Goal: Task Accomplishment & Management: Use online tool/utility

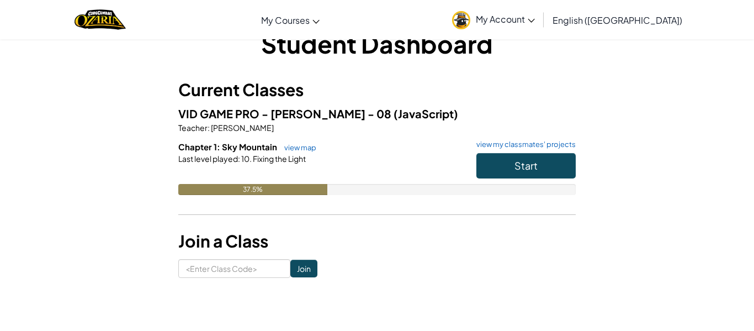
scroll to position [26, 0]
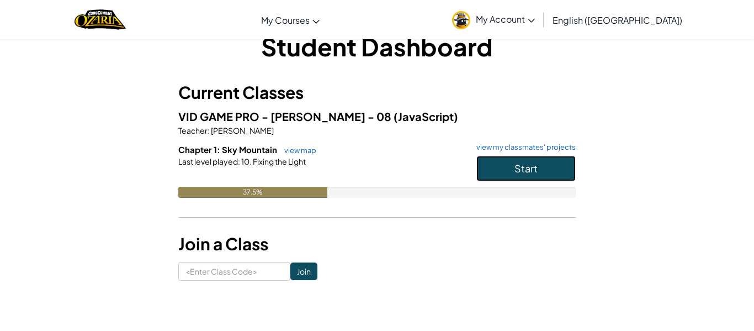
click at [524, 170] on span "Start" at bounding box center [525, 168] width 23 height 13
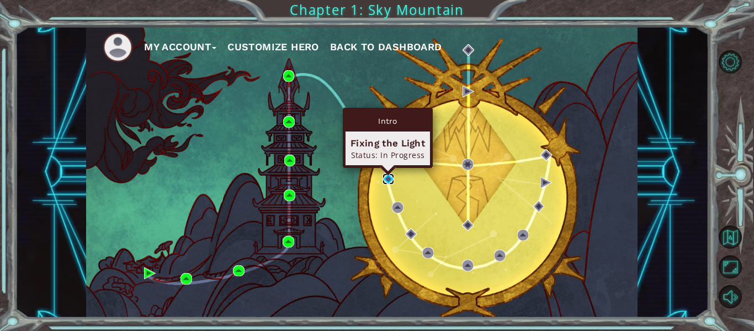
click at [391, 182] on img at bounding box center [388, 179] width 12 height 12
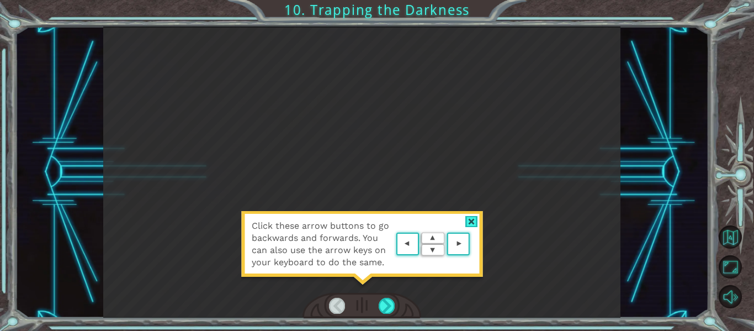
click at [471, 219] on div at bounding box center [471, 222] width 13 height 12
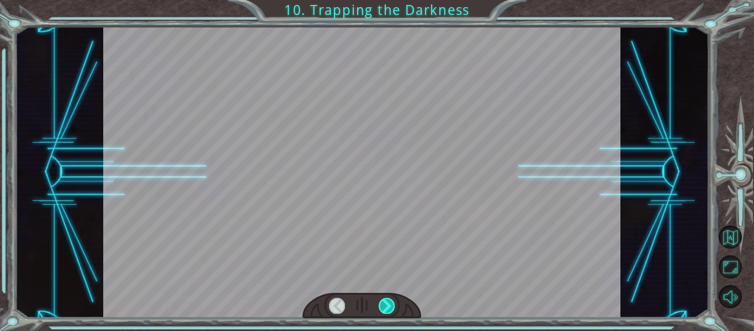
click at [391, 302] on div at bounding box center [387, 304] width 16 height 15
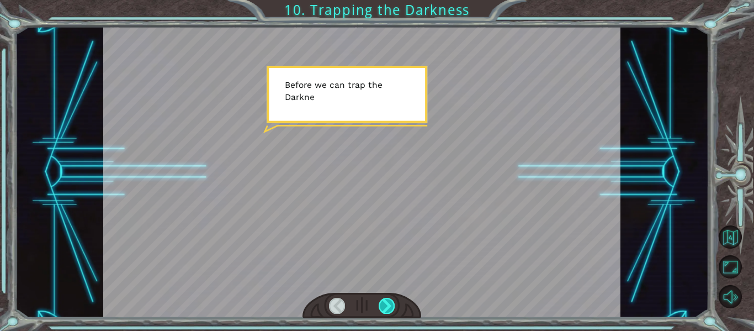
click at [390, 301] on div at bounding box center [387, 304] width 16 height 15
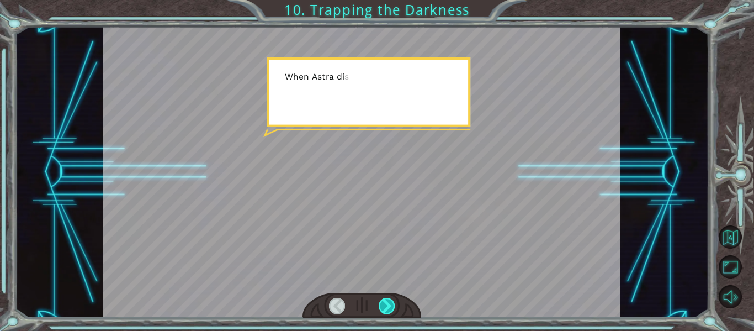
click at [390, 302] on div at bounding box center [387, 304] width 16 height 15
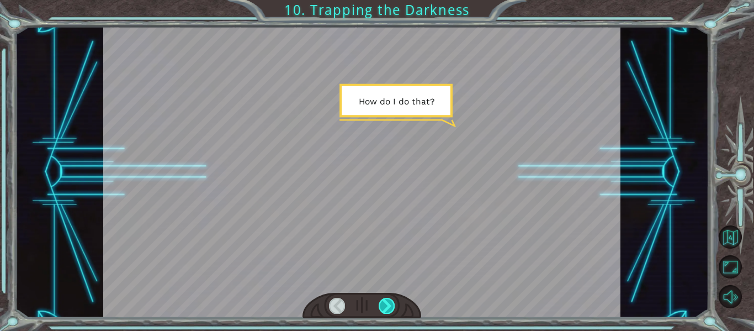
click at [390, 302] on div at bounding box center [387, 304] width 16 height 15
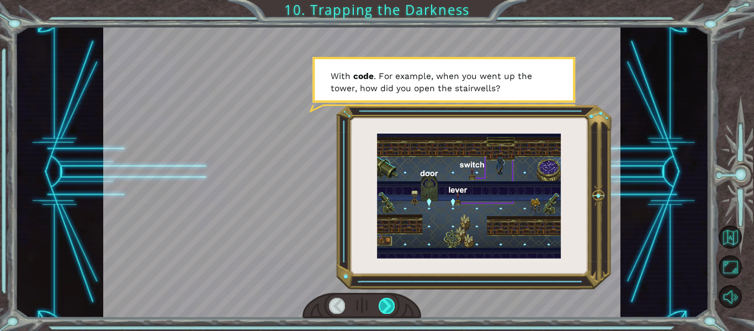
click at [389, 301] on div at bounding box center [387, 304] width 16 height 15
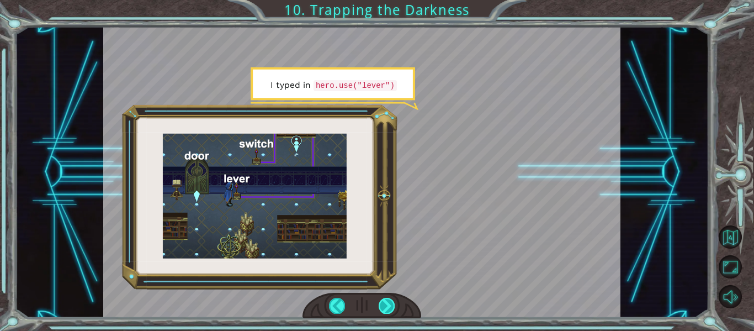
click at [388, 302] on div at bounding box center [387, 304] width 16 height 15
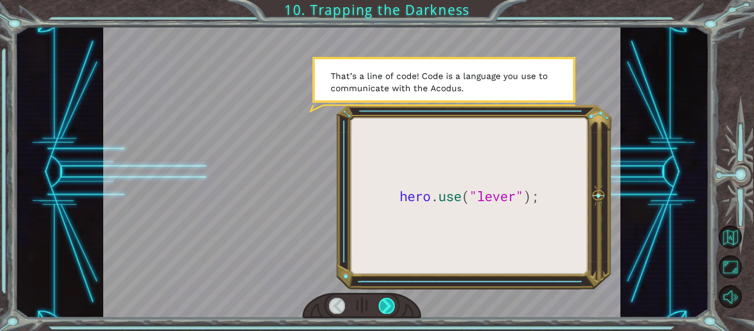
click at [390, 300] on div at bounding box center [387, 304] width 16 height 15
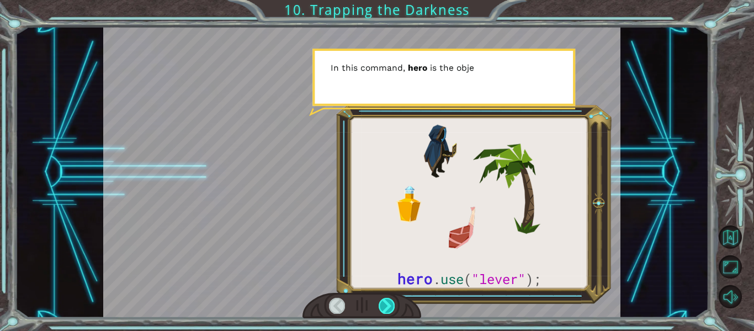
click at [390, 300] on div at bounding box center [387, 304] width 16 height 15
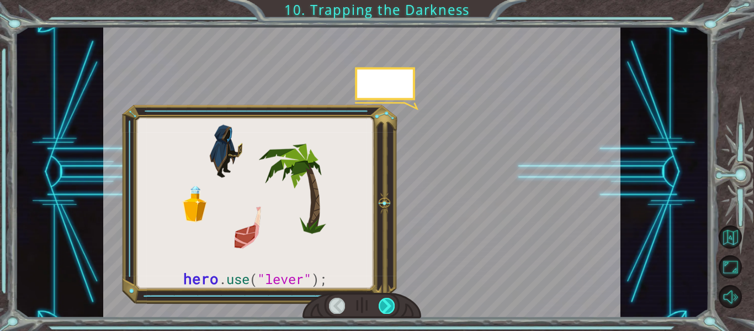
click at [390, 300] on div at bounding box center [387, 304] width 16 height 15
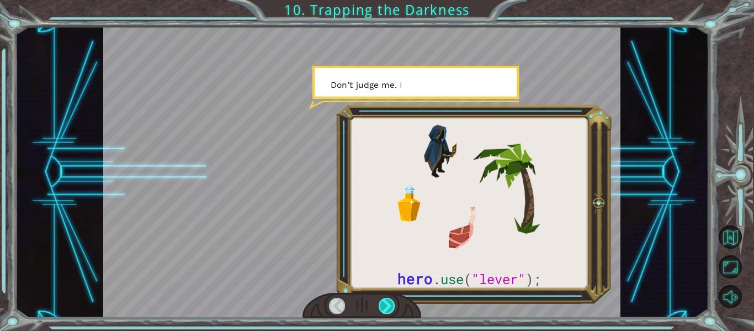
click at [390, 300] on div at bounding box center [387, 304] width 16 height 15
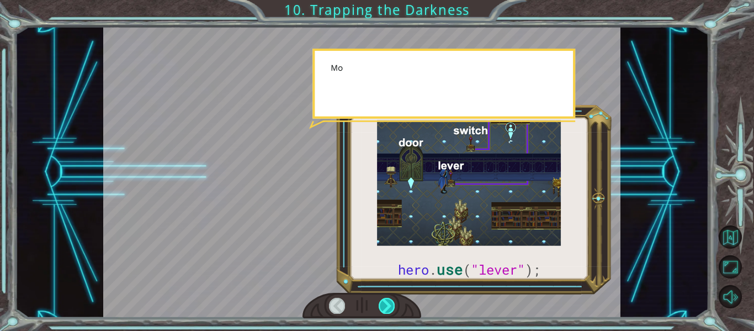
click at [390, 300] on div at bounding box center [387, 304] width 16 height 15
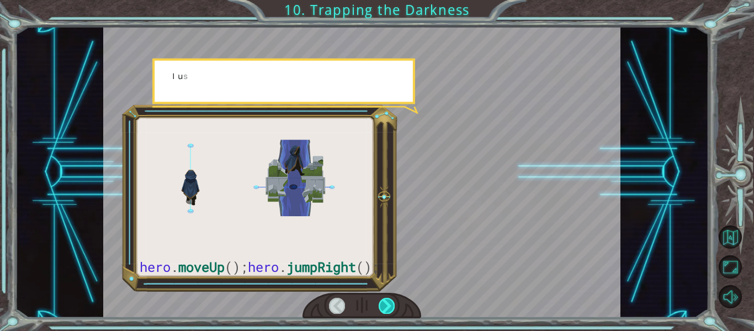
click at [390, 300] on div at bounding box center [387, 304] width 16 height 15
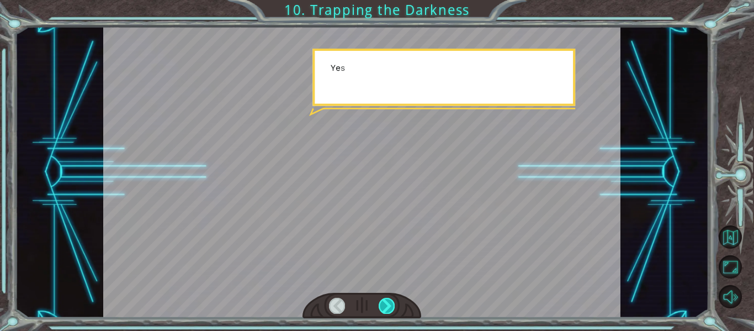
click at [390, 300] on div at bounding box center [387, 304] width 16 height 15
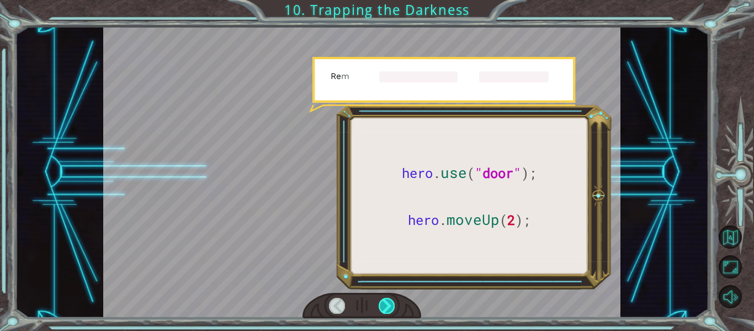
click at [390, 300] on div at bounding box center [387, 304] width 16 height 15
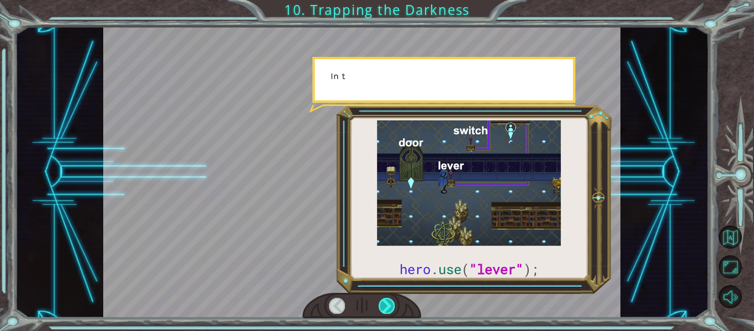
click at [390, 300] on div at bounding box center [387, 304] width 16 height 15
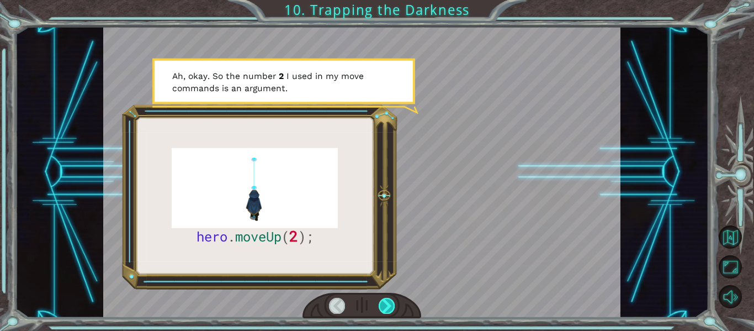
click at [392, 303] on div at bounding box center [387, 304] width 16 height 15
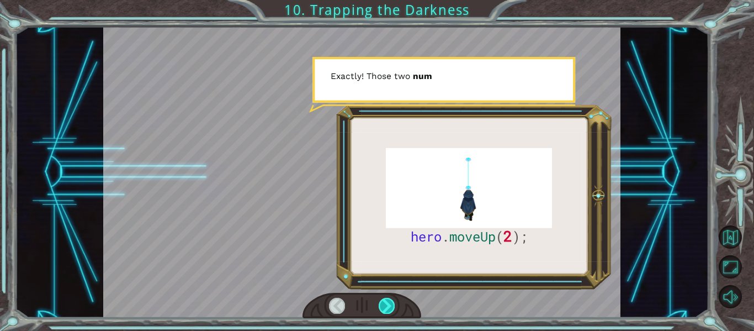
click at [392, 303] on div at bounding box center [387, 304] width 16 height 15
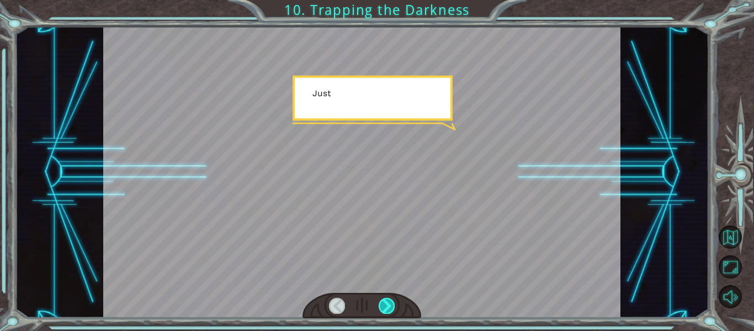
click at [392, 303] on div at bounding box center [387, 304] width 16 height 15
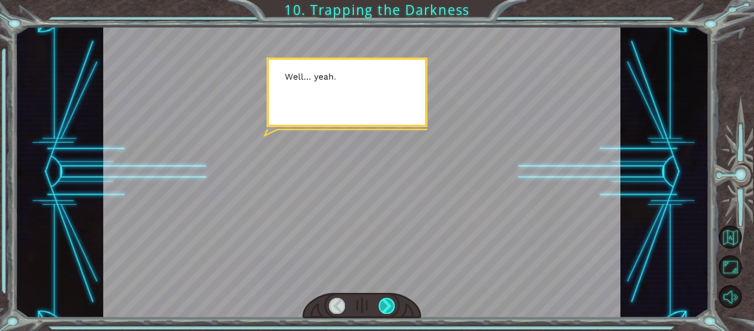
click at [392, 303] on div at bounding box center [387, 304] width 16 height 15
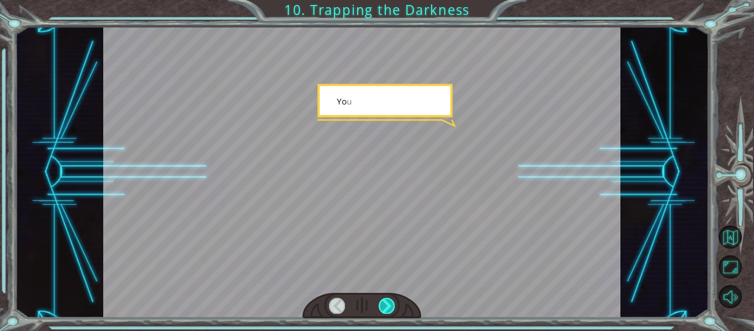
click at [392, 303] on div at bounding box center [387, 304] width 16 height 15
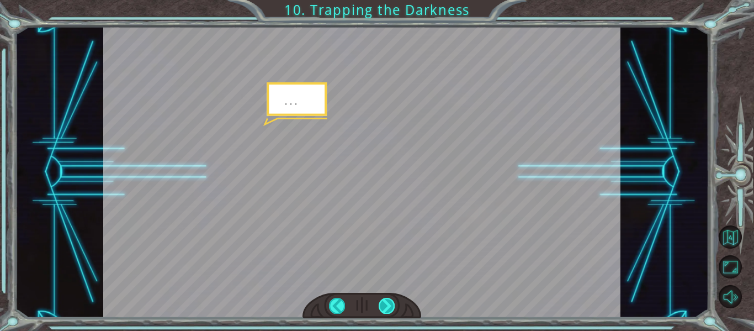
click at [392, 303] on div at bounding box center [387, 304] width 16 height 15
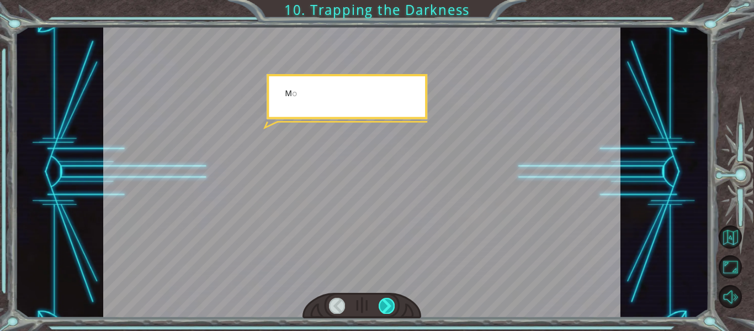
click at [392, 303] on div at bounding box center [387, 304] width 16 height 15
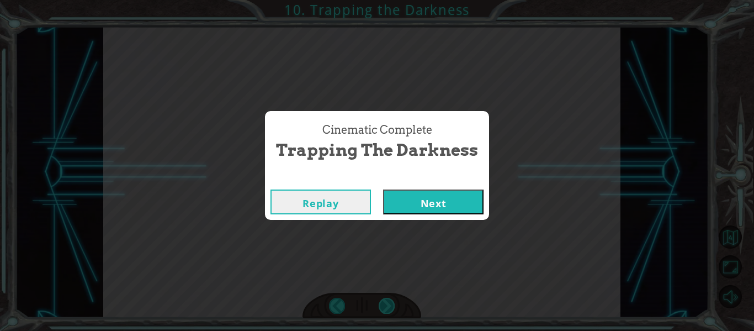
click at [392, 303] on div "Cinematic Complete Trapping the Darkness Replay Next" at bounding box center [377, 165] width 754 height 331
click at [400, 202] on button "Next" at bounding box center [433, 201] width 100 height 25
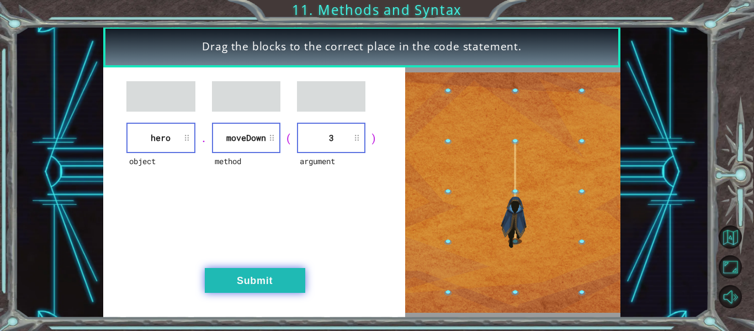
click at [285, 268] on button "Submit" at bounding box center [255, 280] width 100 height 25
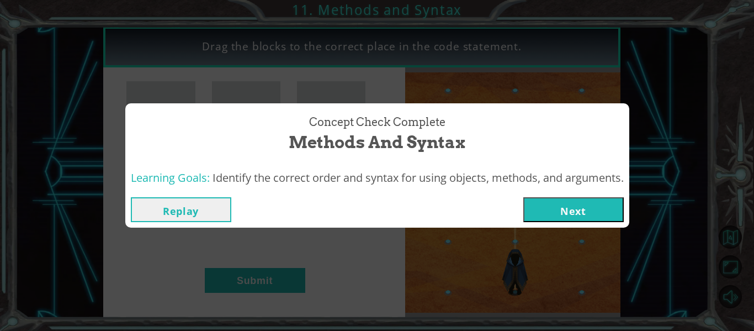
click at [525, 206] on div "Replay Next" at bounding box center [377, 209] width 493 height 25
click at [534, 214] on button "Next" at bounding box center [573, 209] width 100 height 25
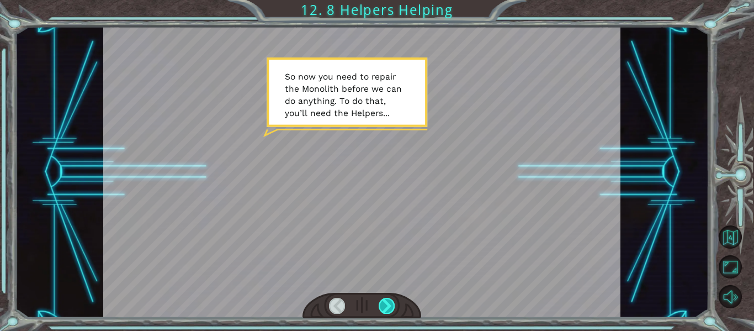
click at [392, 297] on div at bounding box center [387, 304] width 16 height 15
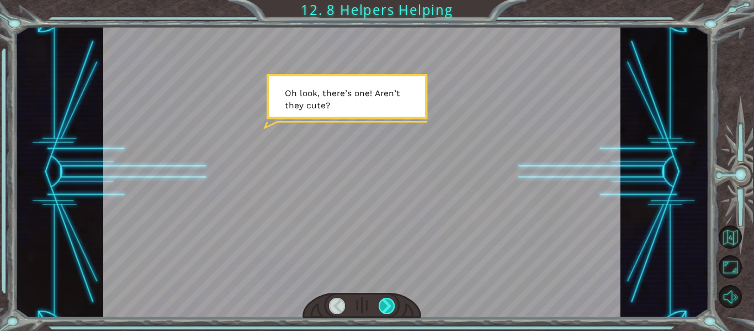
click at [392, 297] on div at bounding box center [387, 304] width 16 height 15
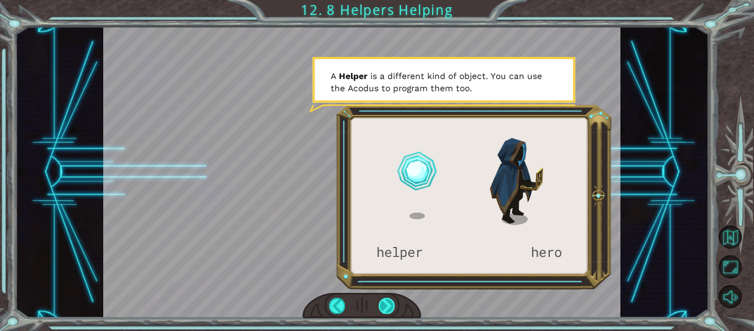
click at [392, 297] on div at bounding box center [387, 304] width 16 height 15
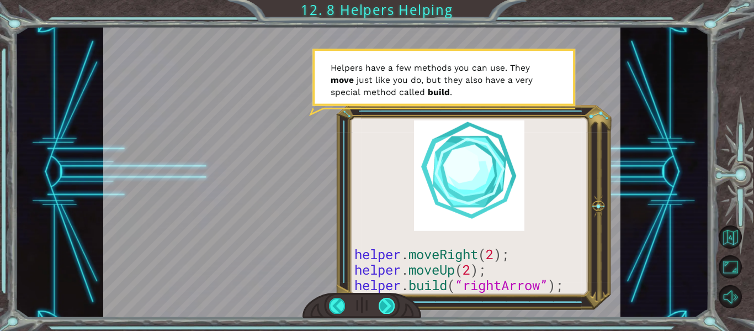
click at [392, 297] on div at bounding box center [387, 304] width 16 height 15
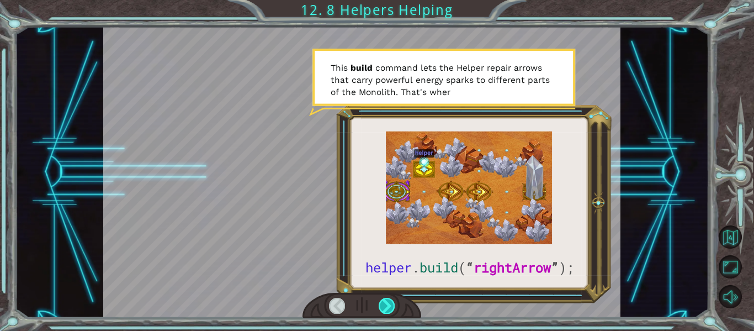
click at [392, 297] on div at bounding box center [387, 304] width 16 height 15
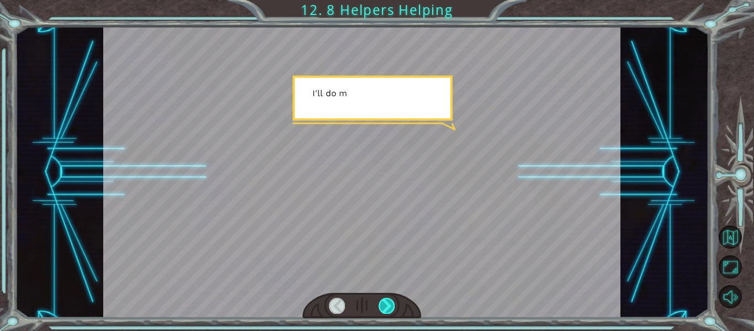
click at [392, 297] on div at bounding box center [387, 304] width 16 height 15
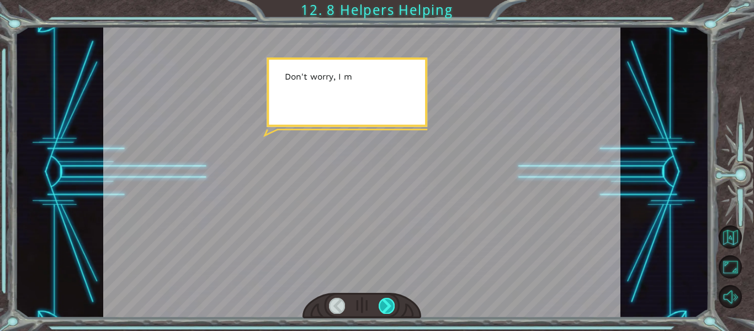
click at [392, 297] on div at bounding box center [387, 304] width 16 height 15
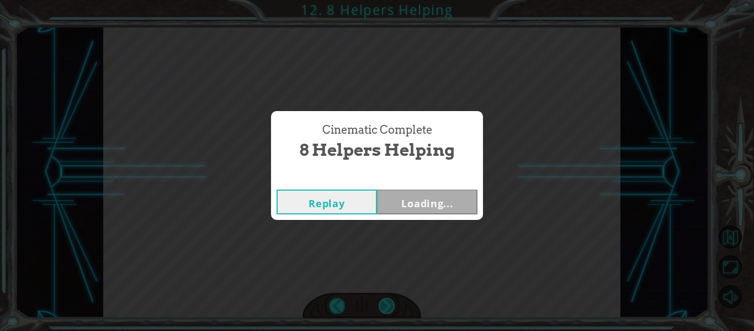
click at [392, 297] on div "Cinematic Complete 8 Helpers Helping Replay Loading..." at bounding box center [377, 165] width 754 height 331
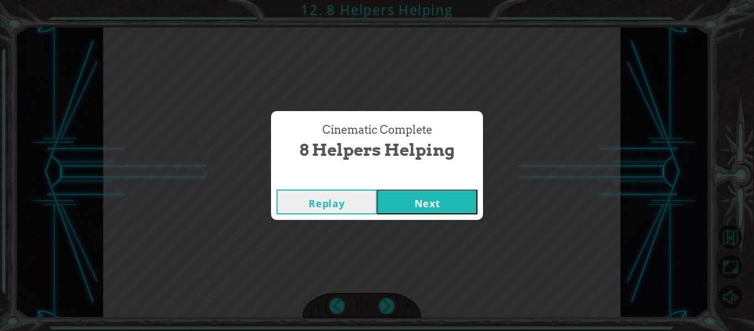
click at [416, 196] on button "Next" at bounding box center [427, 201] width 100 height 25
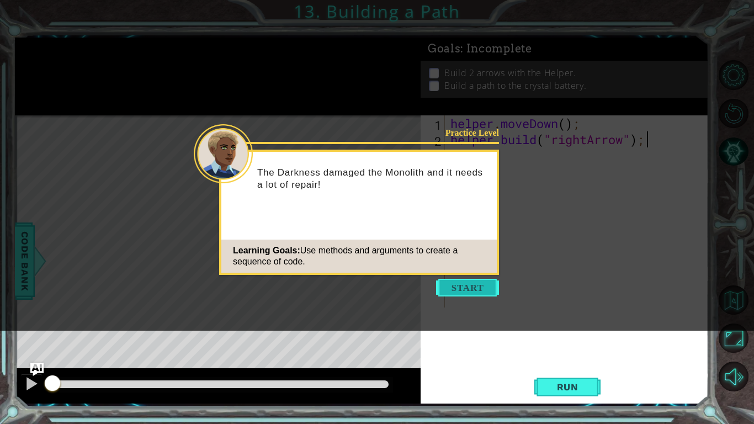
click at [451, 286] on button "Start" at bounding box center [467, 288] width 63 height 18
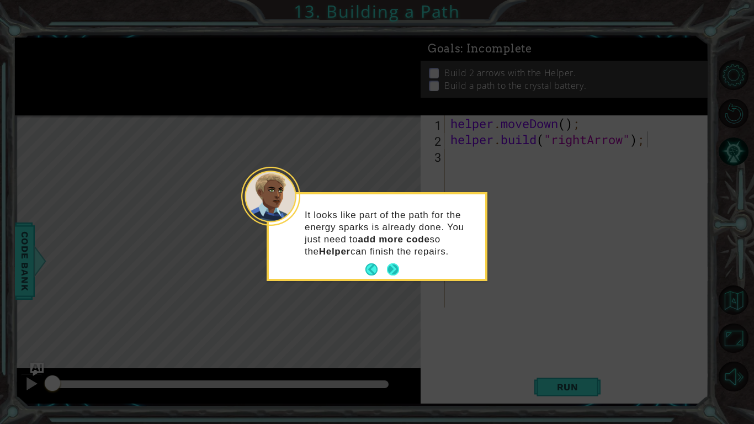
click at [397, 260] on div "It looks like part of the path for the energy sparks is already done. You just …" at bounding box center [377, 239] width 216 height 80
click at [397, 264] on button "Next" at bounding box center [393, 269] width 20 height 20
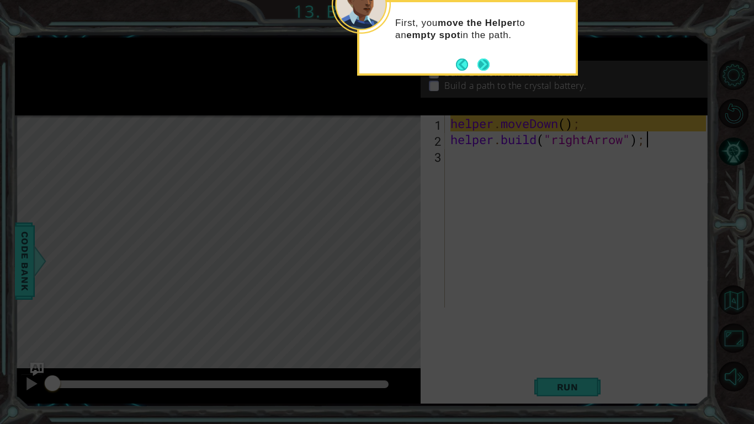
click at [481, 67] on button "Next" at bounding box center [484, 64] width 18 height 18
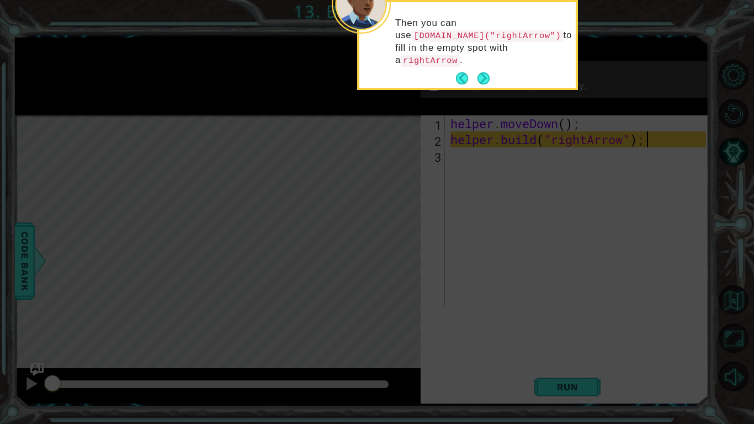
click at [481, 68] on button "Next" at bounding box center [483, 78] width 20 height 20
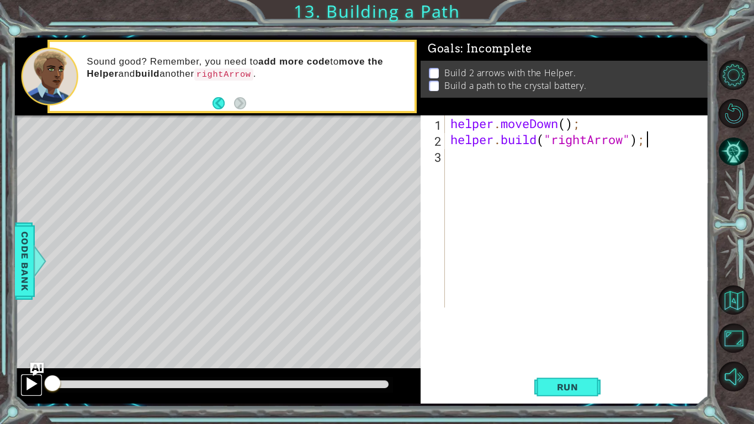
click at [29, 330] on div at bounding box center [31, 383] width 14 height 14
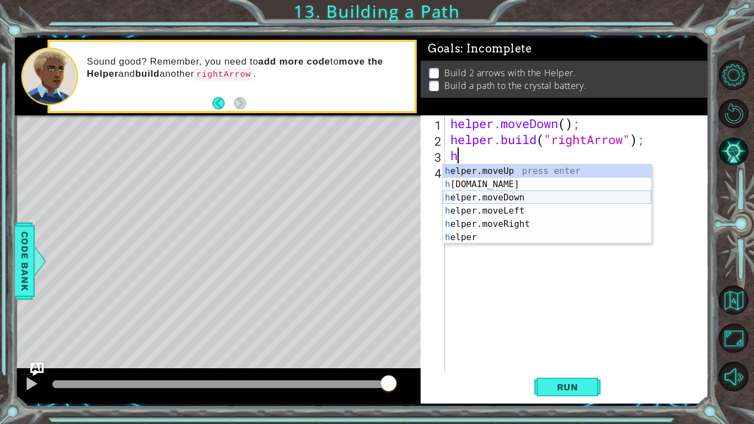
click at [460, 190] on div "h elper.moveUp press enter h [DOMAIN_NAME] press enter h elper.moveDown press e…" at bounding box center [547, 217] width 209 height 106
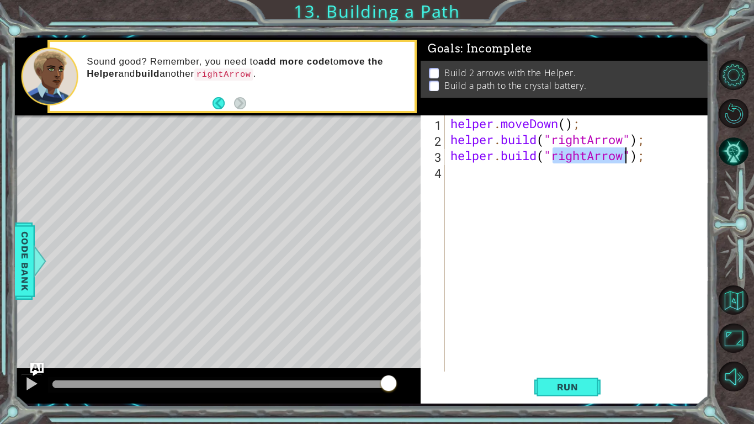
click at [535, 161] on div "helper . moveDown ( ) ; helper . build ( "rightArrow" ) ; helper . build ( "rig…" at bounding box center [579, 259] width 263 height 288
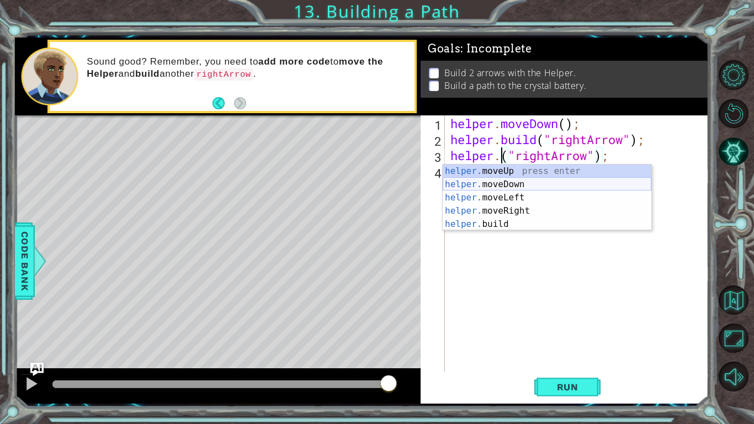
click at [535, 184] on div "helper. moveUp press enter helper. moveDown press enter helper. moveLeft press …" at bounding box center [547, 210] width 209 height 93
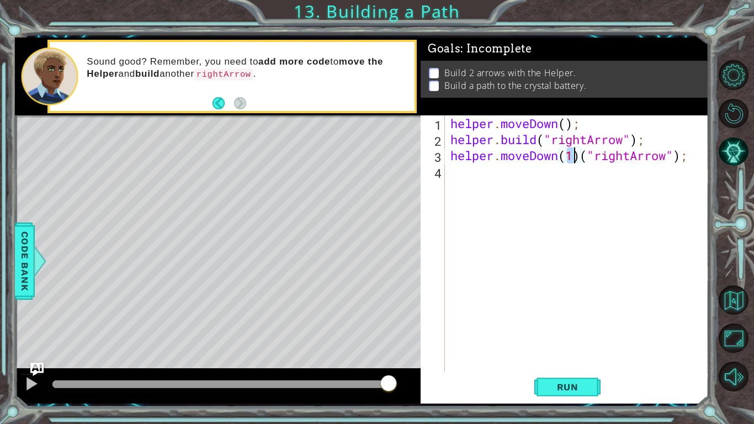
click at [673, 157] on div "helper . moveDown ( ) ; helper . build ( "rightArrow" ) ; helper . moveDown ( 1…" at bounding box center [579, 259] width 263 height 288
click at [685, 158] on div "helper . moveDown ( ) ; helper . build ( "rightArrow" ) ; helper . moveDown ( 1…" at bounding box center [579, 259] width 263 height 288
click at [685, 159] on div "helper . moveDown ( ) ; helper . build ( "rightArrow" ) ; helper . moveDown ( 1…" at bounding box center [579, 259] width 263 height 288
click at [571, 170] on div "helper . moveDown ( ) ; helper . build ( "rightArrow" ) ; helper . moveDown ( )…" at bounding box center [579, 259] width 263 height 288
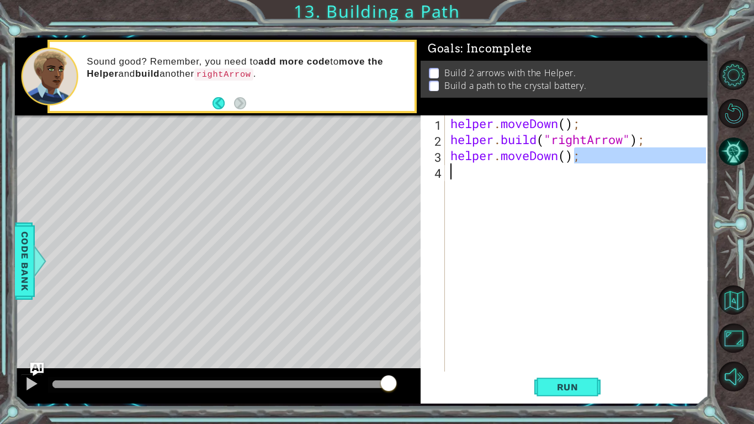
type textarea "helper.moveDown();"
click at [608, 178] on div "helper . moveDown ( ) ; helper . build ( "rightArrow" ) ; helper . moveDown ( )…" at bounding box center [577, 243] width 258 height 256
click at [31, 330] on div at bounding box center [31, 383] width 14 height 14
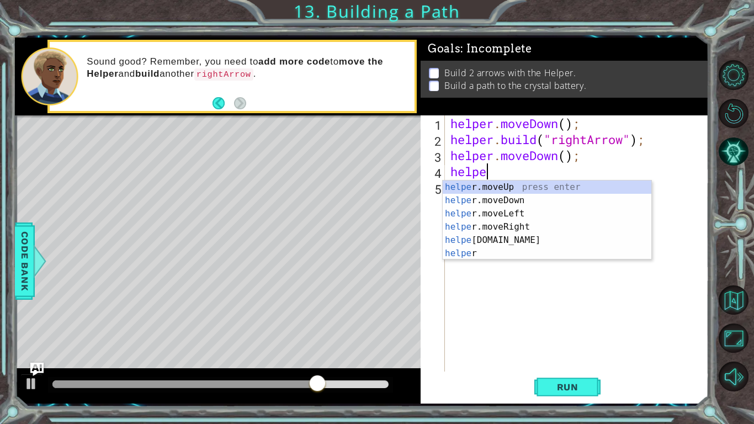
scroll to position [0, 1]
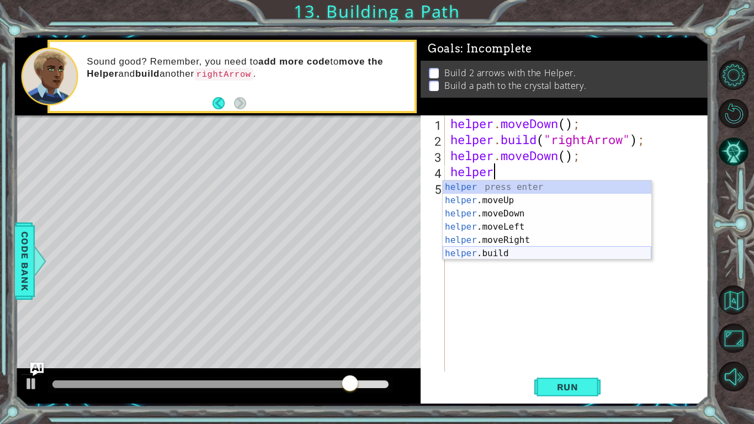
click at [533, 252] on div "helper press enter helper .moveUp press enter helper .moveDown press enter help…" at bounding box center [547, 233] width 209 height 106
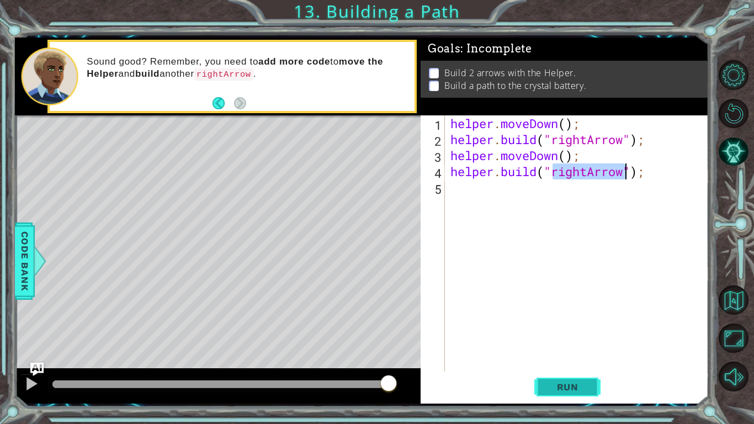
type textarea "[DOMAIN_NAME]("rightArrow");"
click at [553, 330] on span "Run" at bounding box center [568, 386] width 44 height 11
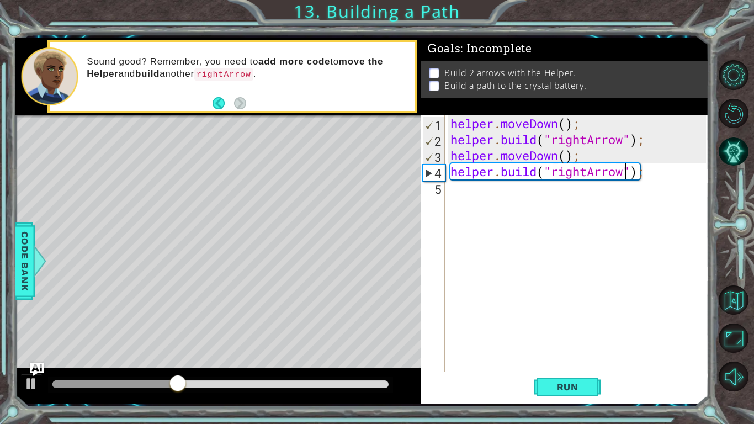
click at [471, 194] on div "helper . moveDown ( ) ; helper . build ( "rightArrow" ) ; helper . moveDown ( )…" at bounding box center [579, 259] width 263 height 288
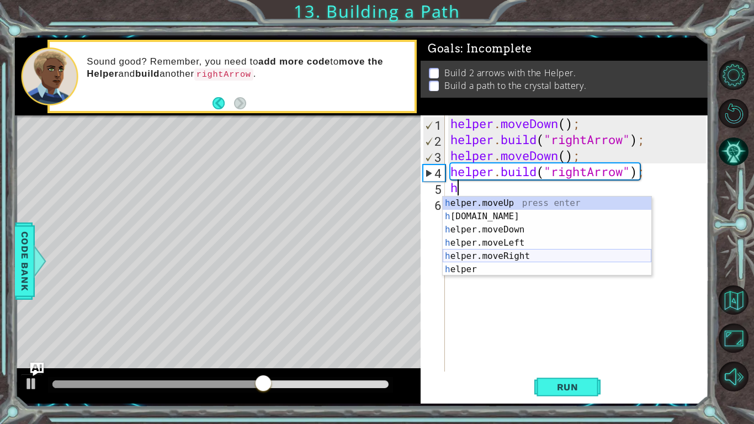
click at [513, 254] on div "h elper.moveUp press enter h [DOMAIN_NAME] press enter h elper.moveDown press e…" at bounding box center [547, 249] width 209 height 106
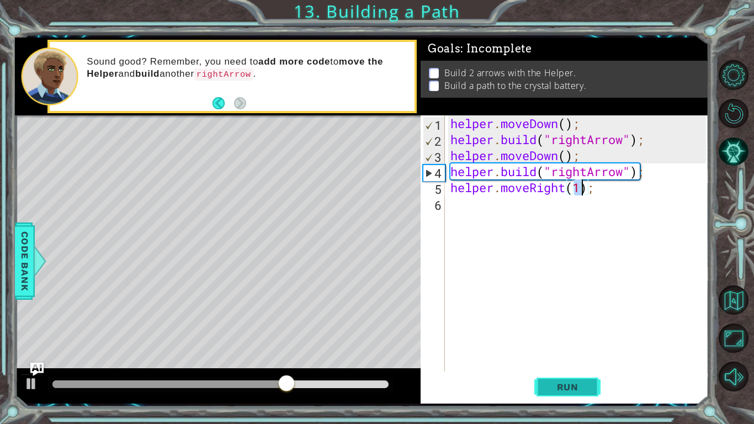
click at [559, 330] on span "Run" at bounding box center [568, 386] width 44 height 11
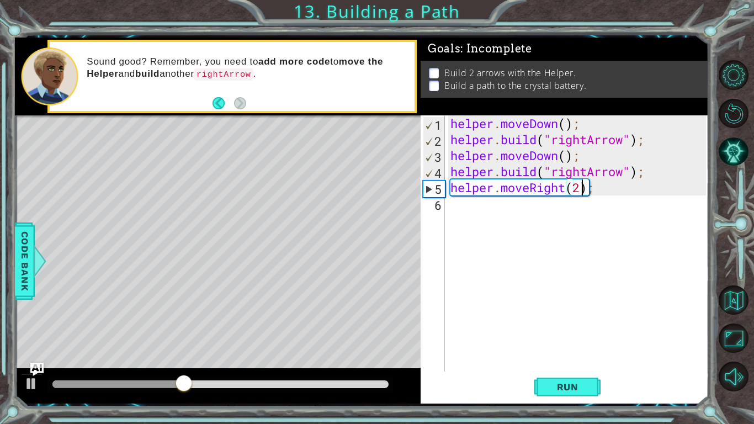
scroll to position [0, 6]
type textarea "helper.moveRight(3);"
click at [600, 187] on div "helper . moveDown ( ) ; helper . build ( "rightArrow" ) ; helper . moveDown ( )…" at bounding box center [579, 259] width 263 height 288
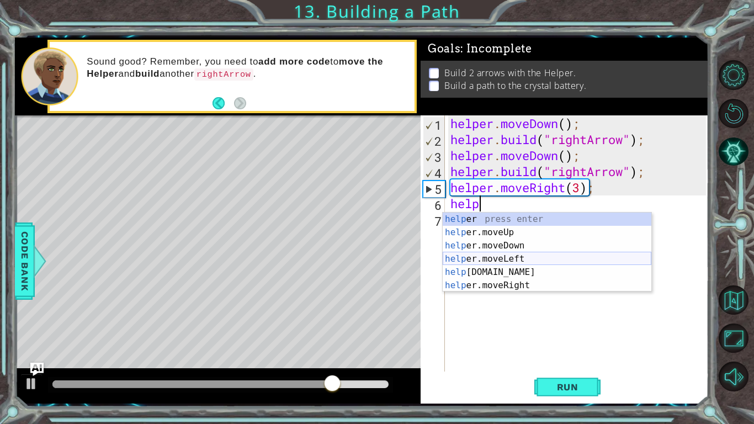
scroll to position [0, 1]
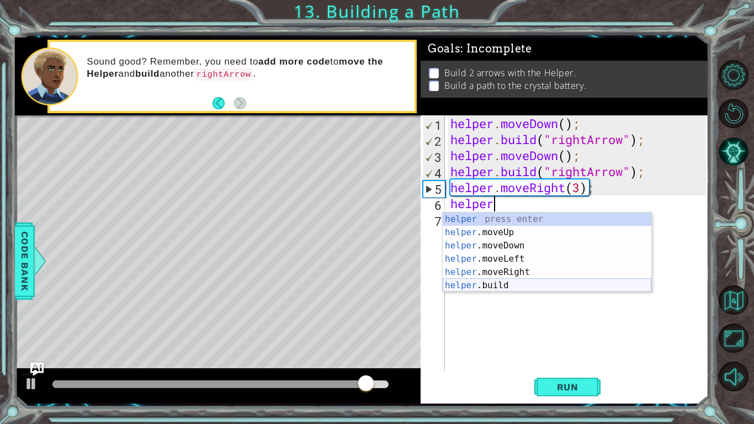
click at [557, 285] on div "helper press enter helper .moveUp press enter helper .moveDown press enter help…" at bounding box center [547, 265] width 209 height 106
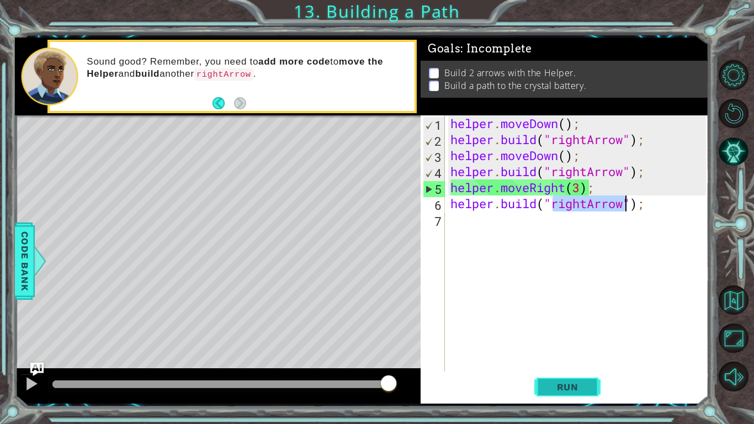
type textarea "[DOMAIN_NAME]("rightArrow");"
click at [557, 330] on span "Run" at bounding box center [568, 386] width 44 height 11
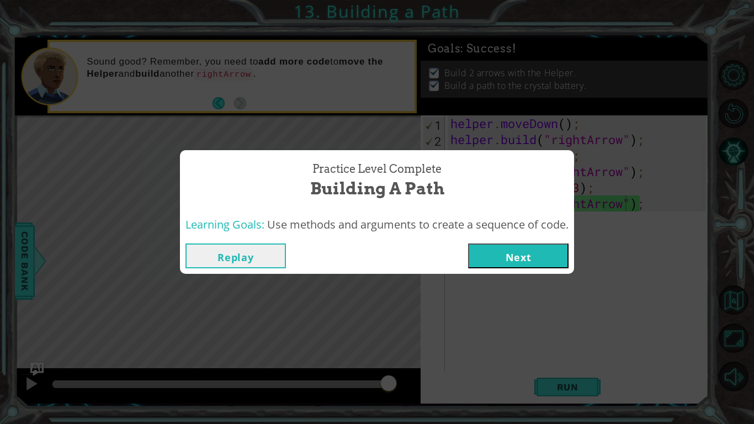
click at [490, 259] on button "Next" at bounding box center [518, 255] width 100 height 25
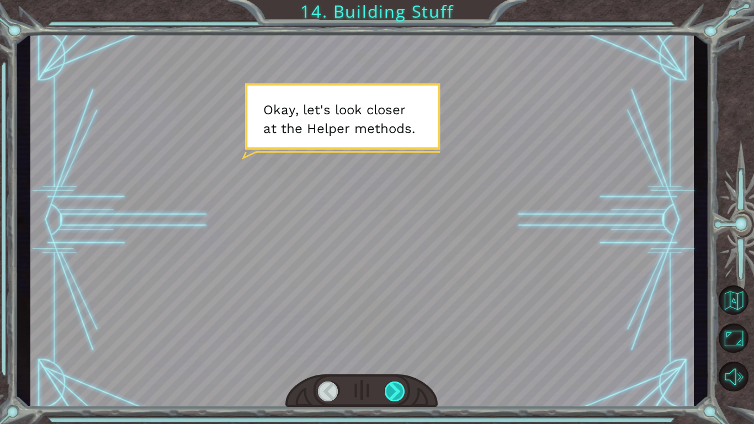
click at [397, 330] on div at bounding box center [395, 391] width 21 height 20
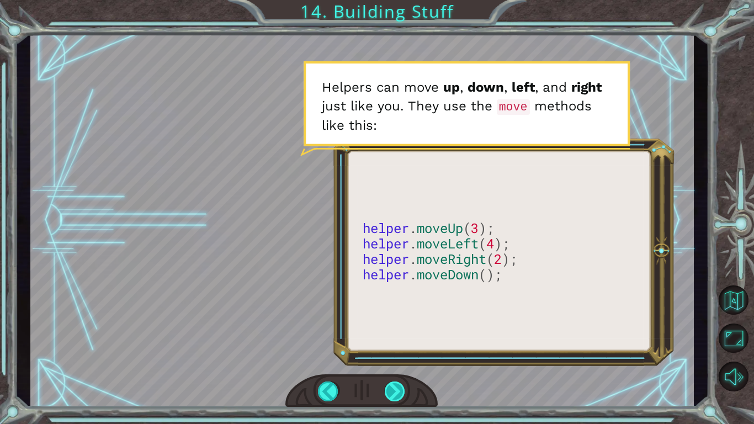
click at [397, 330] on div at bounding box center [395, 391] width 21 height 20
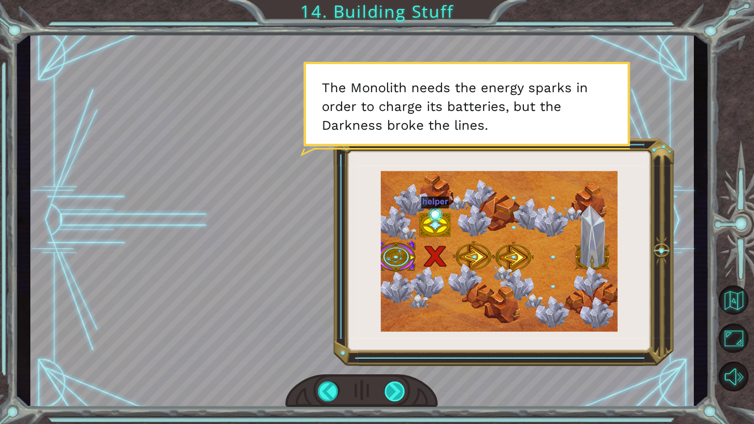
click at [395, 330] on div at bounding box center [395, 391] width 21 height 20
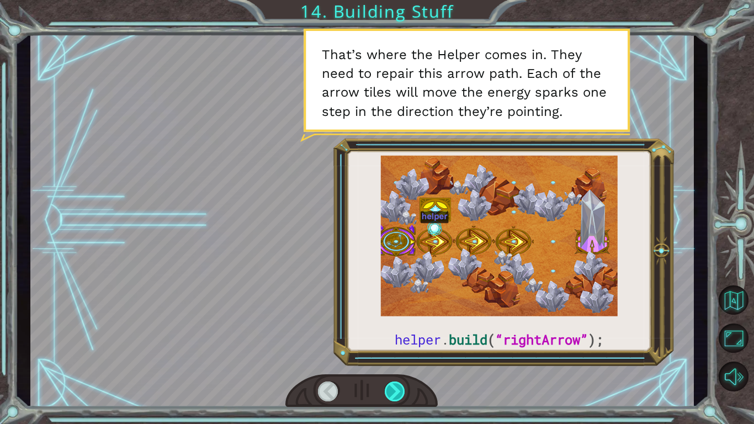
click at [395, 330] on div at bounding box center [395, 391] width 21 height 20
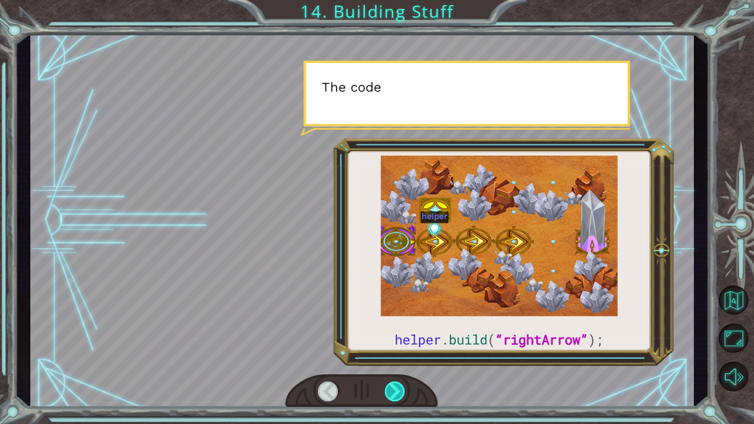
click at [395, 330] on div at bounding box center [395, 391] width 21 height 20
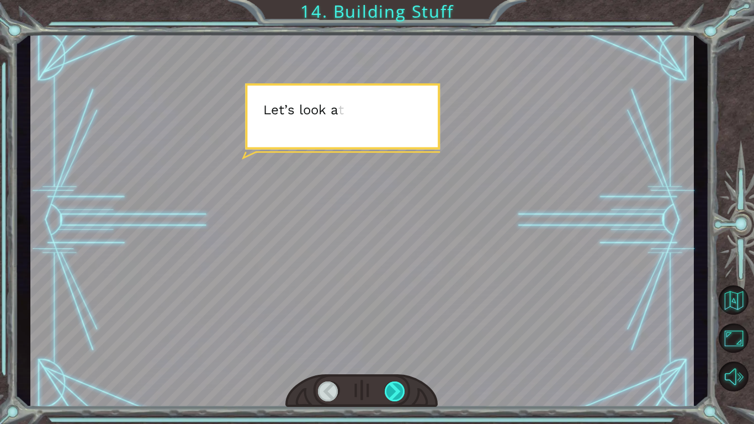
click at [395, 330] on div at bounding box center [395, 391] width 21 height 20
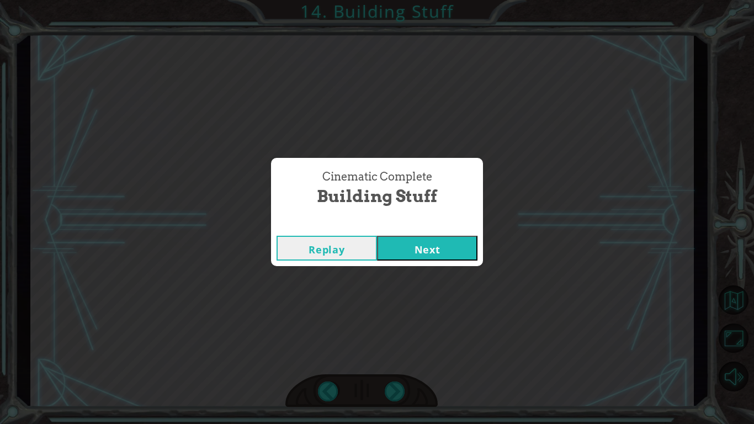
click at [413, 251] on button "Next" at bounding box center [427, 248] width 100 height 25
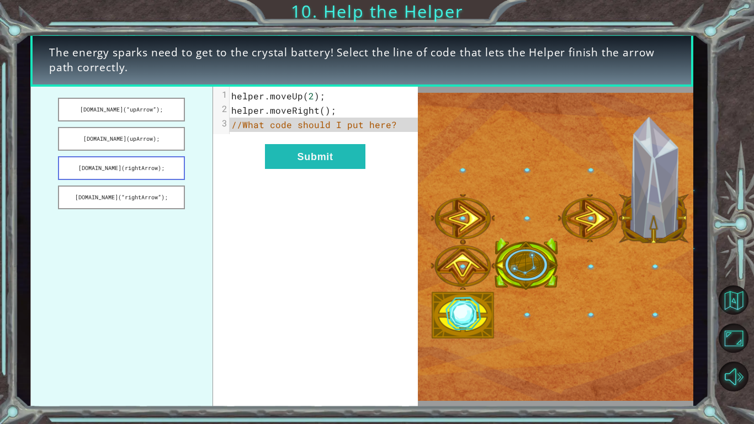
click at [173, 165] on button "[DOMAIN_NAME](rightArrow);" at bounding box center [121, 168] width 127 height 24
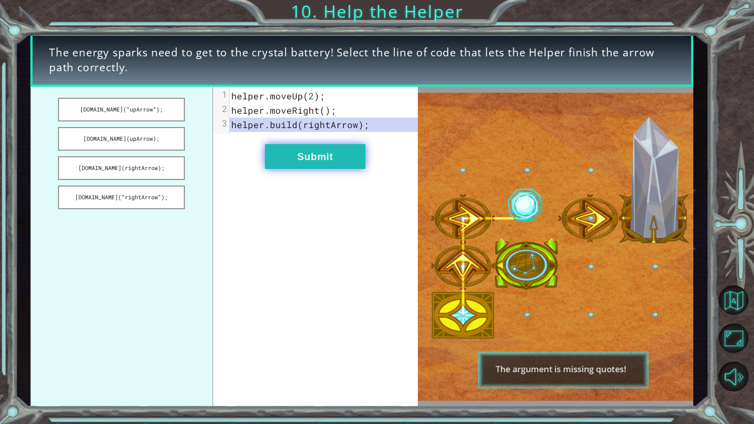
click at [330, 160] on button "Submit" at bounding box center [315, 156] width 100 height 25
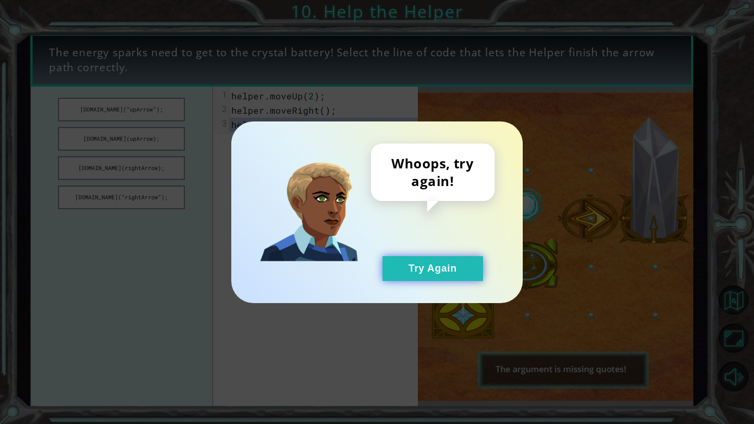
click at [391, 268] on button "Try Again" at bounding box center [432, 268] width 100 height 25
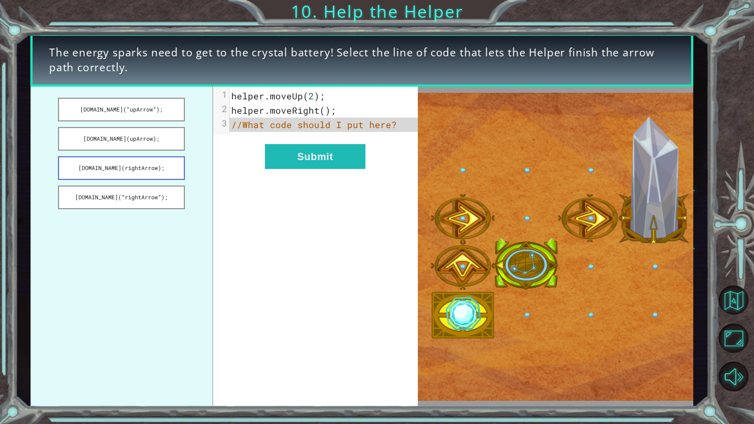
click at [155, 168] on button "[DOMAIN_NAME](rightArrow);" at bounding box center [121, 168] width 127 height 24
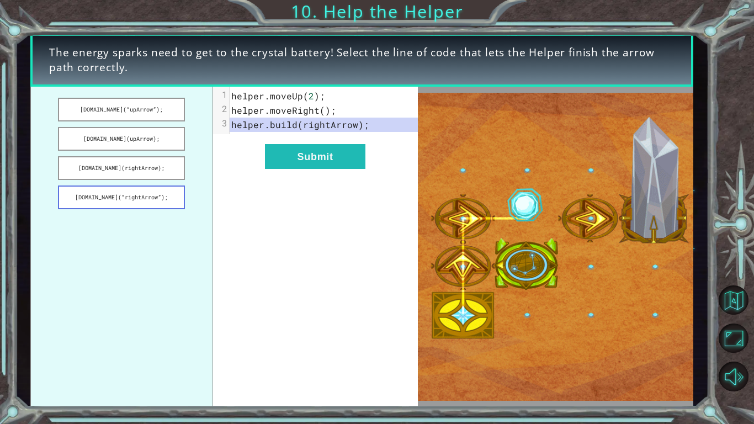
click at [178, 197] on button "[DOMAIN_NAME](“rightArrow”);" at bounding box center [121, 197] width 127 height 24
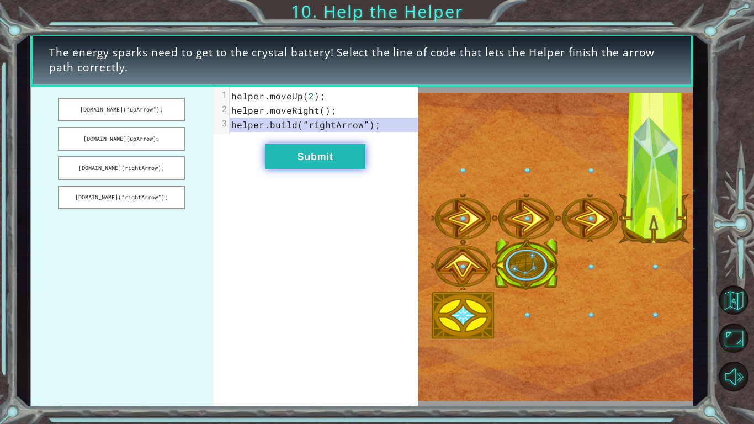
click at [286, 158] on button "Submit" at bounding box center [315, 156] width 100 height 25
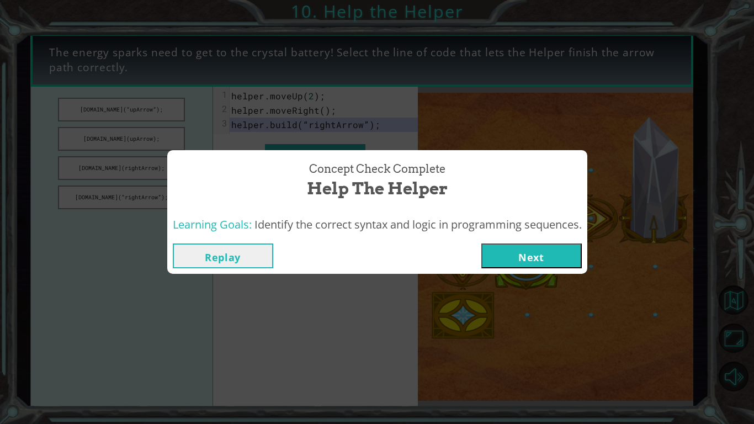
click at [533, 258] on button "Next" at bounding box center [531, 255] width 100 height 25
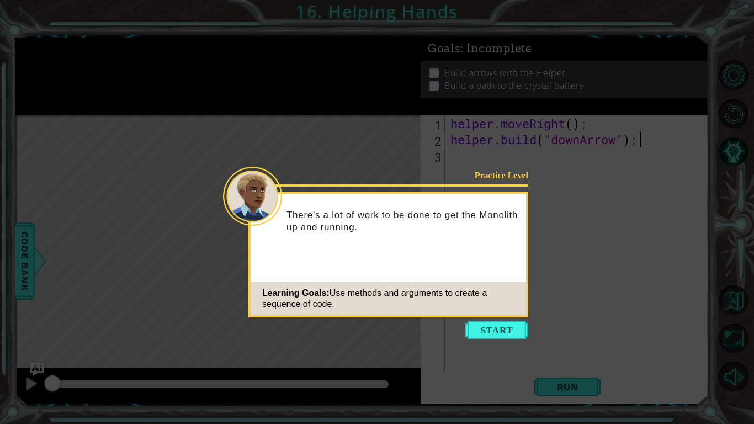
click at [500, 330] on icon at bounding box center [377, 212] width 754 height 424
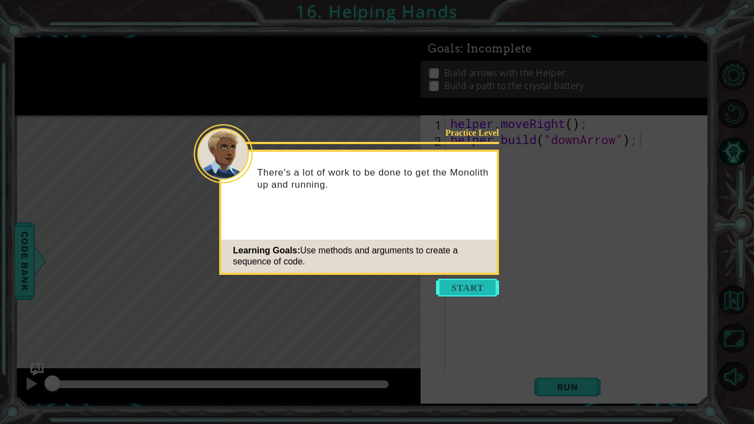
click at [450, 280] on button "Start" at bounding box center [467, 288] width 63 height 18
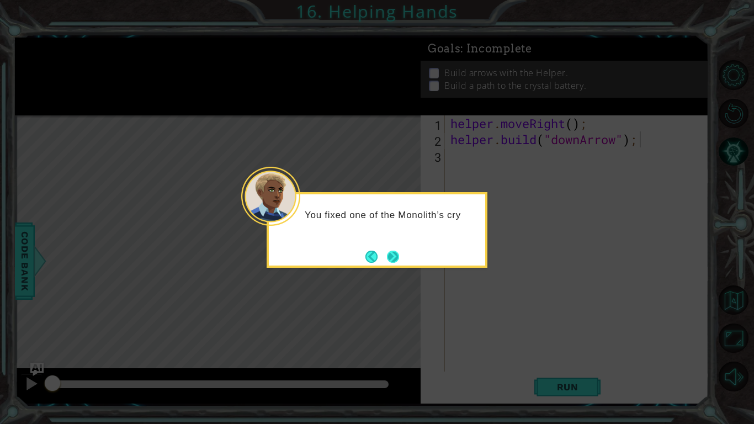
click at [398, 254] on button "Next" at bounding box center [393, 256] width 14 height 14
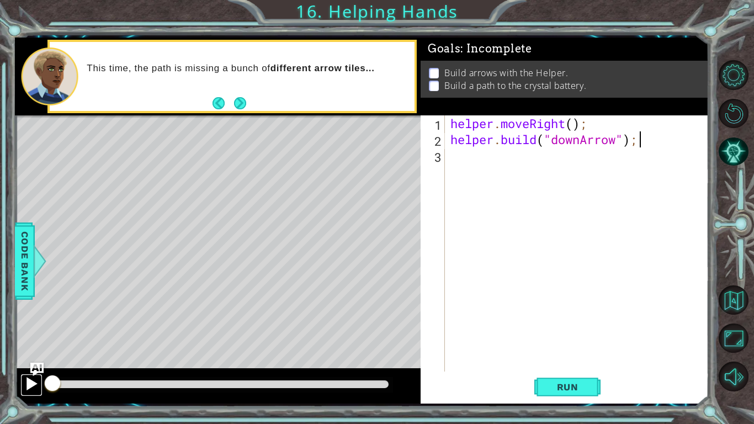
click at [31, 330] on div at bounding box center [31, 383] width 14 height 14
click at [529, 330] on div "Run" at bounding box center [567, 386] width 288 height 29
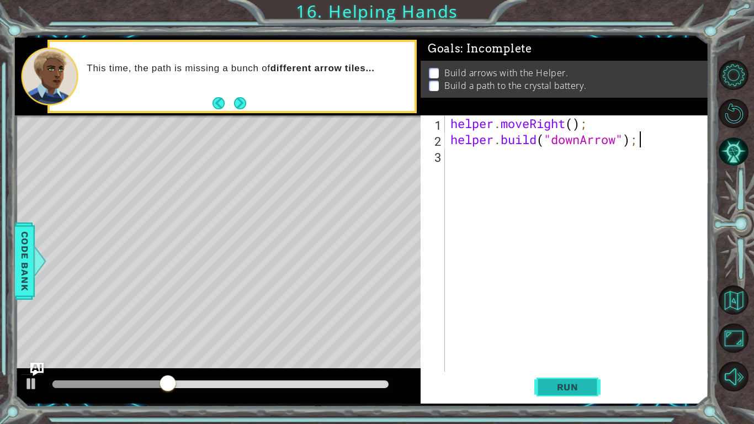
click at [553, 330] on span "Run" at bounding box center [568, 386] width 44 height 11
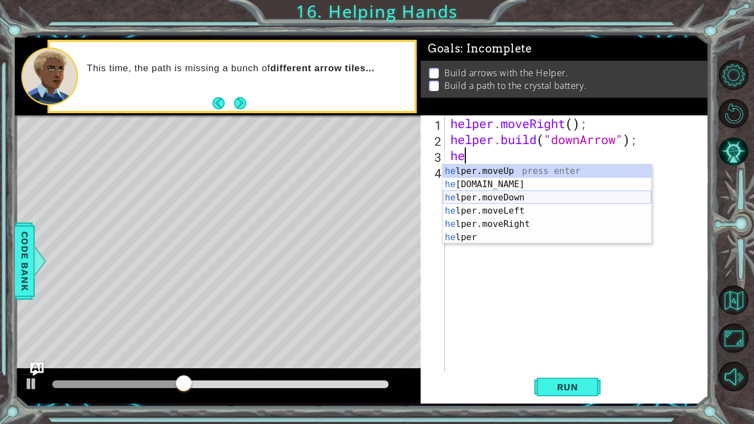
click at [599, 195] on div "he lper.moveUp press enter he [DOMAIN_NAME] press enter he lper.moveDown press …" at bounding box center [547, 217] width 209 height 106
type textarea "helper.moveDown(1);"
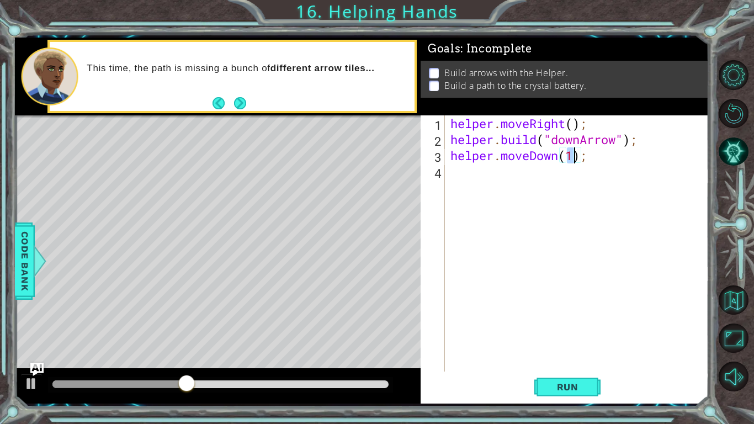
click at [599, 195] on div "helper . moveRight ( ) ; helper . build ( "downArrow" ) ; helper . moveDown ( 1…" at bounding box center [579, 259] width 263 height 288
click at [603, 159] on div "helper . moveRight ( ) ; helper . build ( "downArrow" ) ; helper . moveDown ( 1…" at bounding box center [579, 259] width 263 height 288
type textarea "helper.moveDown(1);"
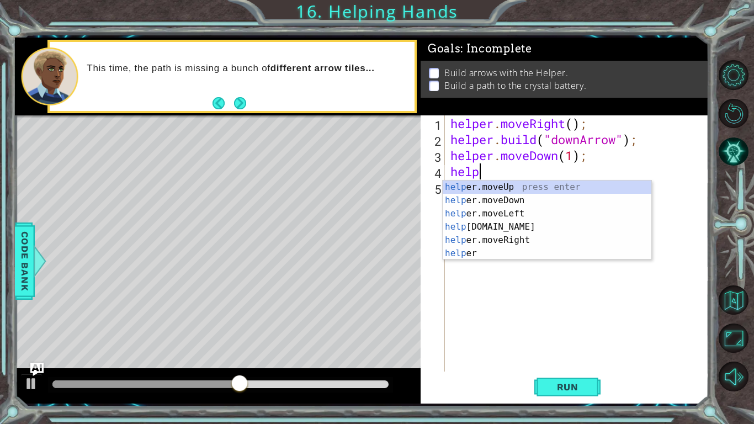
scroll to position [0, 1]
click at [577, 228] on div "help er.moveUp press enter help er.moveDown press enter help er.moveLeft press …" at bounding box center [547, 233] width 209 height 106
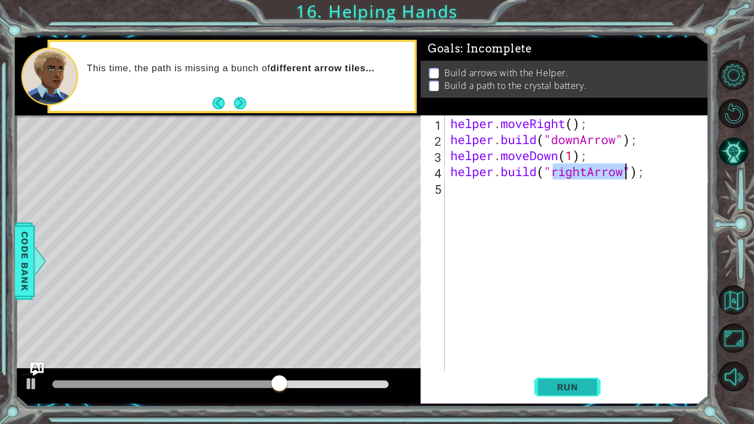
type textarea "[DOMAIN_NAME]("rightArrow");"
click at [549, 330] on span "Run" at bounding box center [568, 386] width 44 height 11
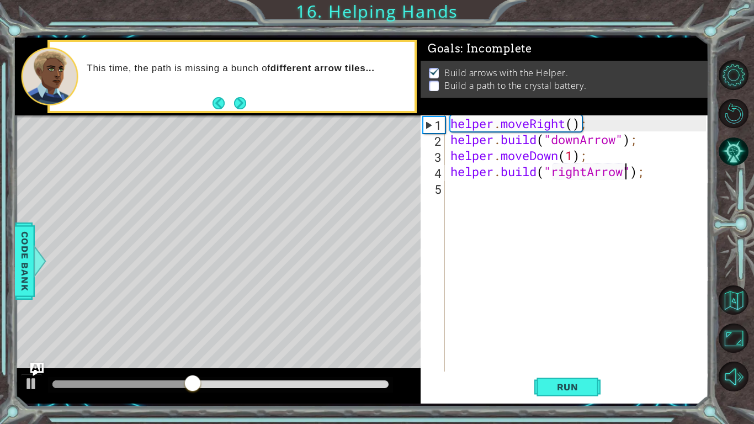
click at [654, 183] on div "helper . moveRight ( ) ; helper . build ( "downArrow" ) ; helper . moveDown ( 1…" at bounding box center [579, 259] width 263 height 288
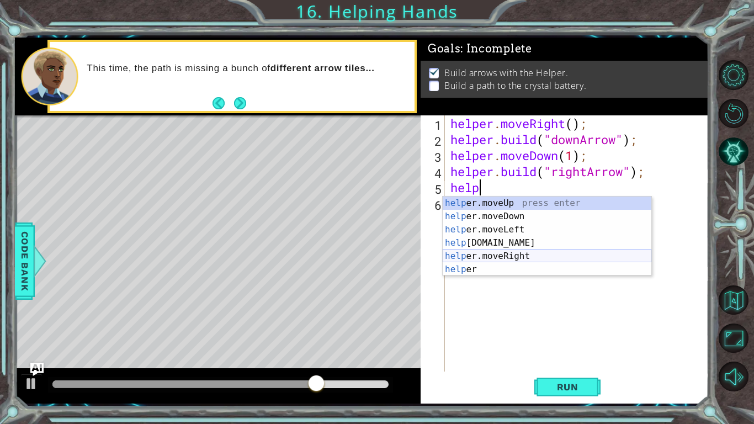
click at [598, 257] on div "help er.moveUp press enter help er.moveDown press enter help er.moveLeft press …" at bounding box center [547, 249] width 209 height 106
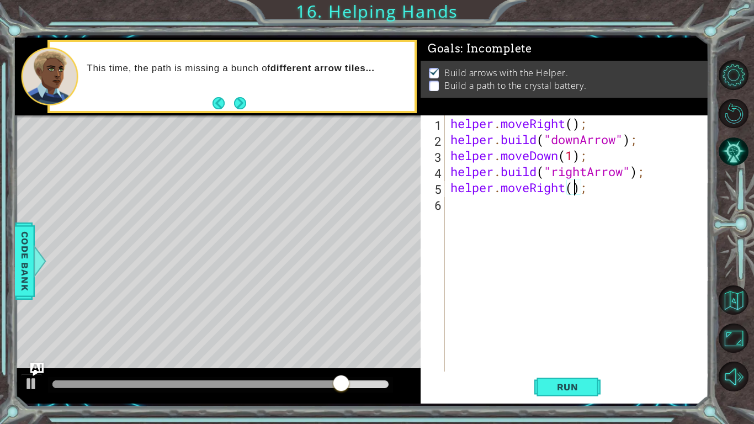
type textarea "helper.moveRight(3);"
click at [601, 202] on div "helper . moveRight ( ) ; helper . build ( "downArrow" ) ; helper . moveDown ( 1…" at bounding box center [579, 259] width 263 height 288
click at [600, 193] on div "helper . moveRight ( ) ; helper . build ( "downArrow" ) ; helper . moveDown ( 1…" at bounding box center [579, 259] width 263 height 288
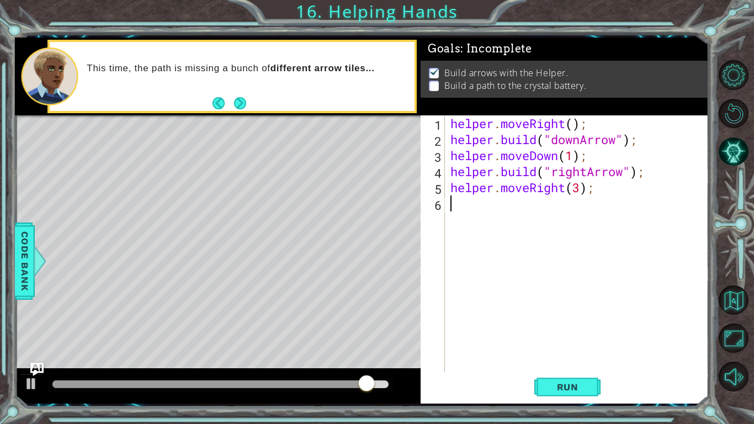
type textarea "helper.moveRight(3);"
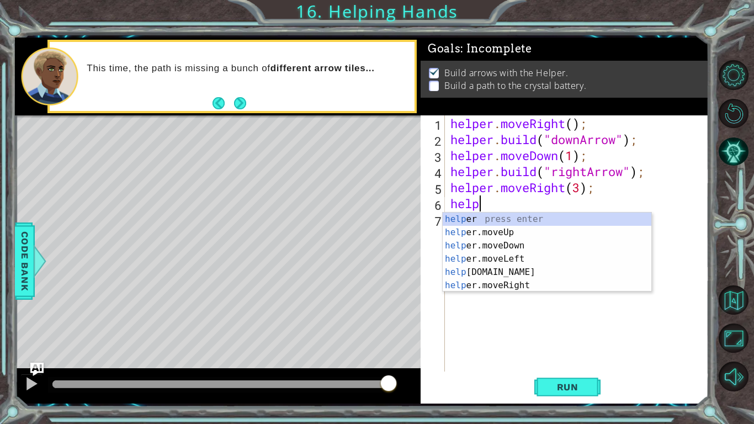
scroll to position [0, 1]
click at [599, 271] on div "help er press enter help er.moveUp press enter help er.moveDown press enter hel…" at bounding box center [547, 265] width 209 height 106
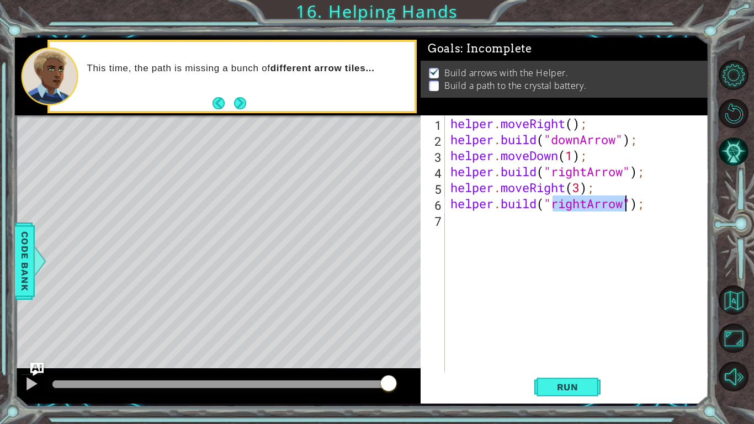
click at [652, 203] on div "helper . moveRight ( ) ; helper . build ( "downArrow" ) ; helper . moveDown ( 1…" at bounding box center [579, 259] width 263 height 288
click at [580, 189] on div "helper . moveRight ( ) ; helper . build ( "downArrow" ) ; helper . moveDown ( 1…" at bounding box center [579, 259] width 263 height 288
click at [576, 330] on span "Run" at bounding box center [568, 386] width 44 height 11
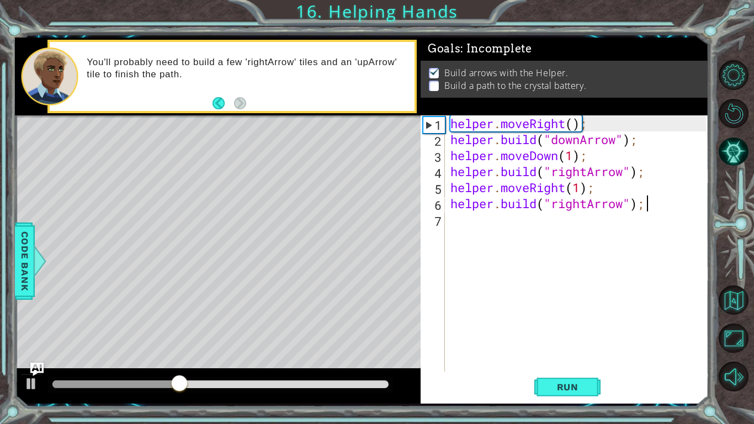
click at [680, 208] on div "helper . moveRight ( ) ; helper . build ( "downArrow" ) ; helper . moveDown ( 1…" at bounding box center [579, 259] width 263 height 288
type textarea "[DOMAIN_NAME]("rightArrow");"
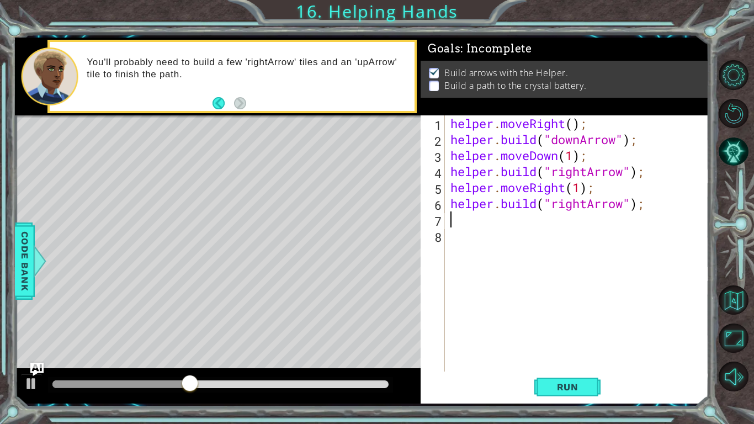
type textarea "j"
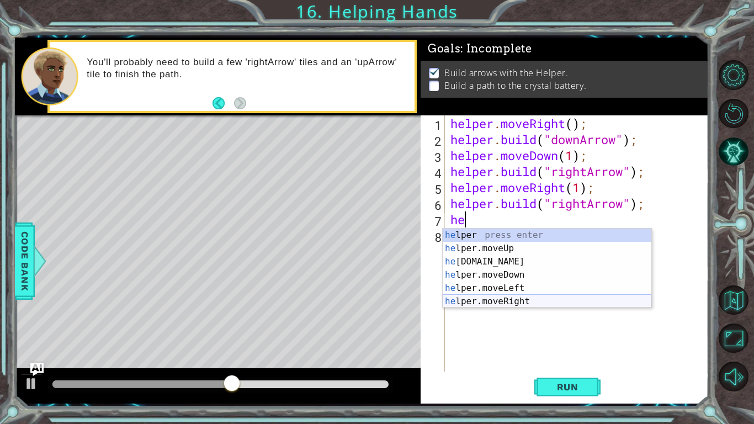
click at [611, 300] on div "he lper press enter he lper.moveUp press enter he [DOMAIN_NAME] press enter he …" at bounding box center [547, 281] width 209 height 106
type textarea "helper.moveRight(1);"
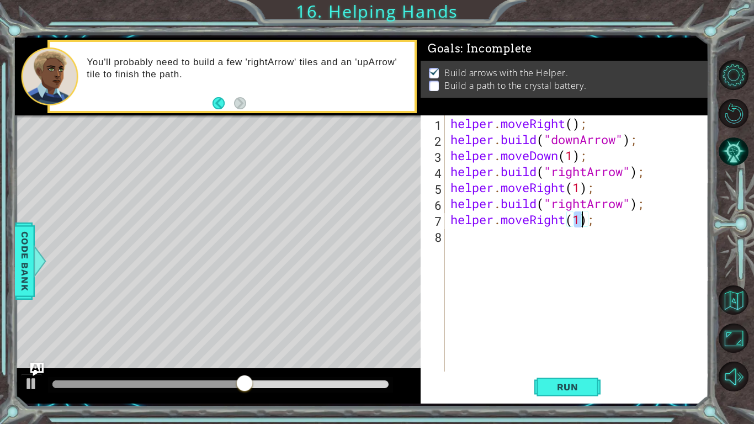
click at [613, 226] on div "helper . moveRight ( ) ; helper . build ( "downArrow" ) ; helper . moveDown ( 1…" at bounding box center [579, 259] width 263 height 288
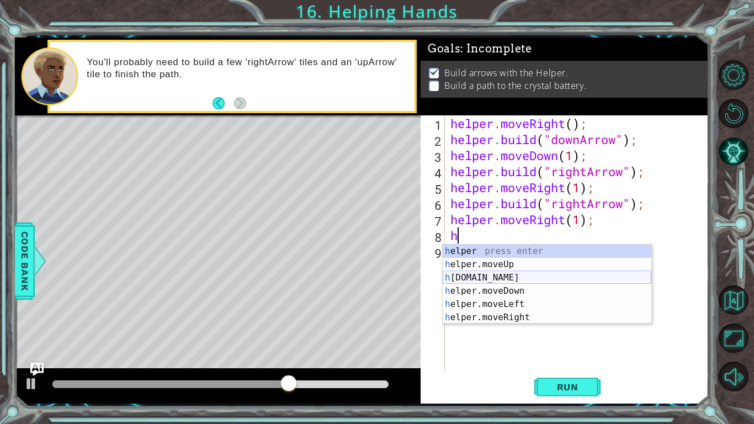
click at [536, 280] on div "h elper press enter h elper.moveUp press enter h [DOMAIN_NAME] press enter h el…" at bounding box center [547, 297] width 209 height 106
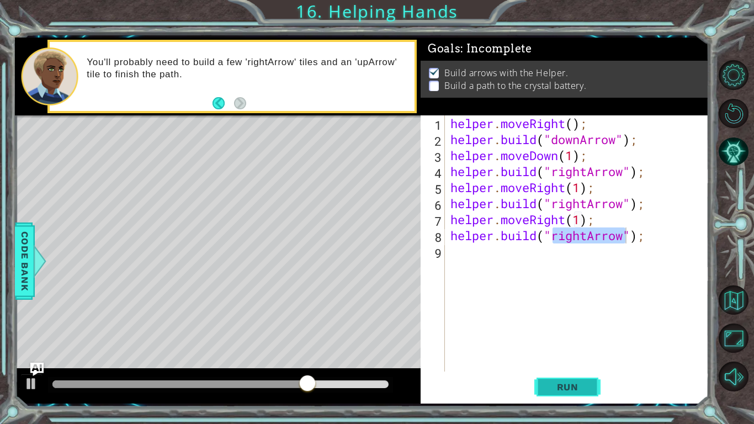
click at [564, 330] on button "Run" at bounding box center [567, 386] width 66 height 29
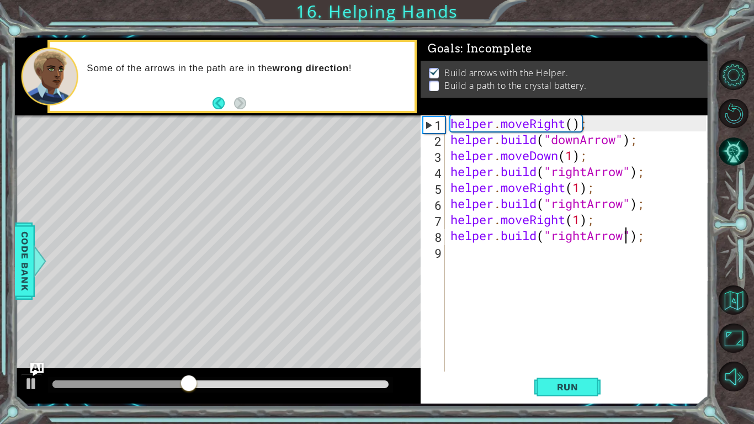
click at [582, 236] on div "helper . moveRight ( ) ; helper . build ( "downArrow" ) ; helper . moveDown ( 1…" at bounding box center [579, 259] width 263 height 288
click at [585, 236] on div "helper . moveRight ( ) ; helper . build ( "downArrow" ) ; helper . moveDown ( 1…" at bounding box center [579, 259] width 263 height 288
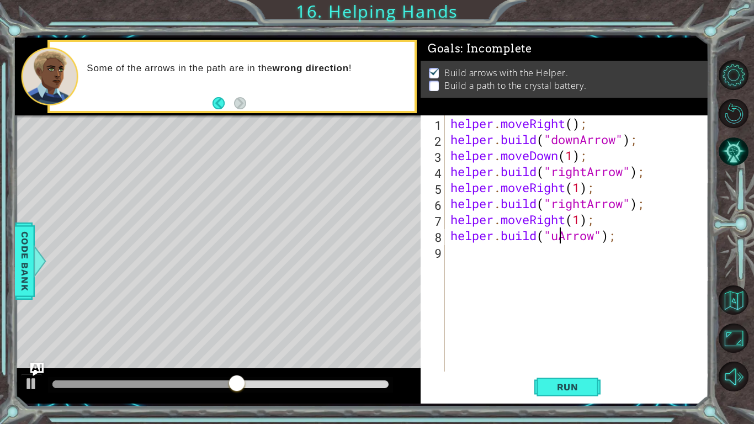
scroll to position [0, 5]
type textarea "[DOMAIN_NAME]("upArrow");"
click at [571, 330] on span "Run" at bounding box center [568, 386] width 44 height 11
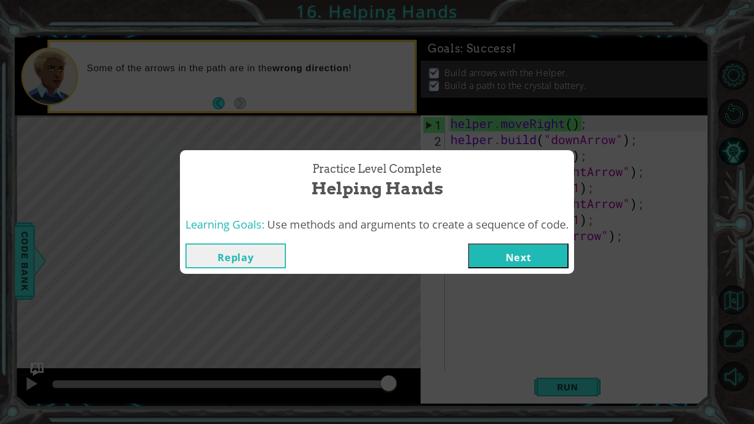
click at [478, 257] on button "Next" at bounding box center [518, 255] width 100 height 25
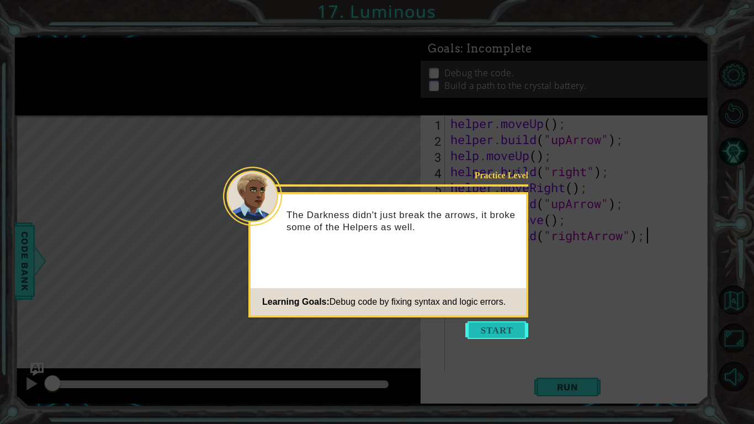
click at [474, 323] on button "Start" at bounding box center [496, 330] width 63 height 18
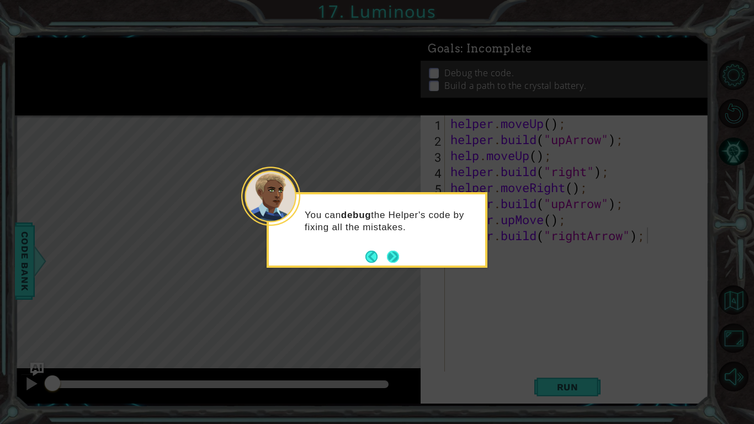
click at [387, 255] on button "Next" at bounding box center [393, 256] width 14 height 14
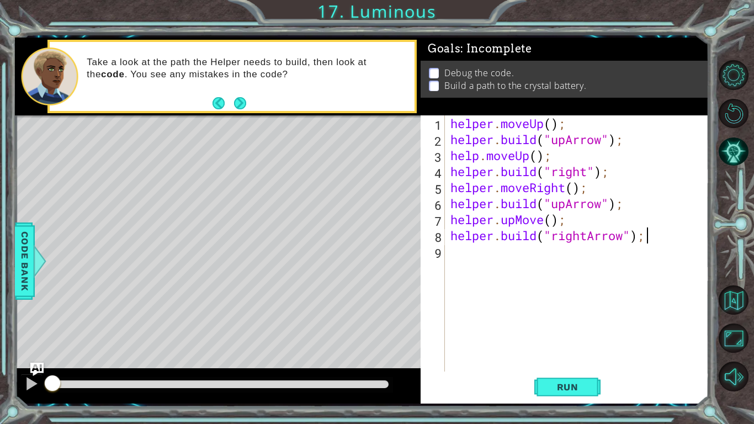
click at [388, 258] on div "Level Map" at bounding box center [270, 277] width 510 height 325
click at [576, 330] on button "Run" at bounding box center [567, 386] width 66 height 29
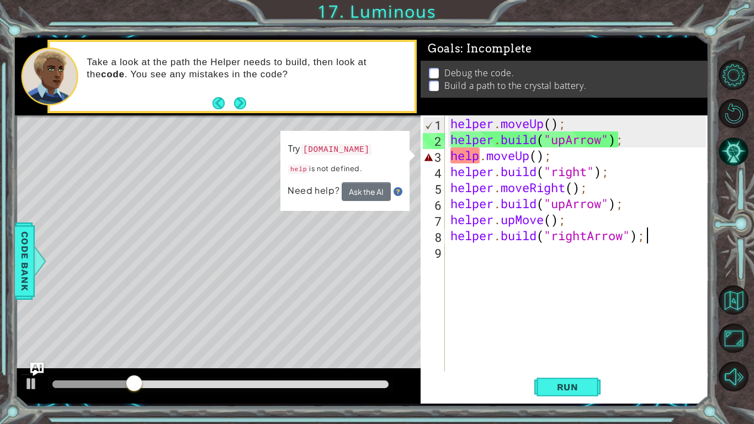
click at [483, 155] on div "helper . moveUp ( ) ; helper . build ( "upArrow" ) ; help . moveUp ( ) ; helper…" at bounding box center [579, 259] width 263 height 288
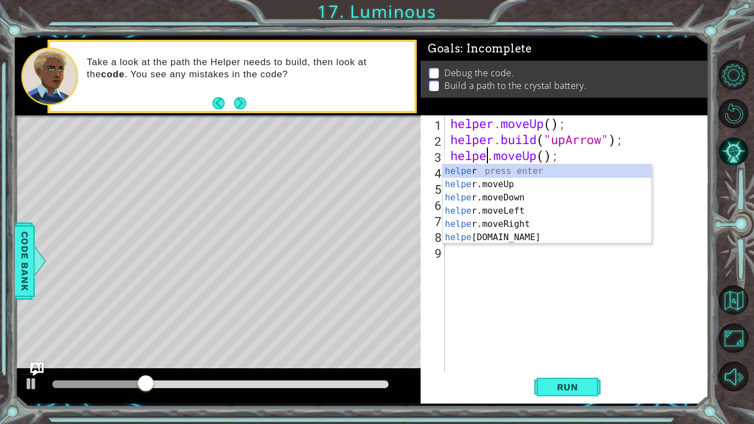
scroll to position [0, 2]
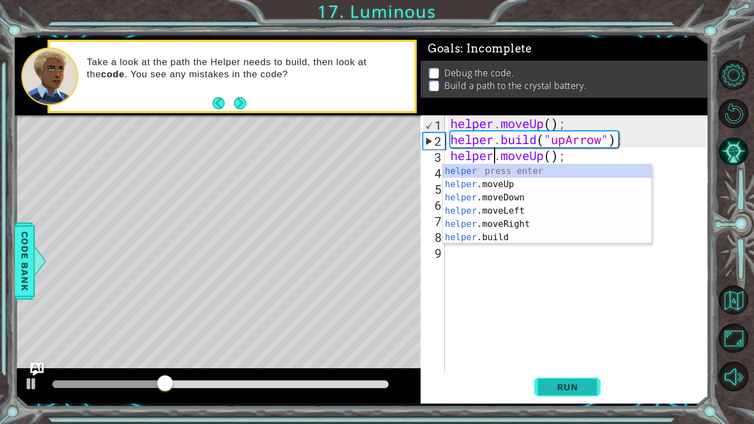
click at [590, 330] on button "Run" at bounding box center [567, 386] width 66 height 29
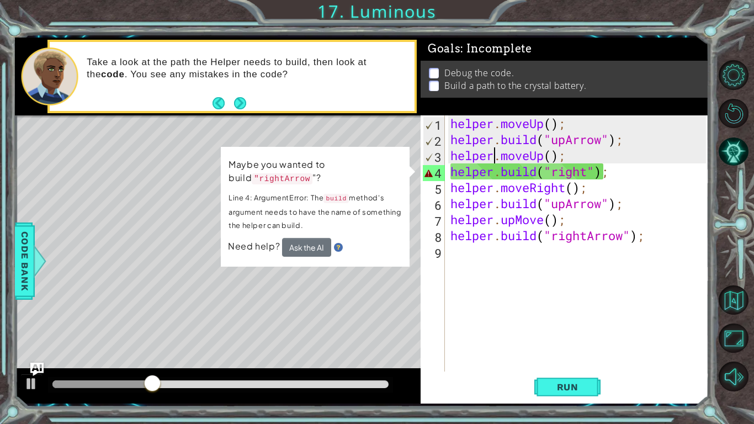
click at [592, 173] on div "helper . moveUp ( ) ; helper . build ( "upArrow" ) ; helper . moveUp ( ) ; help…" at bounding box center [579, 259] width 263 height 288
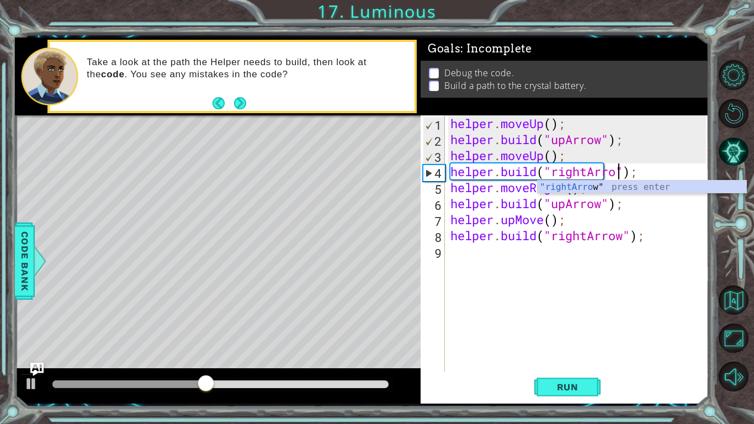
scroll to position [0, 8]
click at [590, 330] on button "Run" at bounding box center [567, 386] width 66 height 29
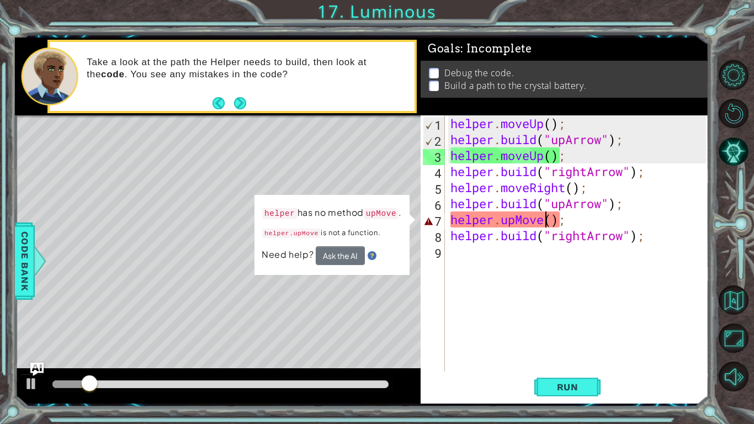
click at [542, 218] on div "helper . moveUp ( ) ; helper . build ( "upArrow" ) ; helper . moveUp ( ) ; help…" at bounding box center [579, 259] width 263 height 288
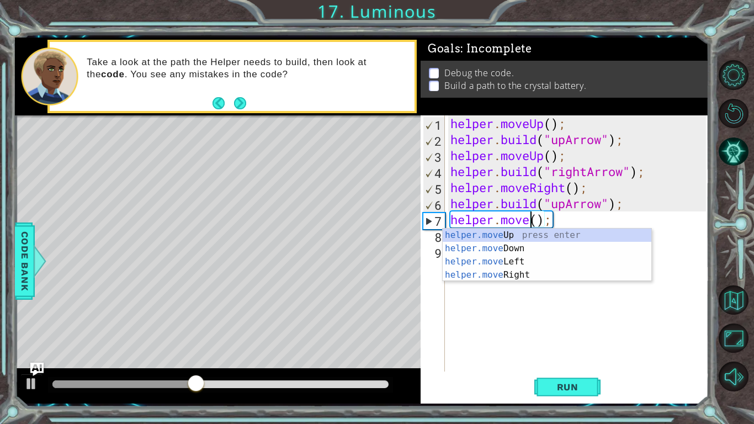
scroll to position [0, 4]
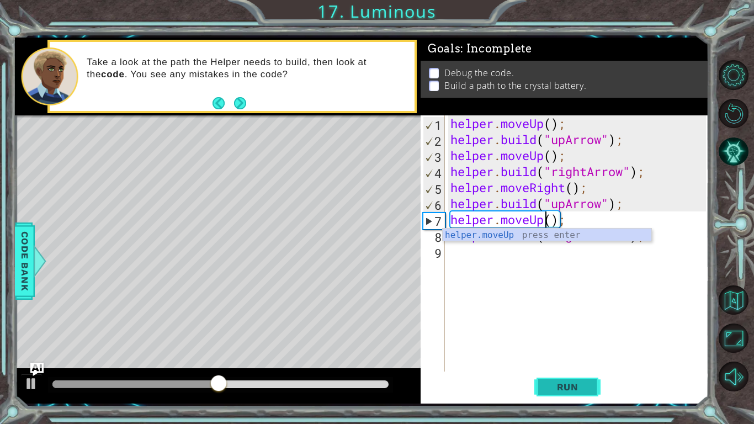
type textarea "helper.moveUp();"
click at [588, 330] on span "Run" at bounding box center [568, 386] width 44 height 11
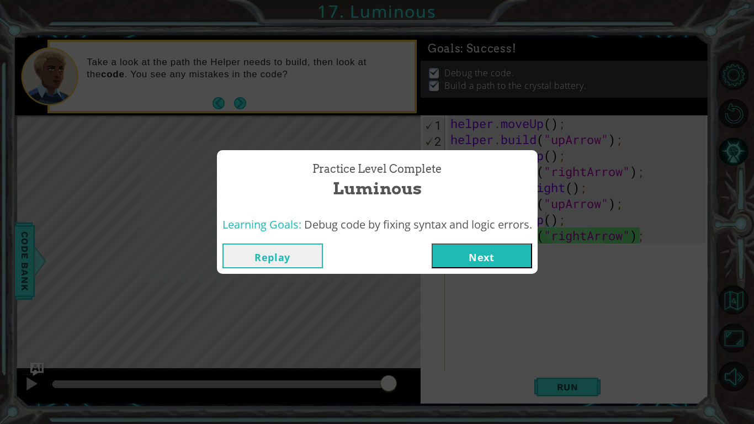
click at [508, 253] on button "Next" at bounding box center [482, 255] width 100 height 25
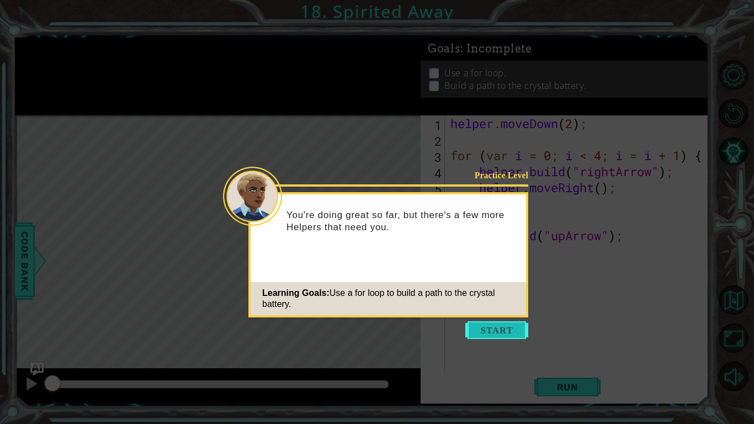
click at [508, 328] on button "Start" at bounding box center [496, 330] width 63 height 18
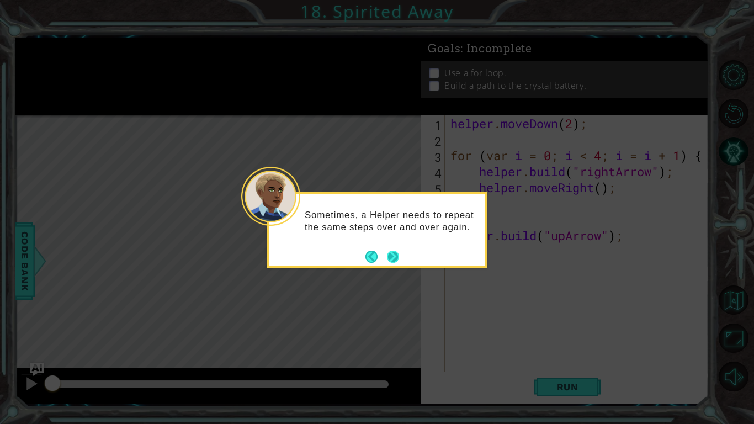
click at [391, 251] on button "Next" at bounding box center [393, 256] width 14 height 14
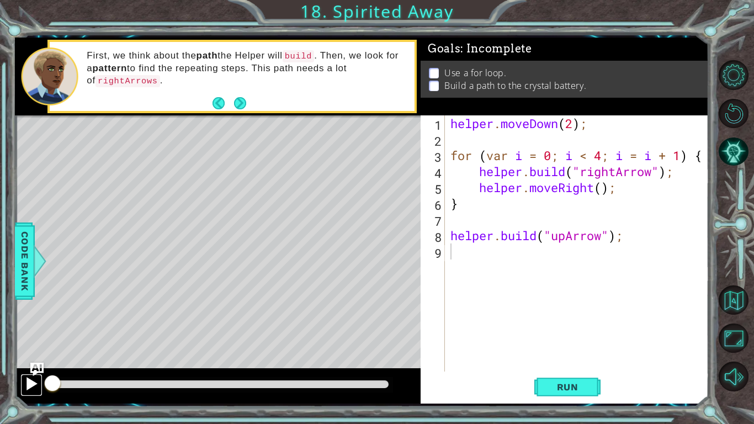
click at [25, 330] on div at bounding box center [31, 383] width 14 height 14
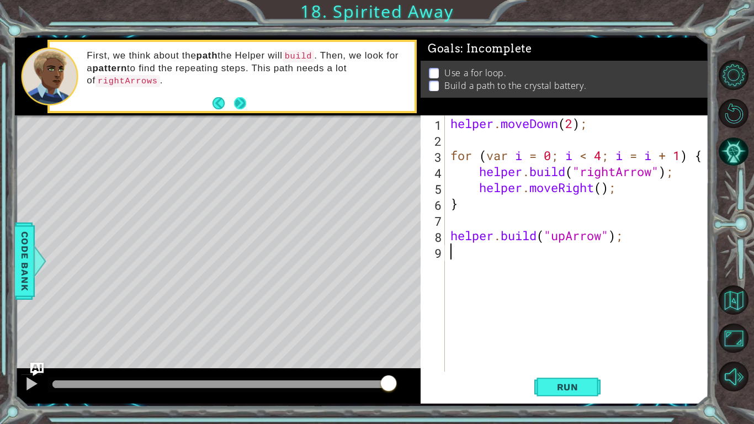
click at [243, 108] on button "Next" at bounding box center [239, 102] width 15 height 15
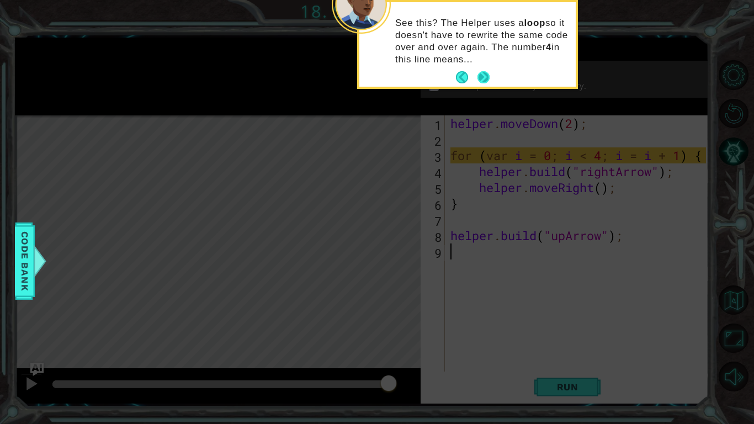
click at [480, 75] on button "Next" at bounding box center [483, 78] width 14 height 14
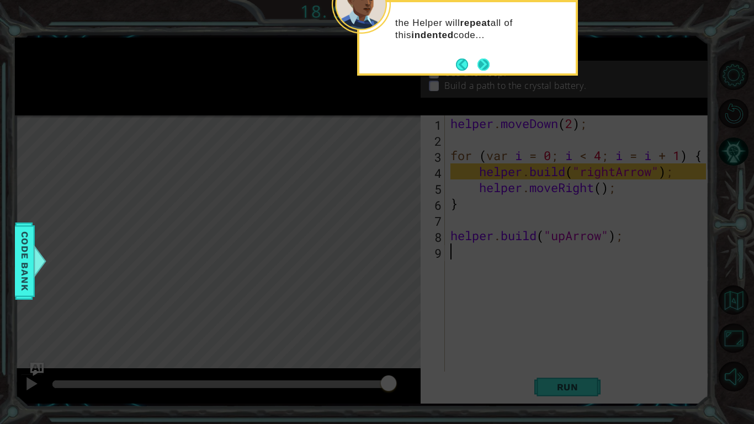
click at [488, 65] on button "Next" at bounding box center [483, 64] width 13 height 13
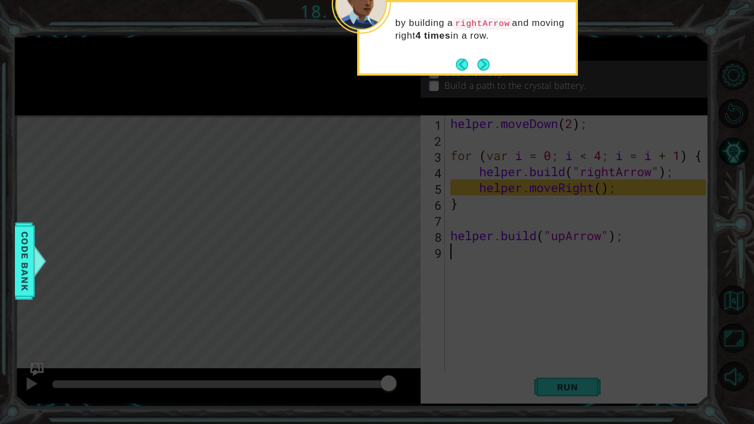
click at [488, 65] on button "Next" at bounding box center [484, 64] width 14 height 14
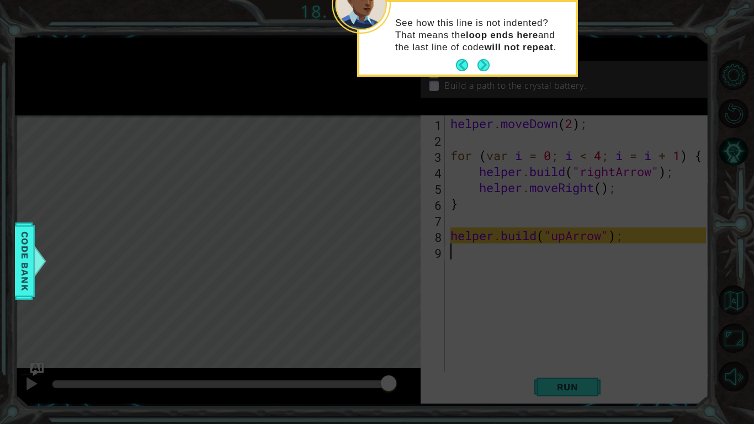
click at [488, 65] on button "Next" at bounding box center [483, 65] width 13 height 13
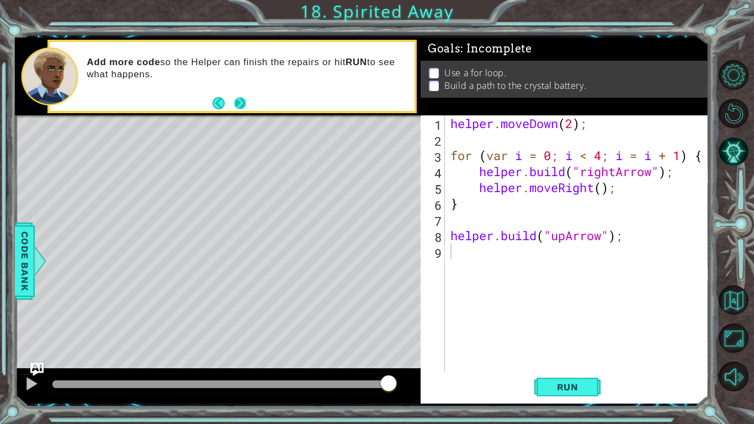
click at [246, 101] on button "Next" at bounding box center [239, 103] width 13 height 13
click at [215, 107] on button "Back" at bounding box center [223, 103] width 22 height 12
click at [218, 103] on button "Back" at bounding box center [223, 103] width 22 height 12
click at [222, 100] on button "Back" at bounding box center [223, 103] width 22 height 12
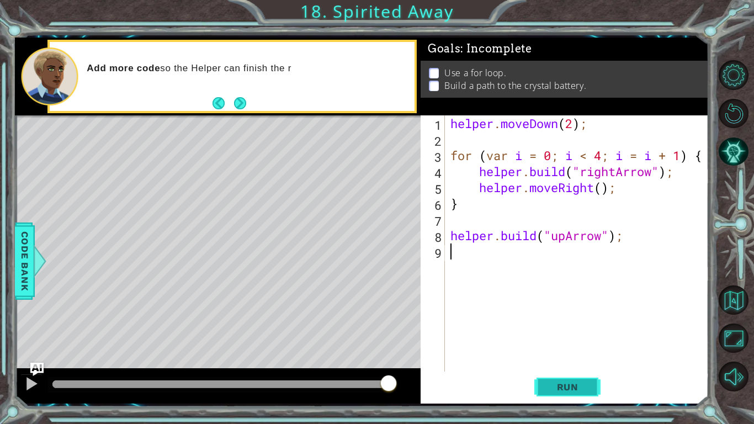
click at [542, 330] on button "Run" at bounding box center [567, 386] width 66 height 29
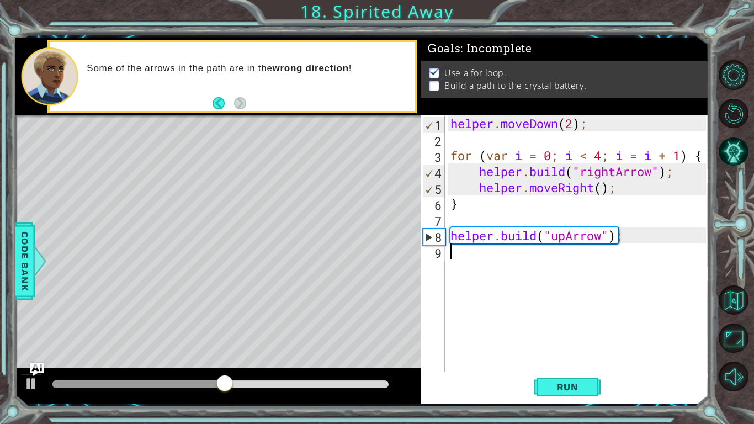
click at [635, 249] on div "helper . moveDown ( 2 ) ; for ( var i = 0 ; i < 4 ; i = i + 1 ) { helper . buil…" at bounding box center [579, 259] width 263 height 288
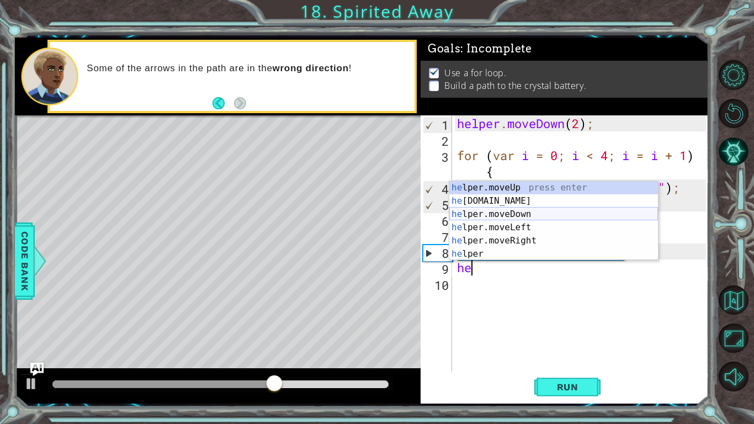
click at [588, 212] on div "he lper.moveUp press enter he [DOMAIN_NAME] press enter he lper.moveDown press …" at bounding box center [553, 234] width 209 height 106
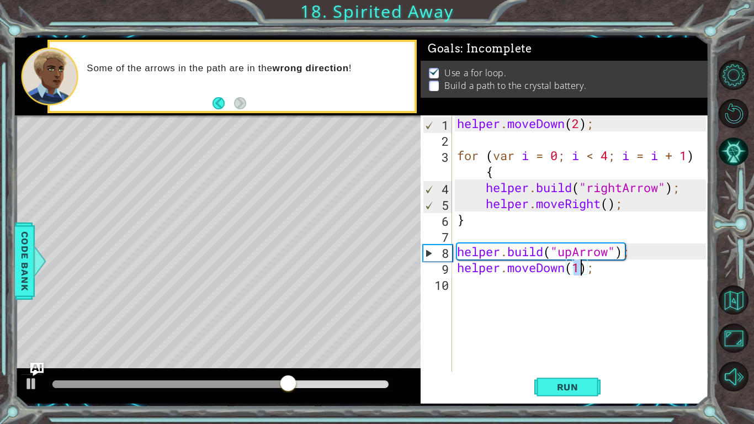
click at [561, 269] on div "helper . moveDown ( 2 ) ; for ( var i = 0 ; i < 4 ; i = i + 1 ) { helper . buil…" at bounding box center [583, 259] width 257 height 288
click at [566, 268] on div "helper . moveDown ( 2 ) ; for ( var i = 0 ; i < 4 ; i = i + 1 ) { helper . buil…" at bounding box center [583, 259] width 257 height 288
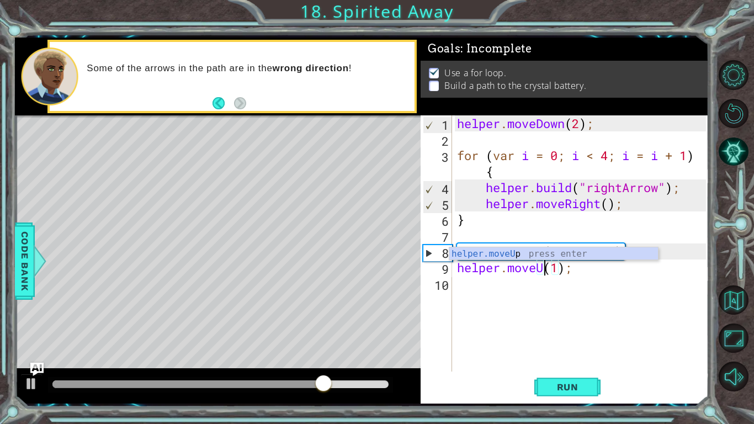
scroll to position [0, 4]
type textarea "helper.moveUp(1);"
click at [595, 270] on div "helper . moveDown ( 2 ) ; for ( var i = 0 ; i < 4 ; i = i + 1 ) { helper . buil…" at bounding box center [583, 259] width 257 height 288
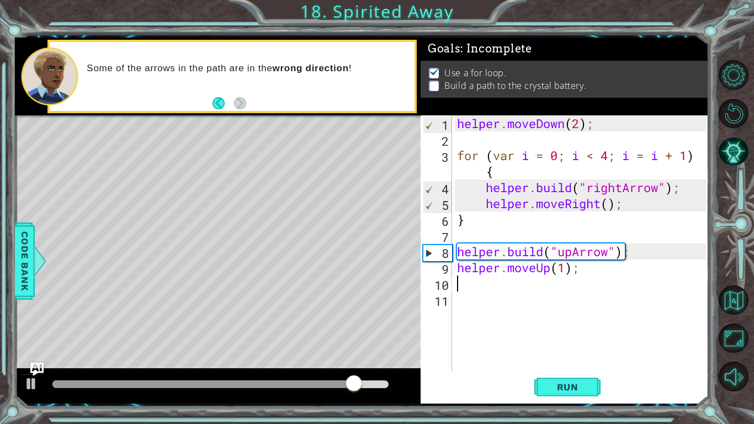
scroll to position [0, 0]
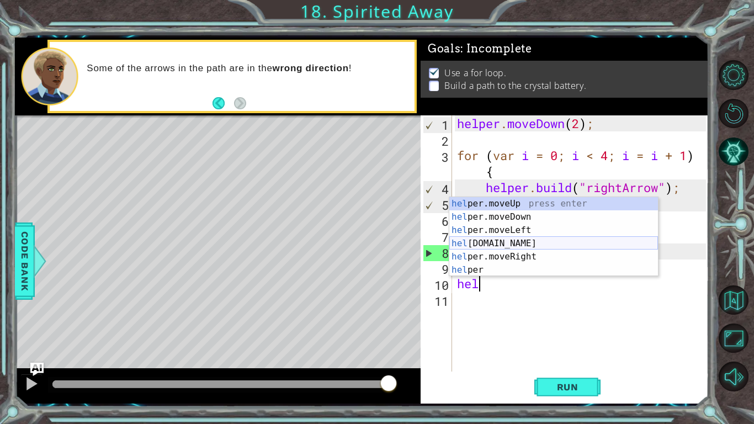
click at [617, 239] on div "hel per.moveUp press enter hel per.moveDown press enter hel per.moveLeft press …" at bounding box center [553, 250] width 209 height 106
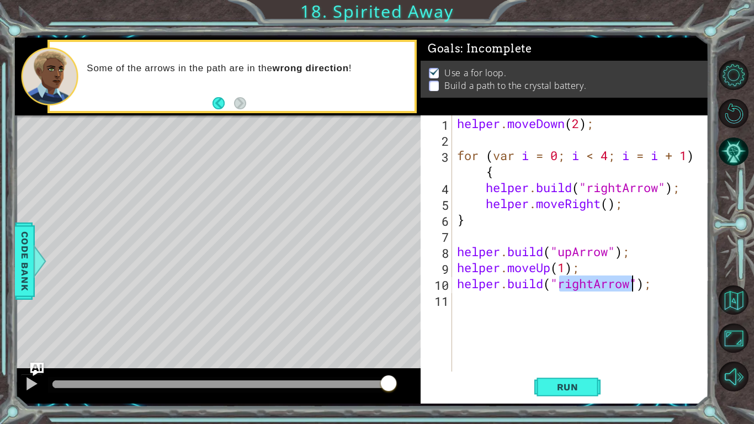
click at [584, 286] on div "helper . moveDown ( 2 ) ; for ( var i = 0 ; i < 4 ; i = i + 1 ) { helper . buil…" at bounding box center [580, 243] width 251 height 256
click at [591, 286] on div "helper . moveDown ( 2 ) ; for ( var i = 0 ; i < 4 ; i = i + 1 ) { helper . buil…" at bounding box center [583, 259] width 257 height 288
click at [594, 286] on div "helper . moveDown ( 2 ) ; for ( var i = 0 ; i < 4 ; i = i + 1 ) { helper . buil…" at bounding box center [583, 259] width 257 height 288
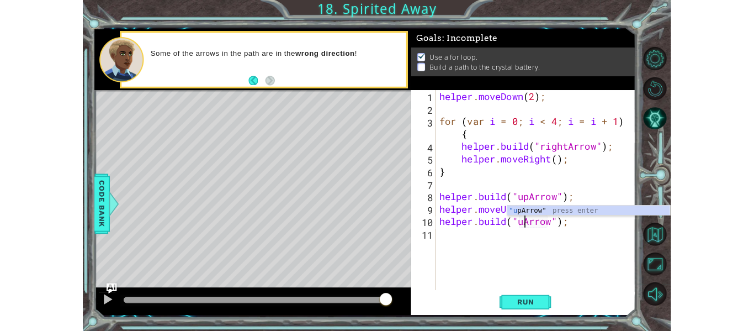
scroll to position [0, 5]
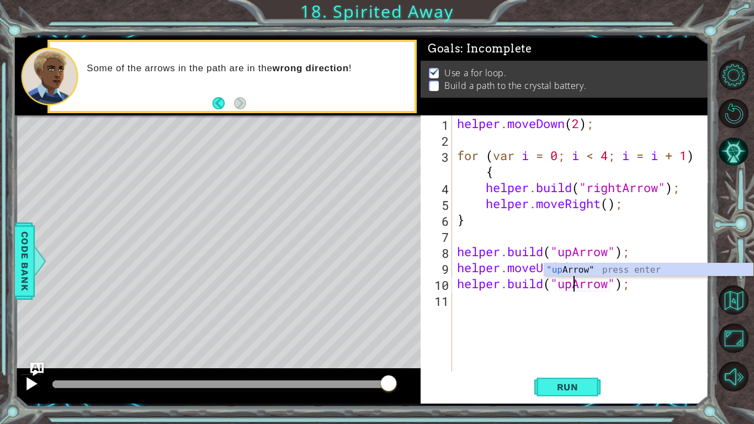
type textarea "[DOMAIN_NAME]("upArrow");"
click at [25, 330] on div at bounding box center [31, 383] width 14 height 14
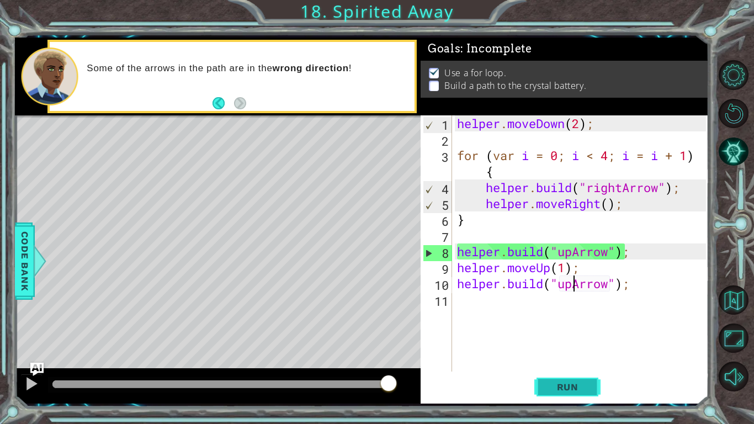
click at [561, 330] on button "Run" at bounding box center [567, 386] width 66 height 29
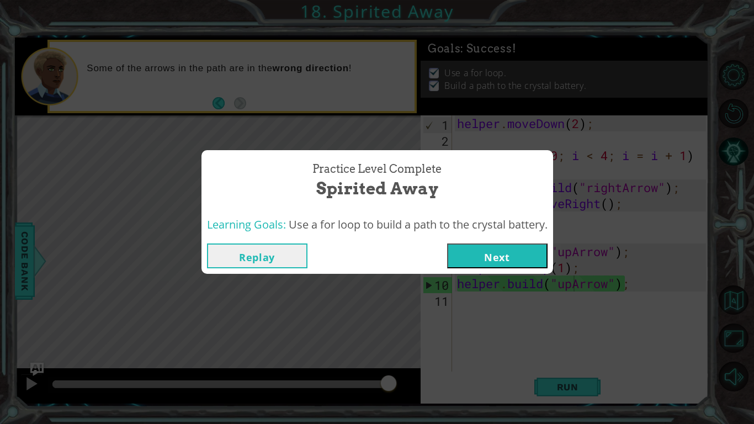
click at [501, 260] on button "Next" at bounding box center [497, 255] width 100 height 25
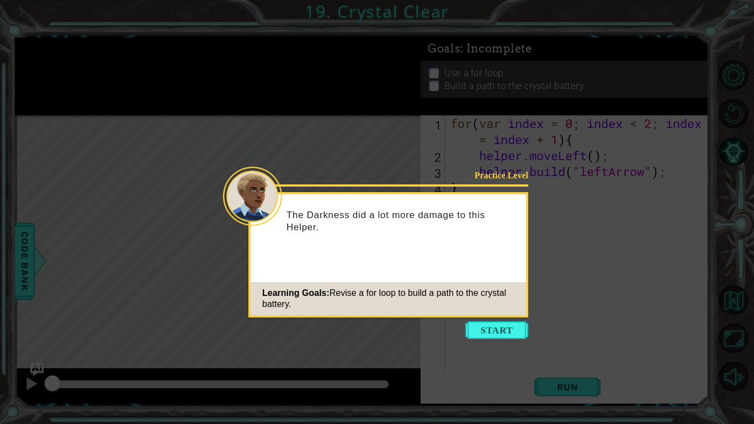
click at [510, 330] on icon at bounding box center [377, 212] width 754 height 424
click at [508, 330] on icon at bounding box center [377, 212] width 754 height 424
click at [501, 327] on button "Start" at bounding box center [496, 330] width 63 height 18
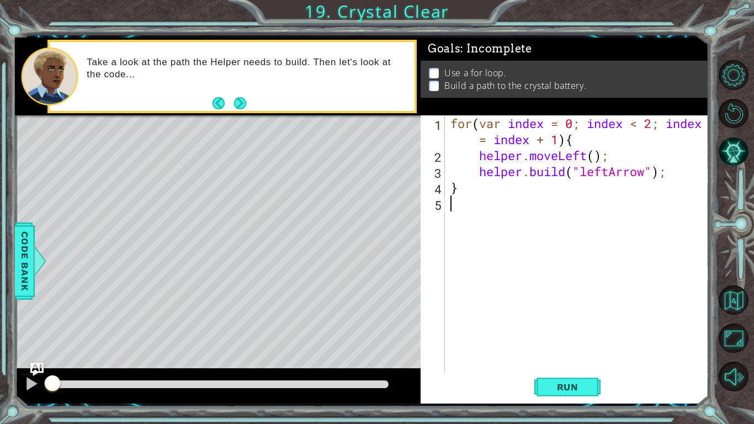
click at [206, 261] on div "Level Map" at bounding box center [270, 277] width 510 height 325
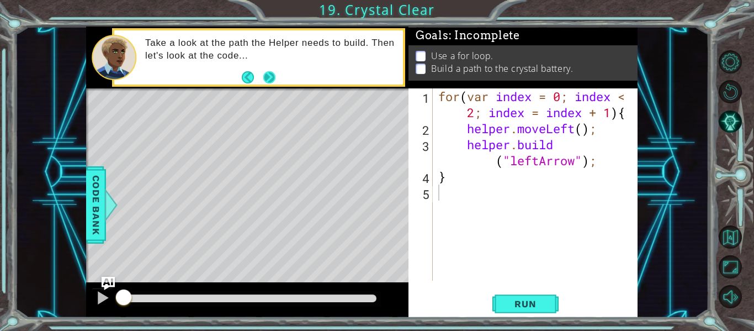
click at [274, 70] on button "Next" at bounding box center [269, 77] width 15 height 15
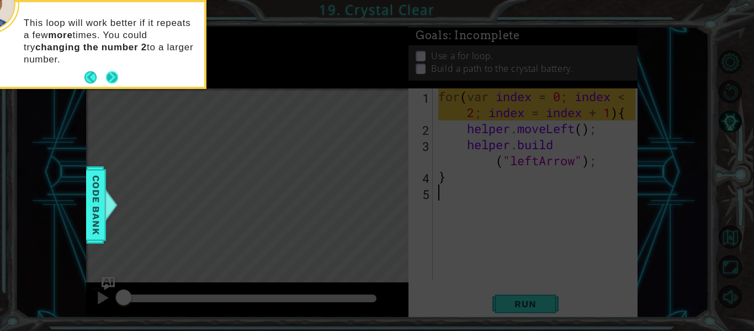
click at [117, 74] on button "Next" at bounding box center [112, 77] width 20 height 20
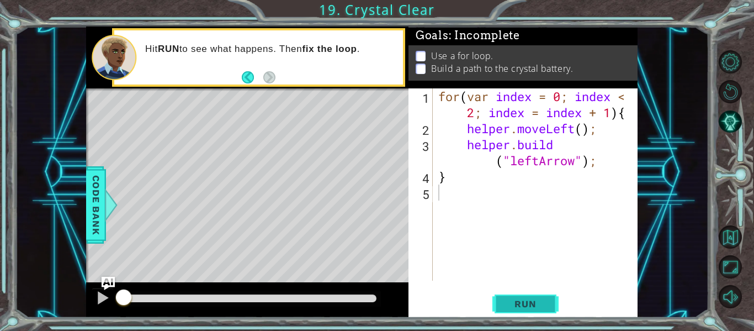
click at [547, 295] on button "Run" at bounding box center [525, 303] width 66 height 23
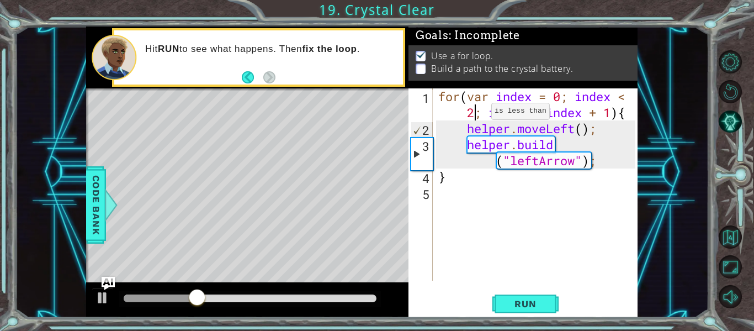
click at [474, 114] on div "for ( var index = 0 ; index < 2 ; index = index + 1 ) { helper . moveLeft ( ) ;…" at bounding box center [538, 208] width 205 height 240
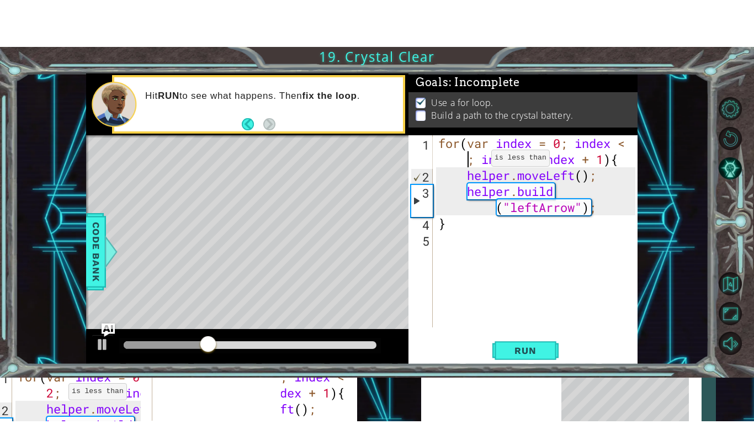
scroll to position [0, 9]
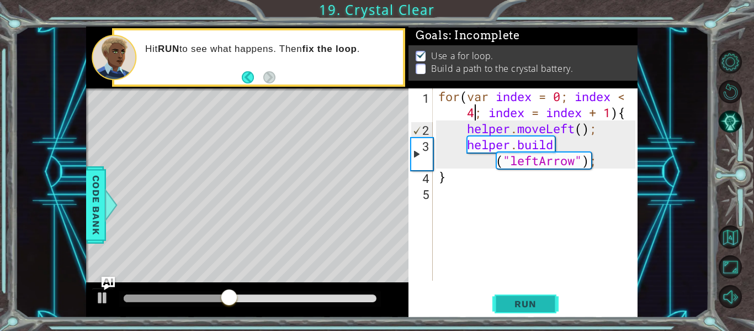
type textarea "for(var index = 0; index < 4; index = index + 1){"
click at [531, 301] on span "Run" at bounding box center [525, 303] width 44 height 11
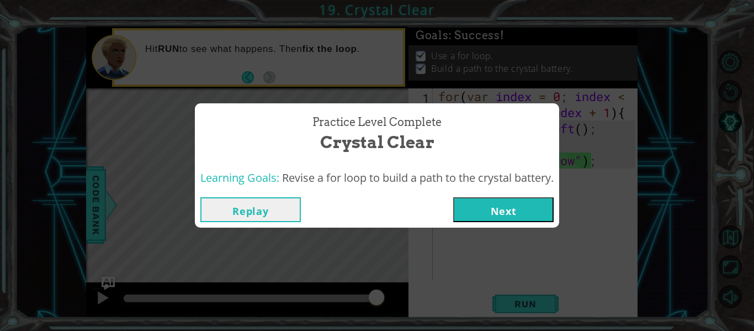
click at [533, 221] on button "Next" at bounding box center [503, 209] width 100 height 25
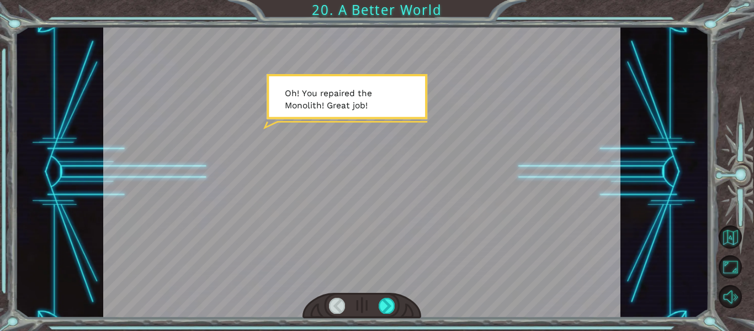
click at [321, 119] on div at bounding box center [362, 171] width 518 height 291
click at [387, 307] on div at bounding box center [387, 304] width 16 height 15
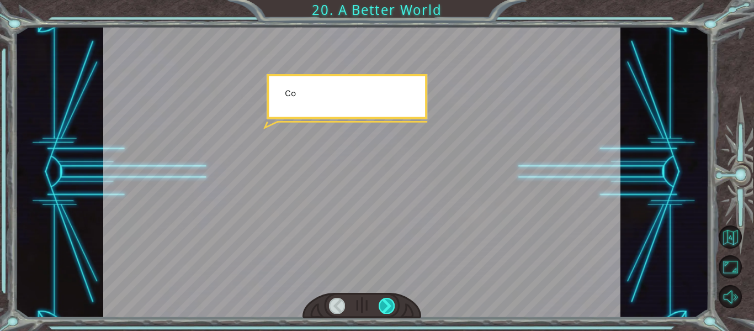
click at [387, 307] on div at bounding box center [387, 304] width 16 height 15
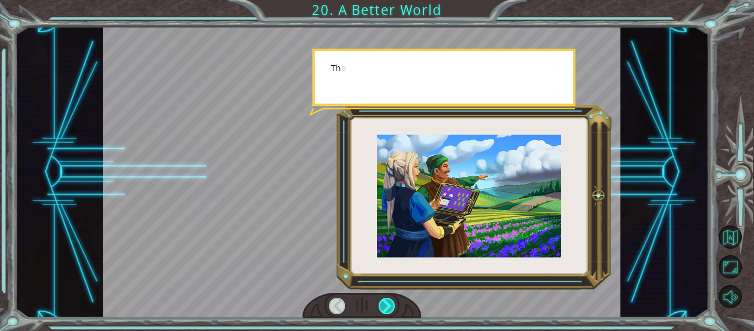
click at [387, 307] on div at bounding box center [387, 304] width 16 height 15
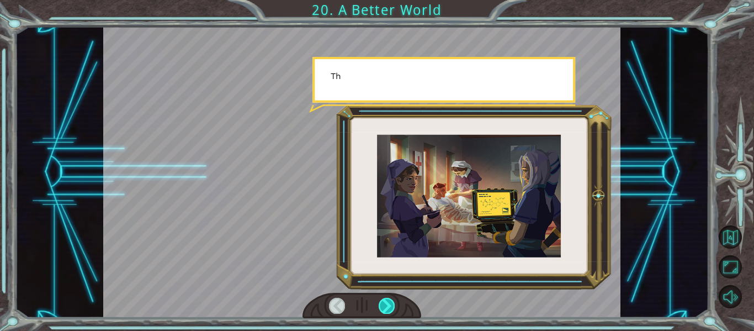
click at [387, 307] on div at bounding box center [387, 304] width 16 height 15
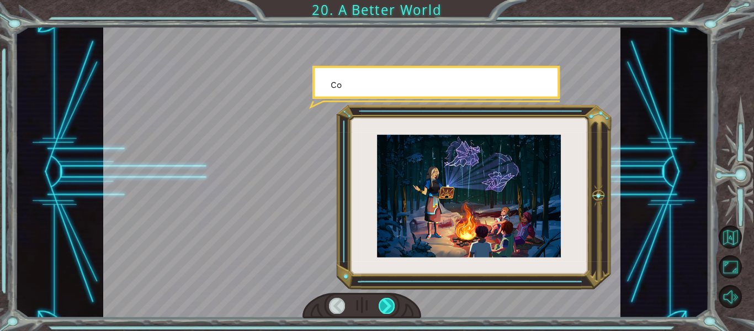
click at [387, 307] on div at bounding box center [387, 304] width 16 height 15
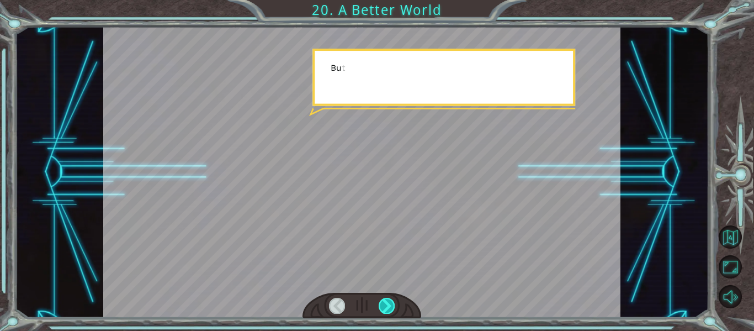
click at [387, 307] on div at bounding box center [387, 304] width 16 height 15
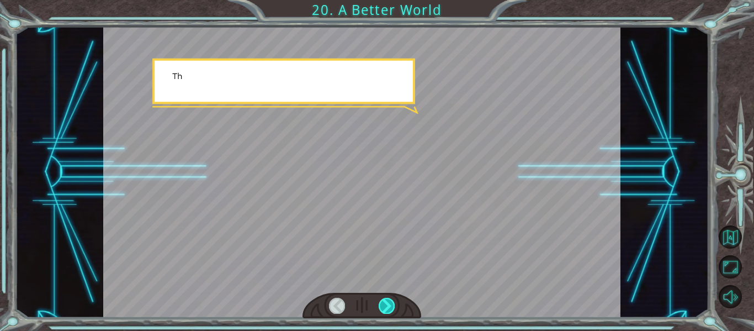
click at [387, 307] on div at bounding box center [387, 304] width 16 height 15
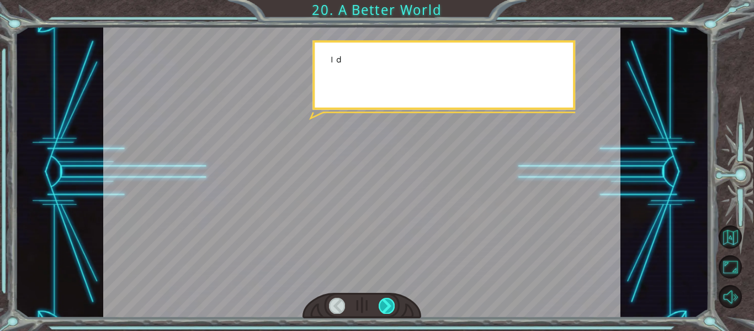
click at [387, 307] on div at bounding box center [387, 304] width 16 height 15
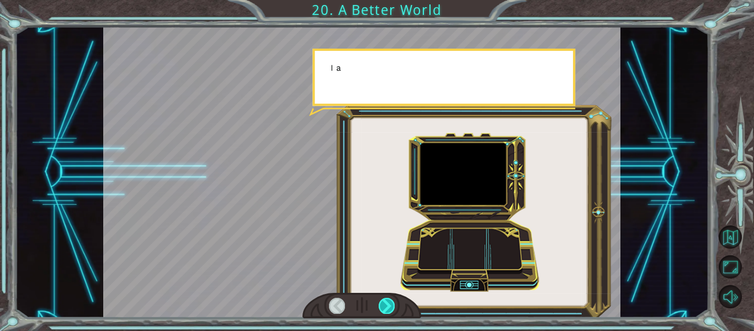
click at [387, 307] on div at bounding box center [387, 304] width 16 height 15
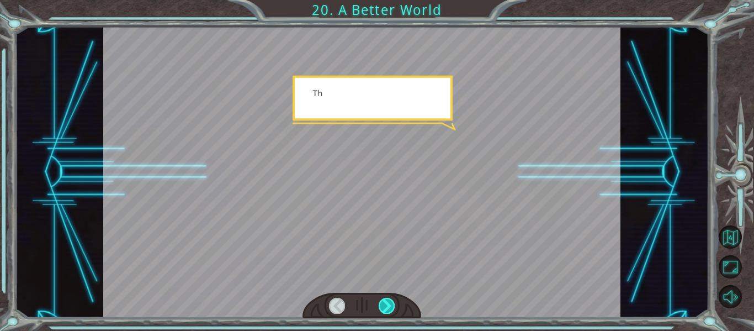
click at [387, 307] on div at bounding box center [387, 304] width 16 height 15
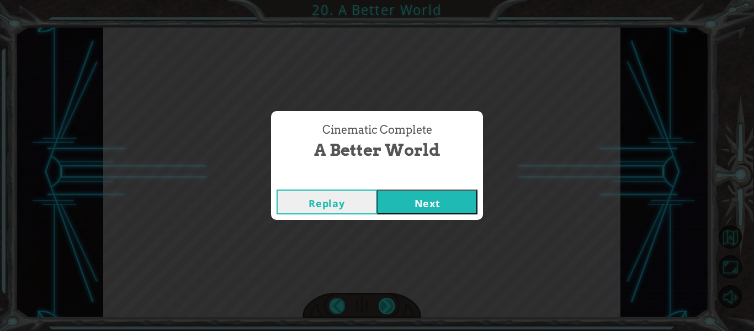
click at [387, 307] on div "Cinematic Complete A Better World Replay Next" at bounding box center [377, 165] width 754 height 331
click at [425, 211] on button "Next" at bounding box center [427, 201] width 100 height 25
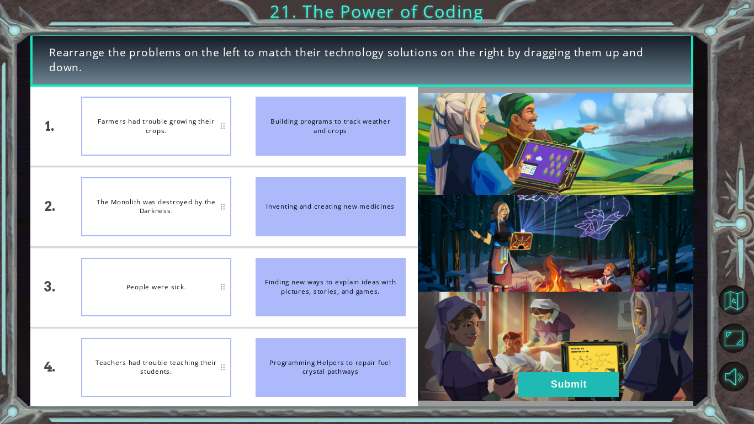
click at [154, 144] on div "Farmers had trouble growing their crops." at bounding box center [156, 126] width 150 height 59
drag, startPoint x: 348, startPoint y: 142, endPoint x: 259, endPoint y: 138, distance: 88.9
click at [259, 138] on div "Building programs to track weather and crops" at bounding box center [330, 126] width 150 height 59
click at [223, 207] on div "The Monolith was destroyed by the Darkness." at bounding box center [156, 206] width 150 height 59
click at [222, 207] on div "The Monolith was destroyed by the Darkness." at bounding box center [156, 206] width 150 height 59
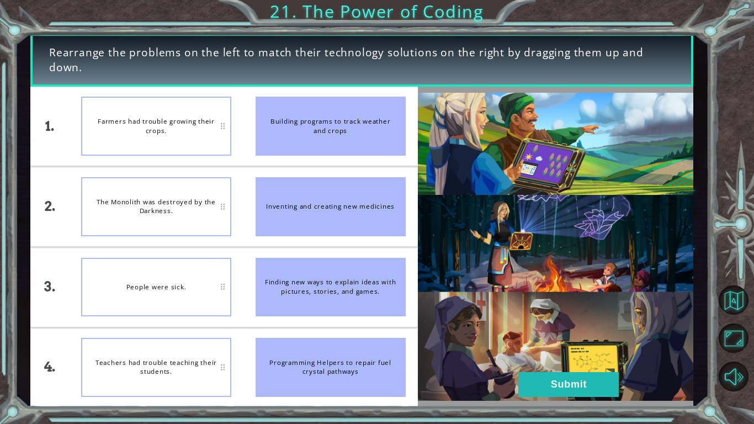
click at [294, 210] on div "Inventing and creating new medicines" at bounding box center [330, 206] width 150 height 59
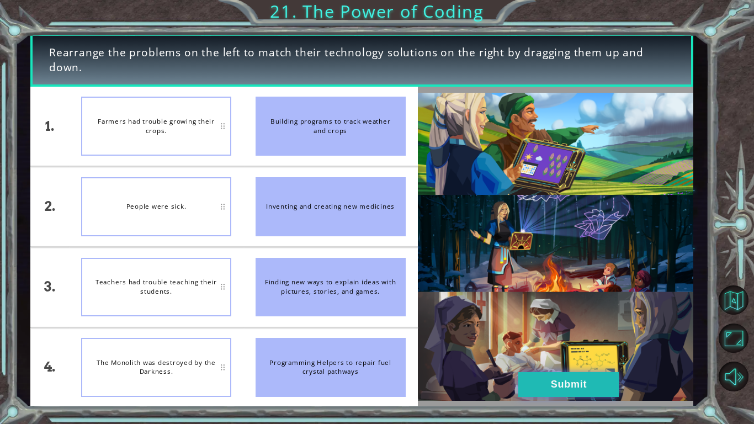
click at [534, 330] on button "Submit" at bounding box center [568, 384] width 100 height 25
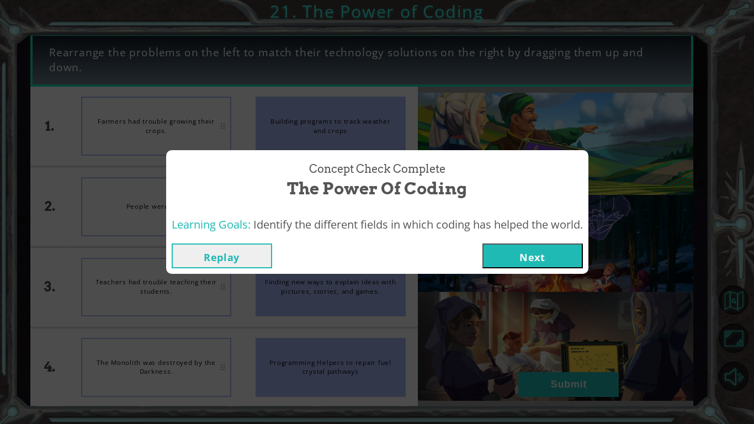
click at [523, 251] on button "Next" at bounding box center [532, 255] width 100 height 25
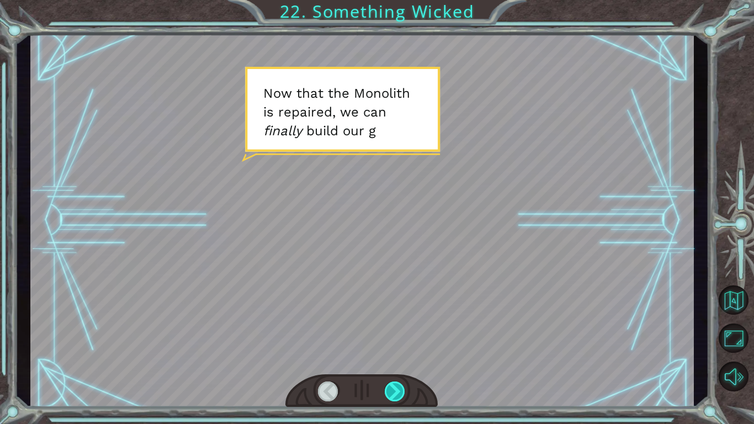
click at [399, 330] on div at bounding box center [395, 391] width 21 height 20
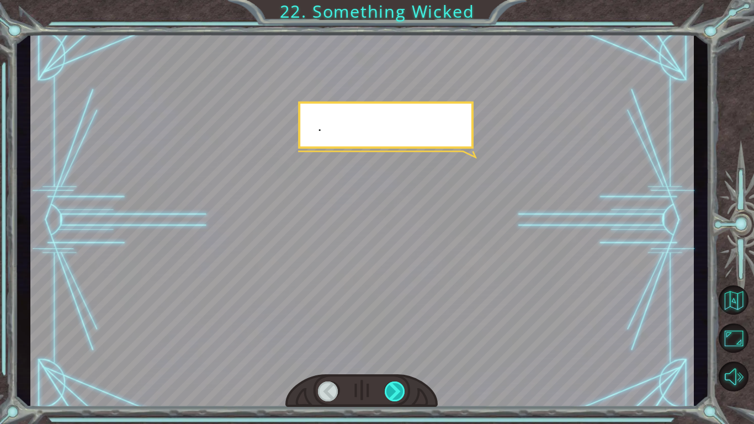
click at [399, 330] on div at bounding box center [395, 391] width 21 height 20
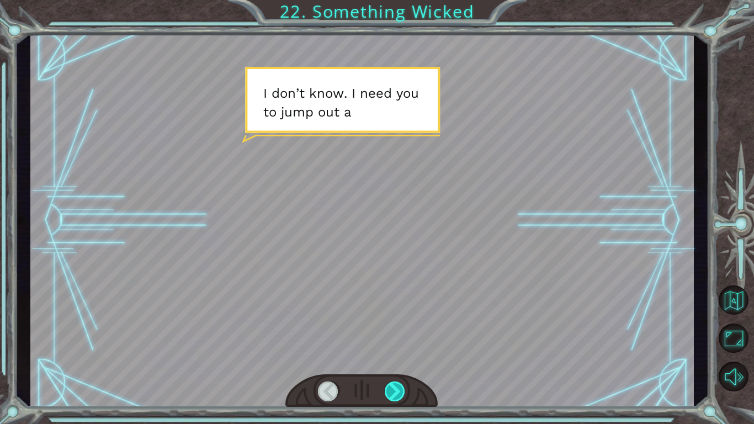
click at [401, 330] on div at bounding box center [395, 391] width 21 height 20
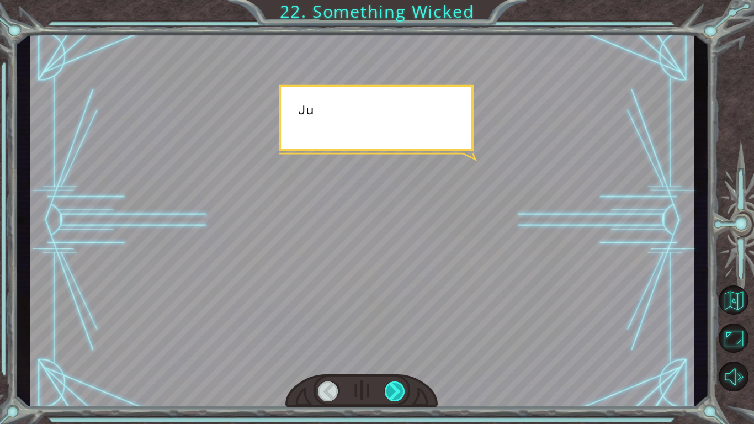
click at [401, 330] on div at bounding box center [395, 391] width 21 height 20
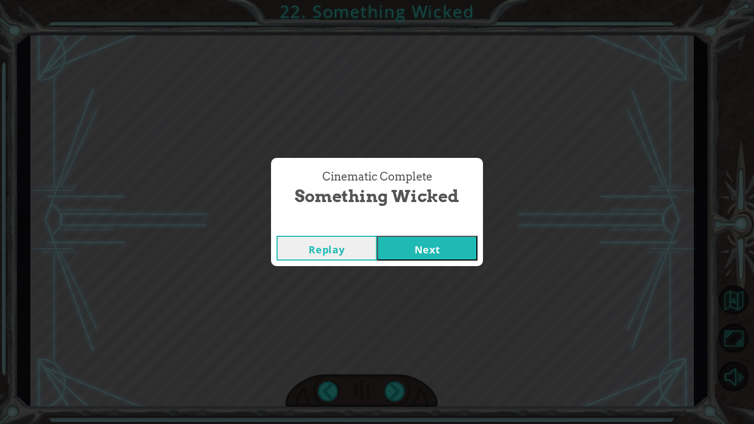
click at [435, 241] on button "Next" at bounding box center [427, 248] width 100 height 25
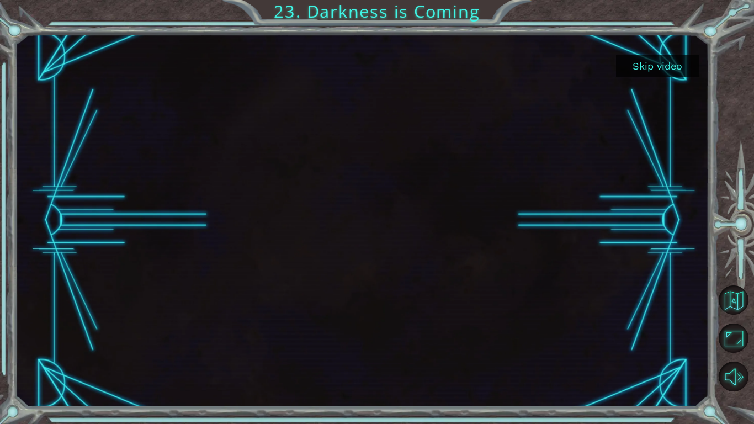
click at [640, 72] on button "Skip video" at bounding box center [657, 66] width 83 height 22
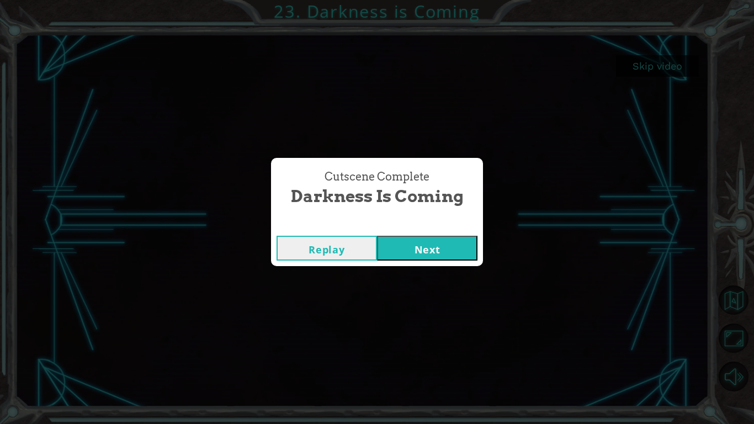
click at [402, 253] on button "Next" at bounding box center [427, 248] width 100 height 25
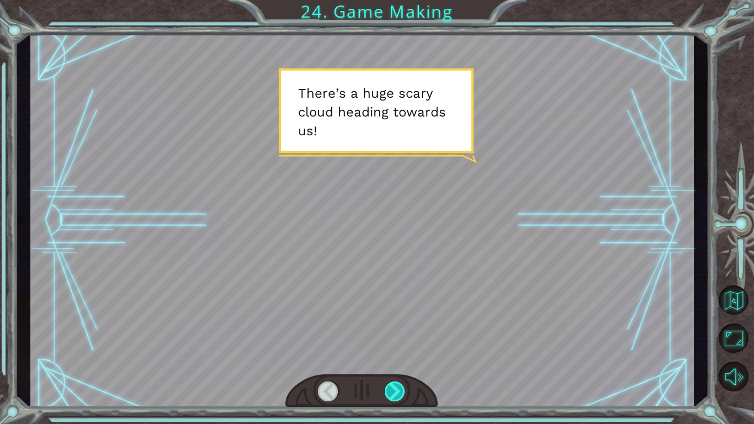
click at [393, 330] on div at bounding box center [395, 391] width 21 height 20
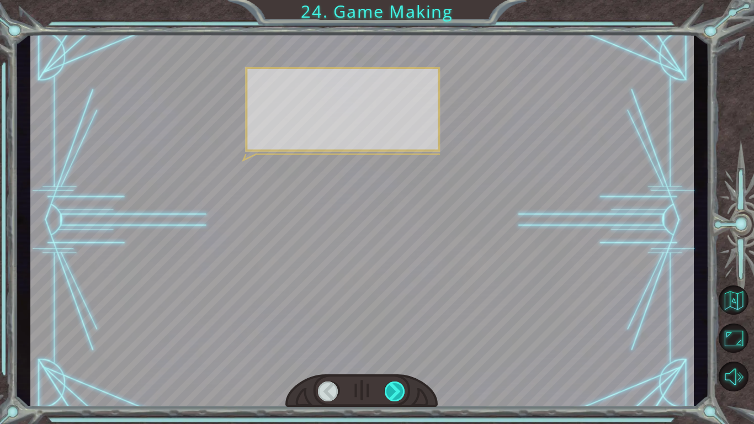
click at [393, 330] on div at bounding box center [395, 391] width 21 height 20
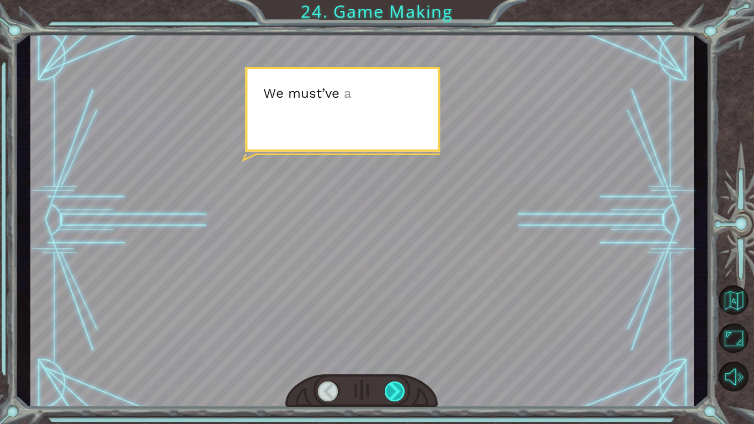
click at [393, 330] on div at bounding box center [395, 391] width 21 height 20
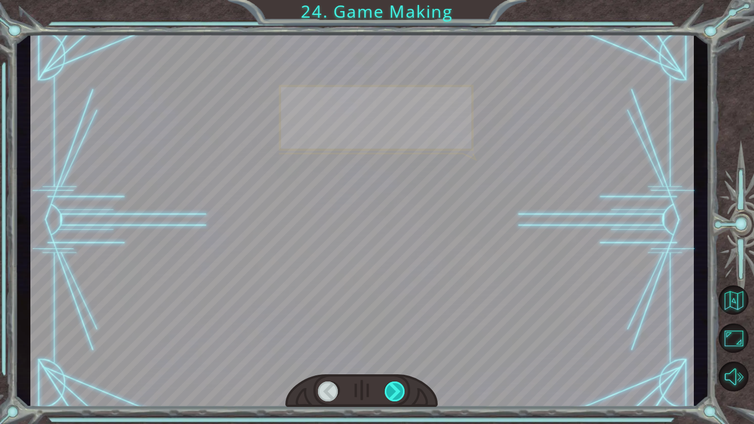
click at [393, 330] on div at bounding box center [395, 391] width 21 height 20
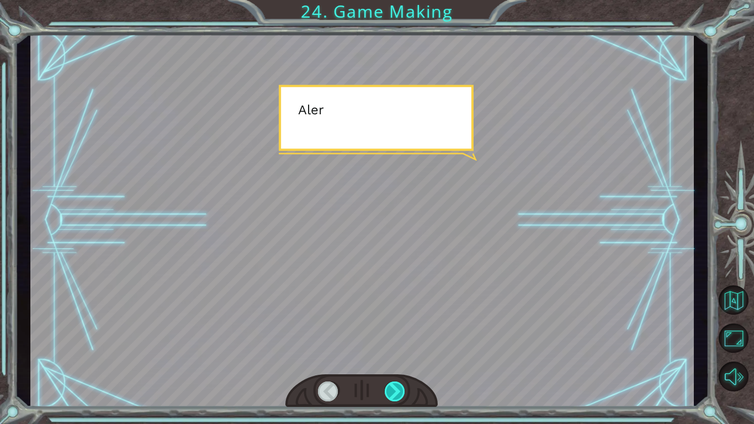
click at [393, 330] on div at bounding box center [395, 391] width 21 height 20
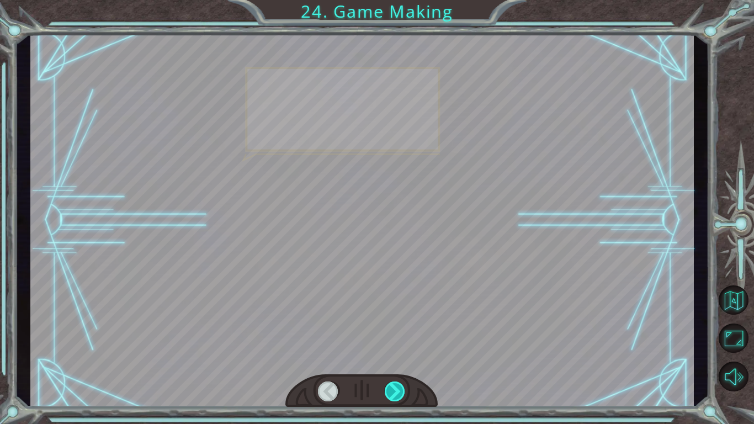
click at [393, 330] on div at bounding box center [395, 391] width 21 height 20
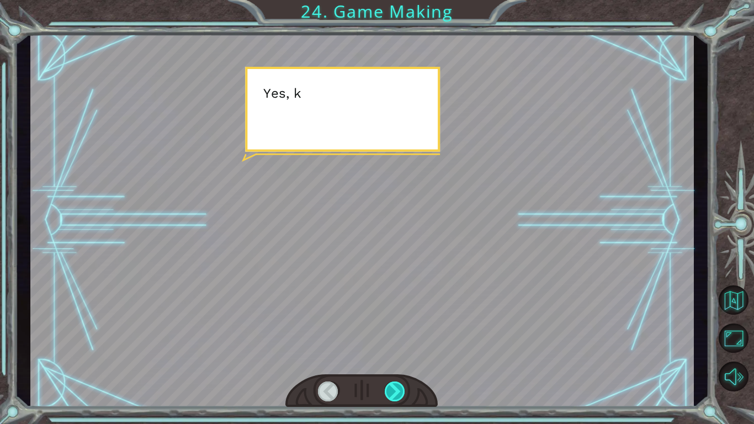
click at [393, 330] on div at bounding box center [395, 391] width 21 height 20
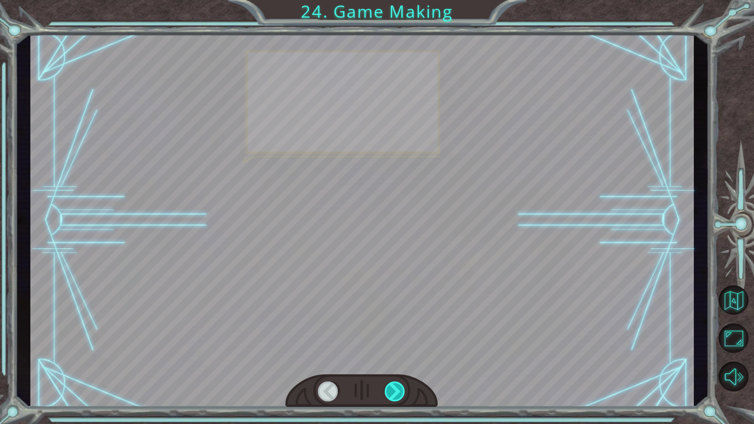
click at [393, 330] on div at bounding box center [395, 391] width 21 height 20
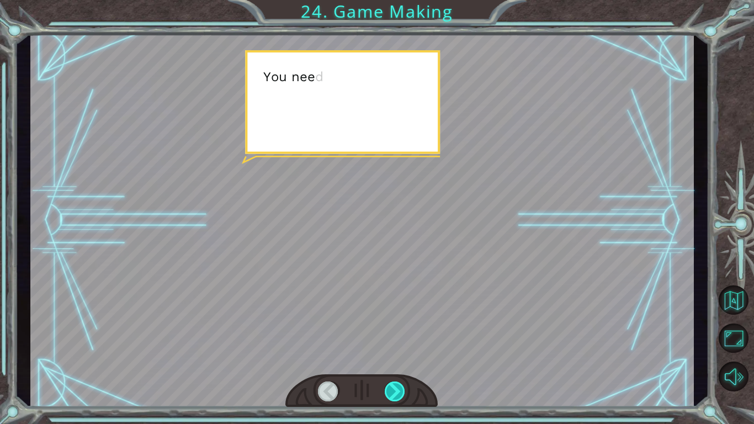
click at [393, 330] on div at bounding box center [395, 391] width 21 height 20
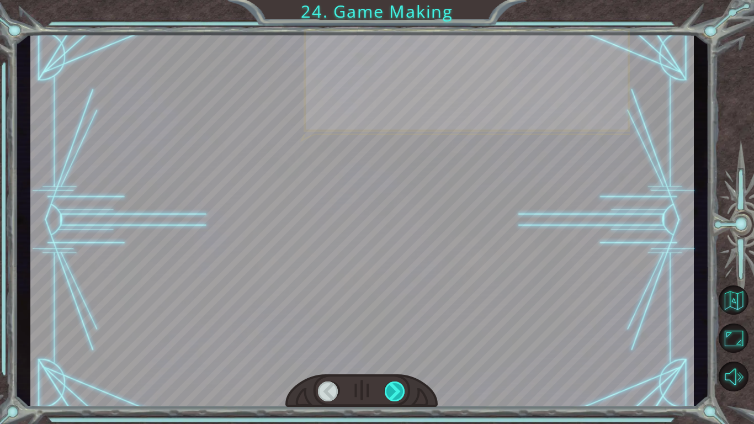
click at [393, 330] on div at bounding box center [395, 391] width 21 height 20
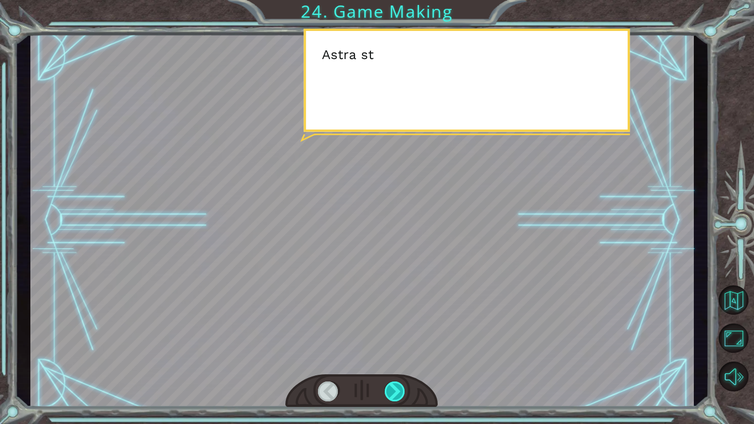
click at [393, 330] on div at bounding box center [395, 391] width 21 height 20
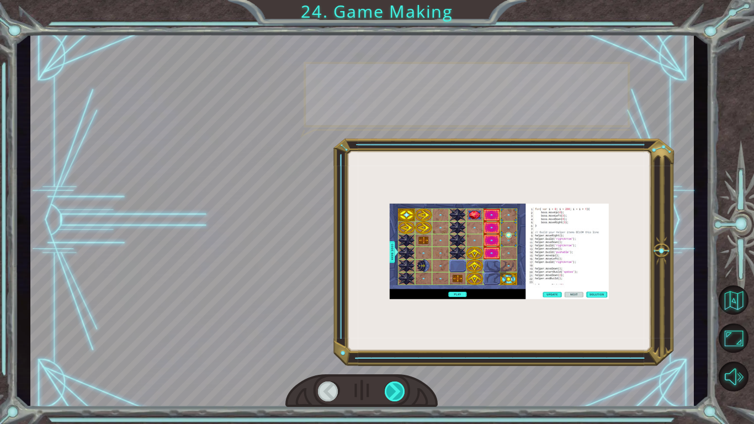
click at [393, 330] on div at bounding box center [395, 391] width 21 height 20
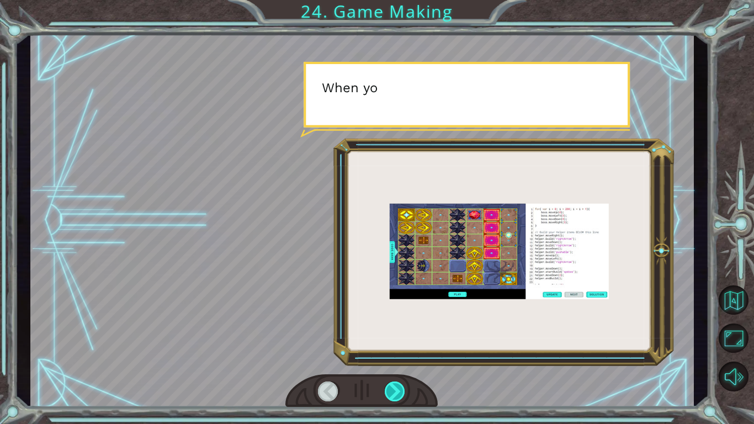
click at [393, 330] on div at bounding box center [395, 391] width 21 height 20
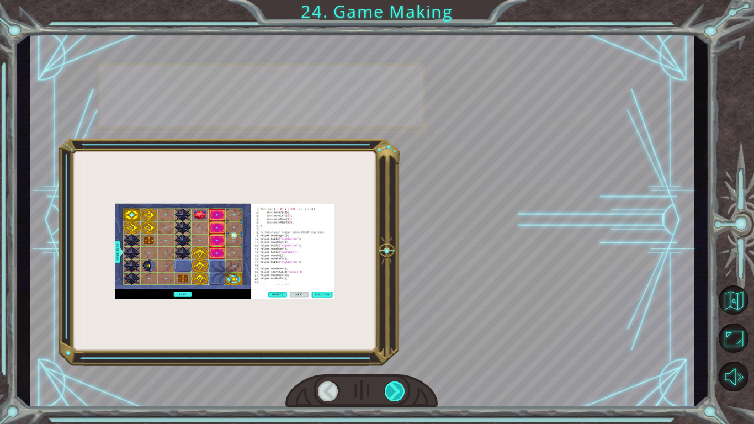
click at [393, 330] on div at bounding box center [395, 391] width 21 height 20
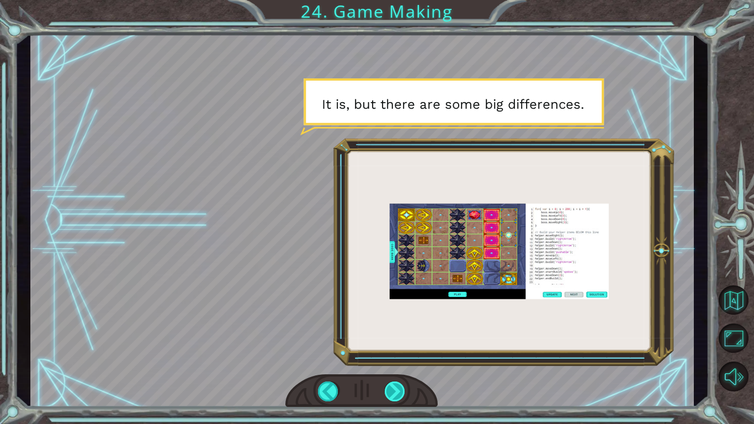
click at [395, 330] on div at bounding box center [395, 391] width 21 height 20
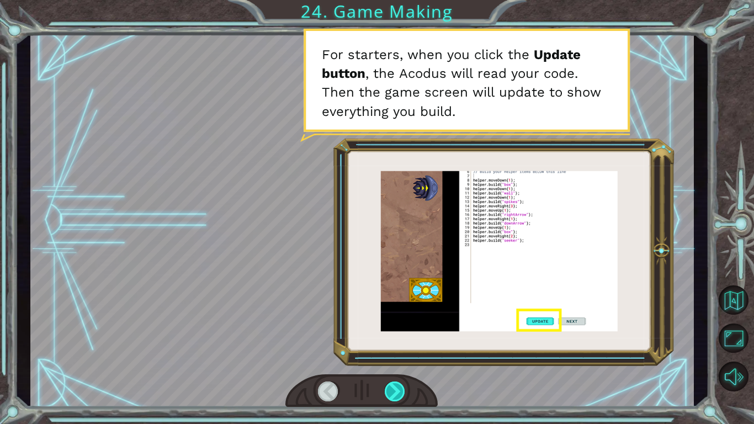
click at [395, 330] on div at bounding box center [395, 391] width 21 height 20
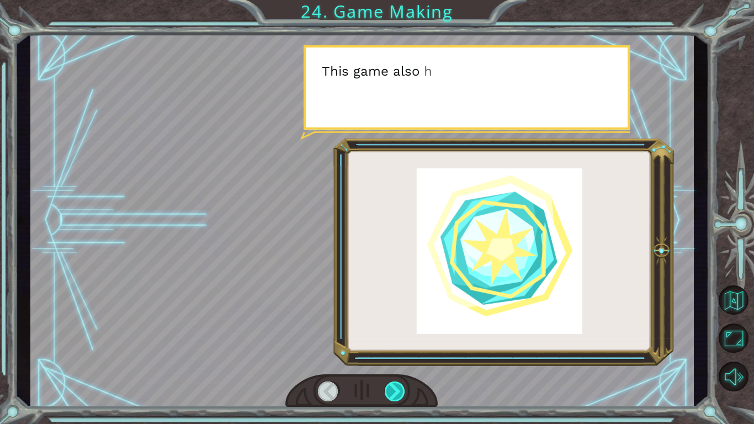
click at [395, 330] on div at bounding box center [395, 391] width 21 height 20
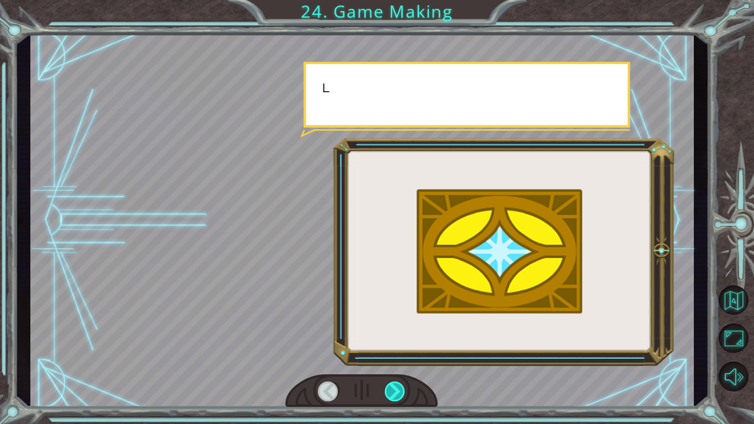
click at [395, 330] on div at bounding box center [395, 391] width 21 height 20
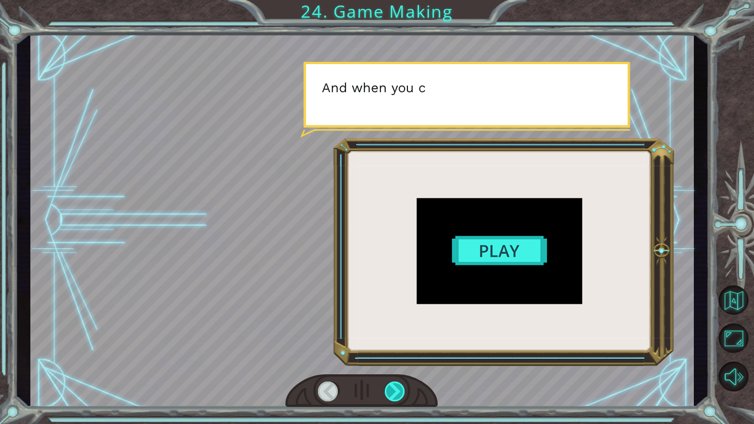
click at [395, 330] on div at bounding box center [395, 391] width 21 height 20
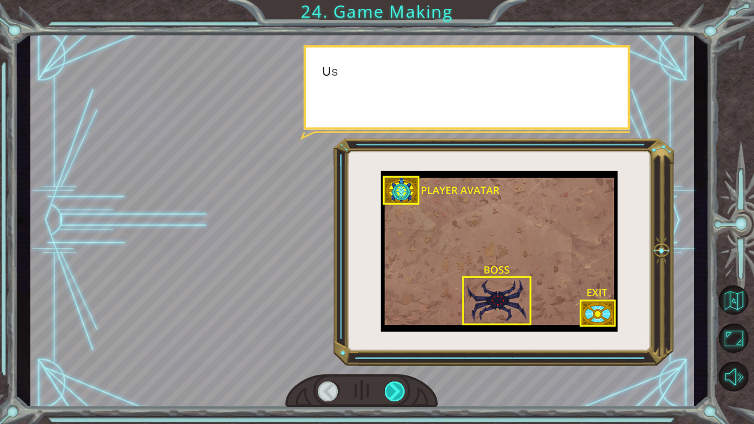
click at [395, 330] on div at bounding box center [395, 391] width 21 height 20
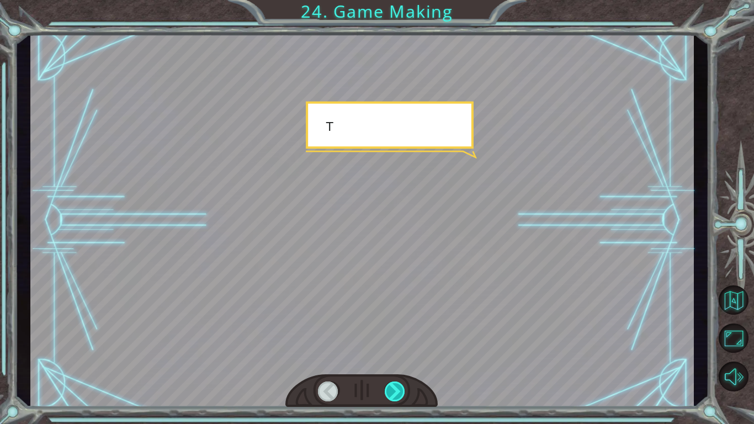
click at [395, 330] on div at bounding box center [395, 391] width 21 height 20
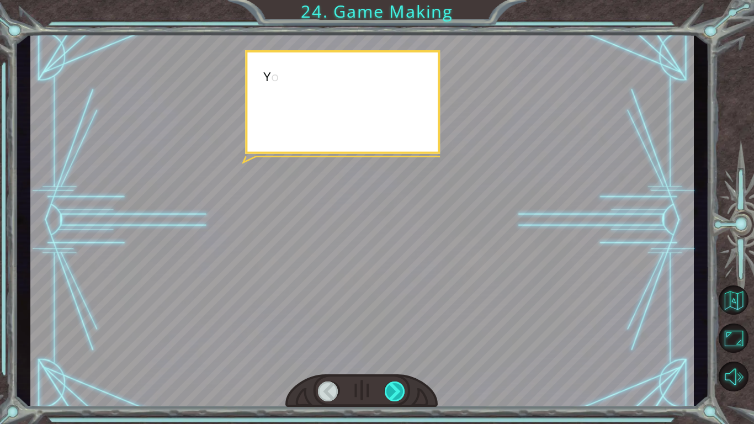
click at [395, 330] on div at bounding box center [395, 391] width 21 height 20
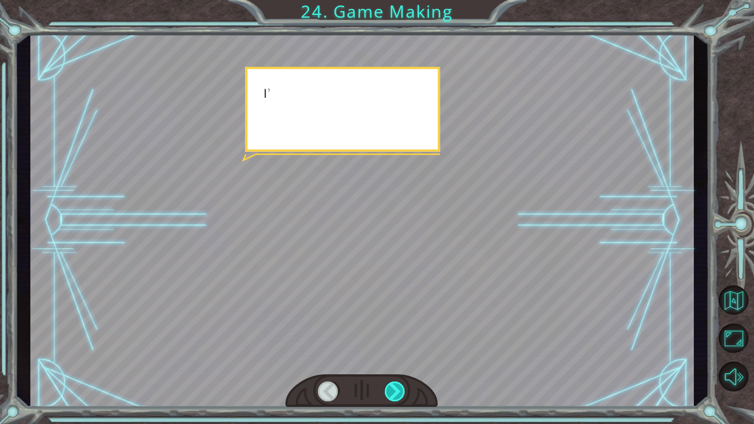
click at [395, 330] on div at bounding box center [395, 391] width 21 height 20
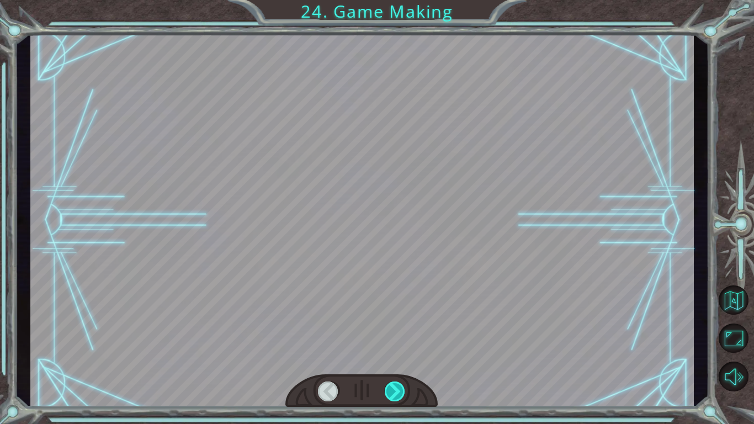
click at [395, 330] on div at bounding box center [395, 391] width 21 height 20
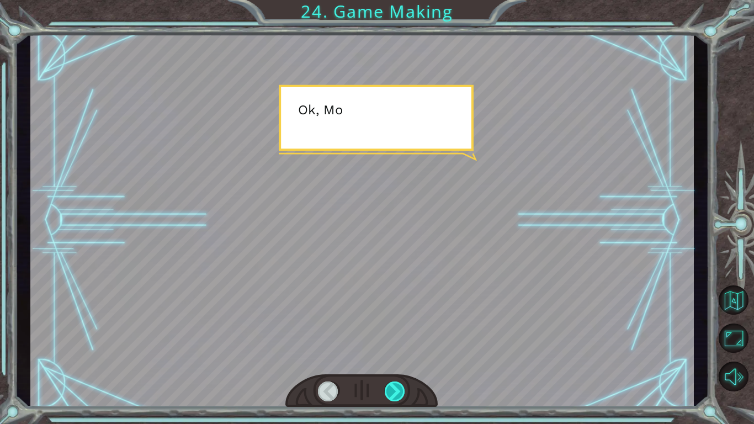
click at [395, 330] on div at bounding box center [395, 391] width 21 height 20
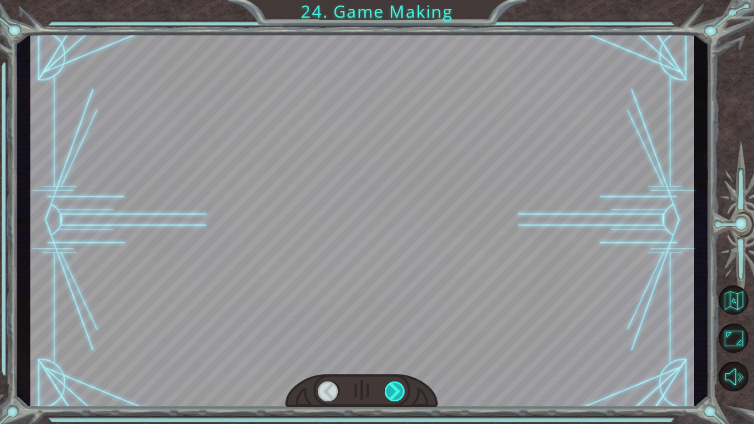
click at [395, 330] on div at bounding box center [395, 391] width 21 height 20
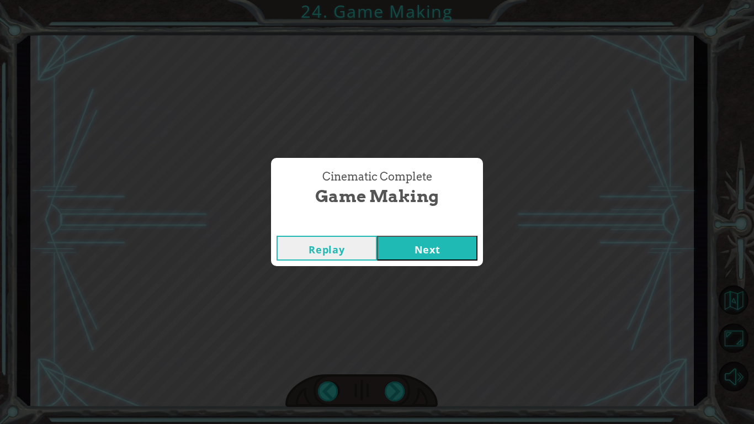
click at [415, 234] on div "Replay Next" at bounding box center [377, 248] width 212 height 36
click at [421, 244] on button "Next" at bounding box center [427, 248] width 100 height 25
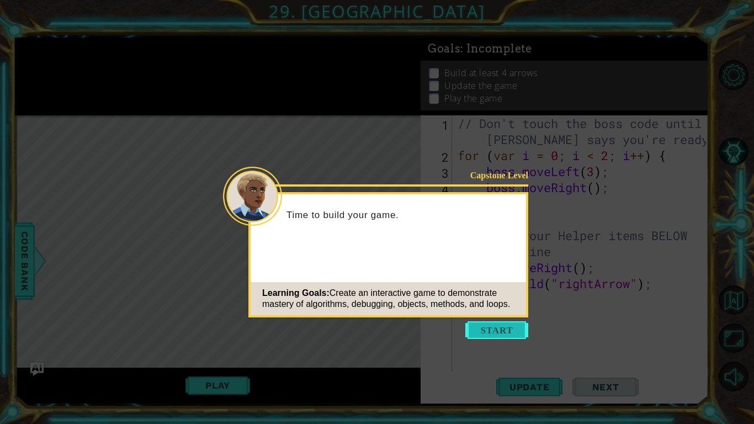
click at [486, 330] on button "Start" at bounding box center [496, 330] width 63 height 18
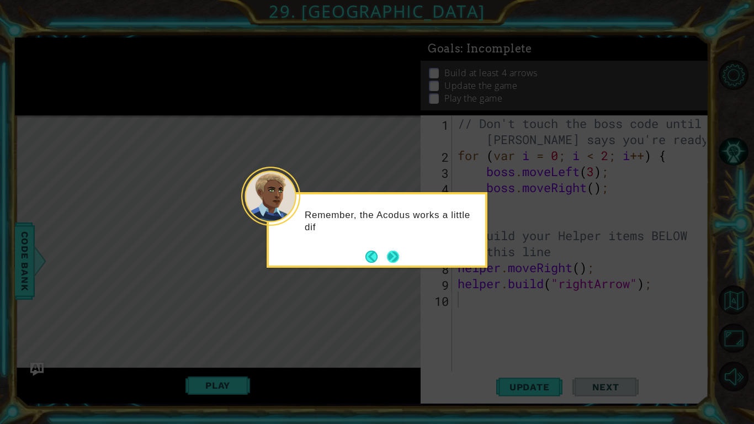
click at [400, 253] on button "Next" at bounding box center [393, 256] width 19 height 19
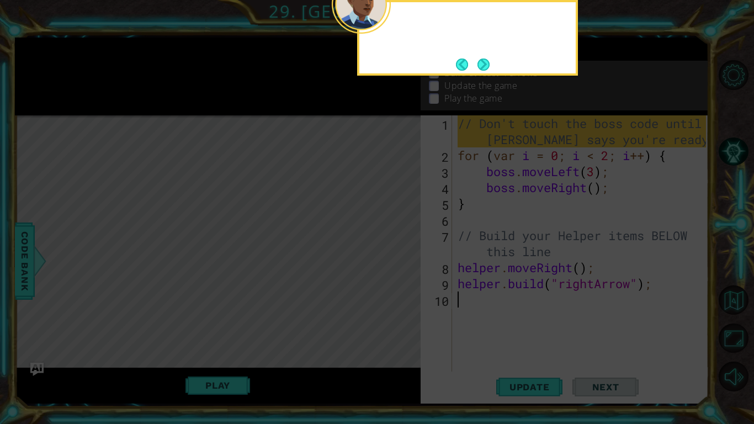
click at [400, 253] on icon at bounding box center [377, 68] width 754 height 711
click at [487, 71] on button "Next" at bounding box center [483, 64] width 13 height 13
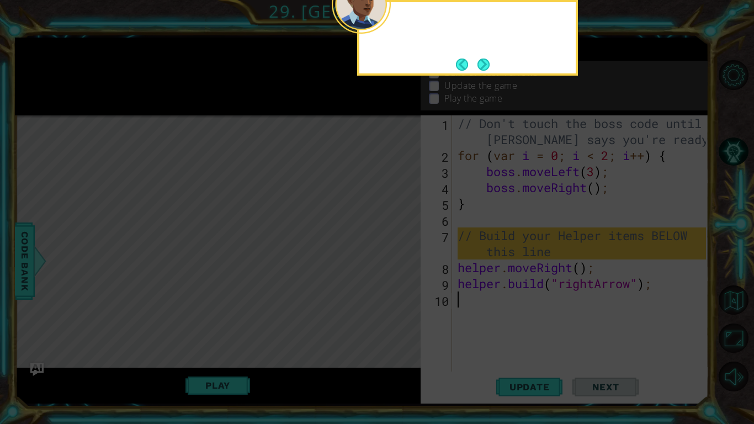
click at [487, 71] on button "Next" at bounding box center [483, 64] width 20 height 20
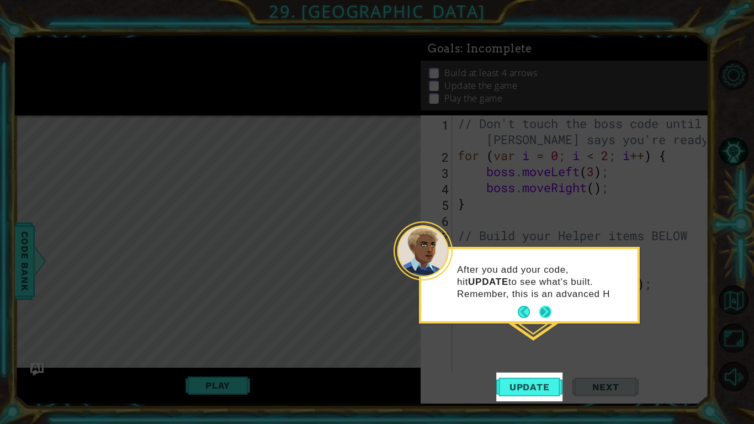
click at [548, 315] on button "Next" at bounding box center [545, 312] width 13 height 13
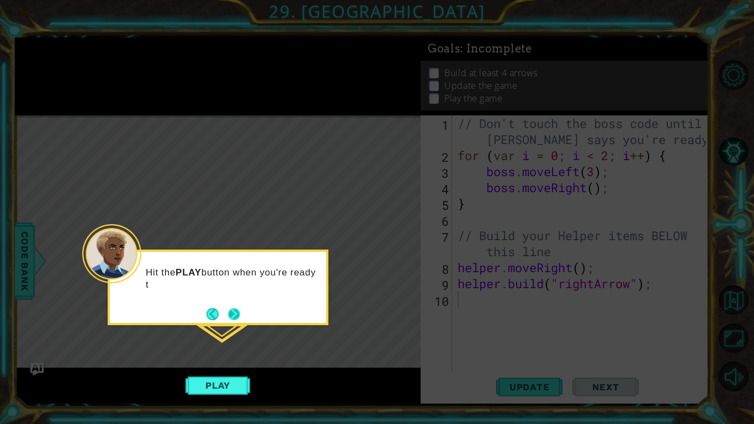
click at [231, 307] on button "Next" at bounding box center [233, 313] width 13 height 13
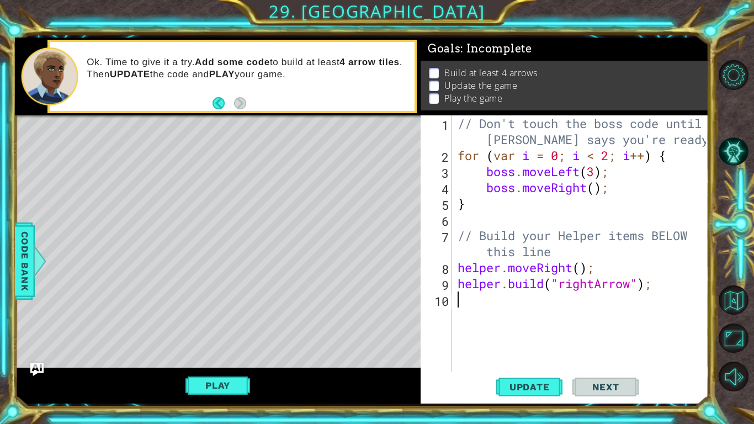
type textarea "h"
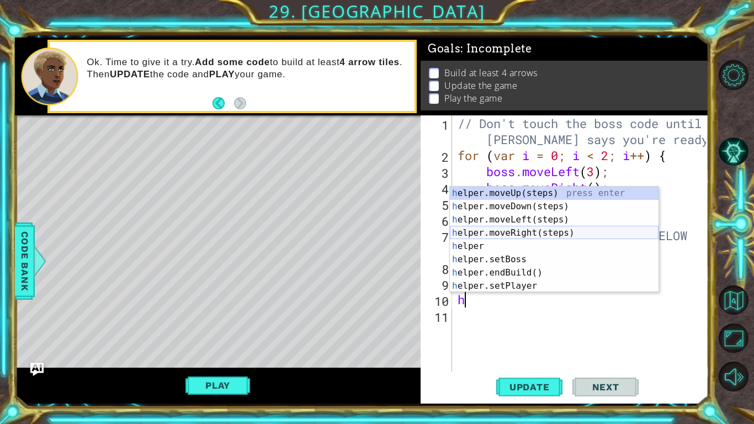
click at [524, 230] on div "h elper.moveUp(steps) press enter h elper.moveDown(steps) press enter h elper.m…" at bounding box center [554, 253] width 209 height 132
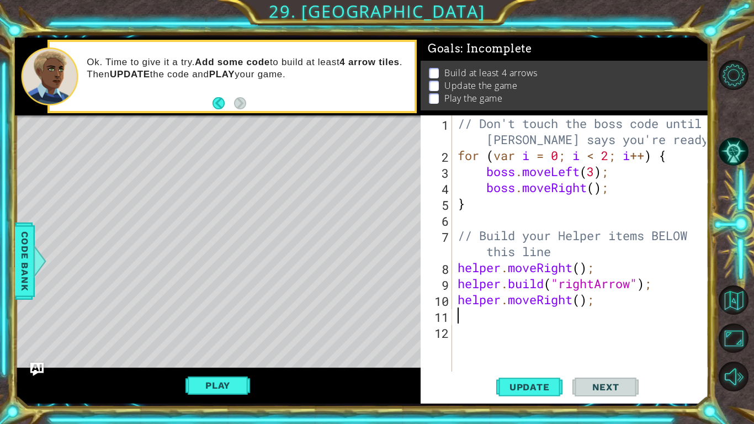
type textarea "h"
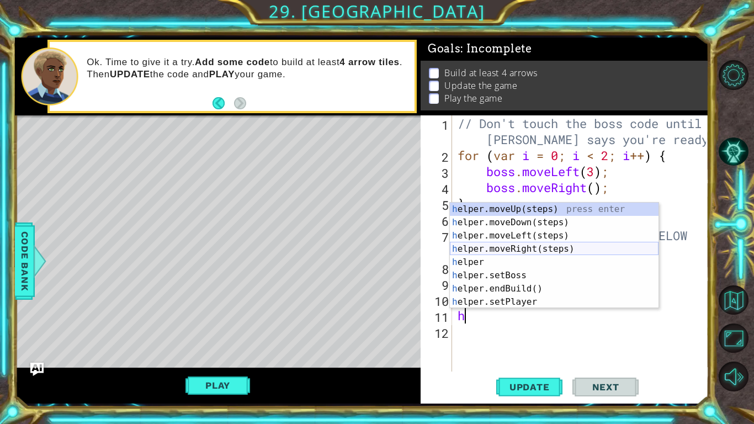
click at [547, 248] on div "h elper.moveUp(steps) press enter h elper.moveDown(steps) press enter h elper.m…" at bounding box center [554, 269] width 209 height 132
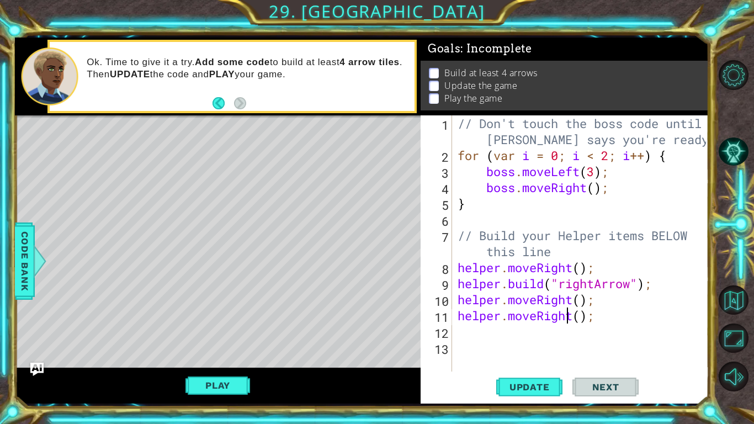
click at [566, 312] on div "// Don't touch the boss code until [PERSON_NAME] says you're ready! for ( var i…" at bounding box center [583, 267] width 256 height 304
click at [603, 316] on div "// Don't touch the boss code until [PERSON_NAME] says you're ready! for ( var i…" at bounding box center [583, 267] width 256 height 304
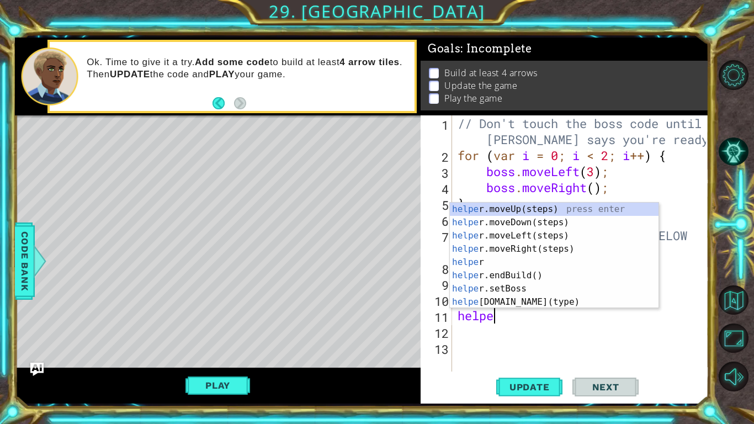
scroll to position [0, 1]
click at [545, 305] on div "helper press enter helper .moveUp(steps) press enter helper .moveDown(steps) pr…" at bounding box center [554, 269] width 209 height 132
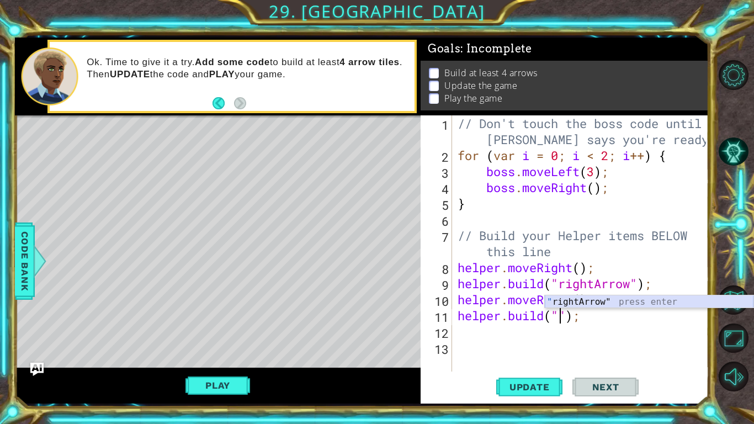
click at [591, 300] on div "" rightArrow" press enter" at bounding box center [649, 315] width 209 height 40
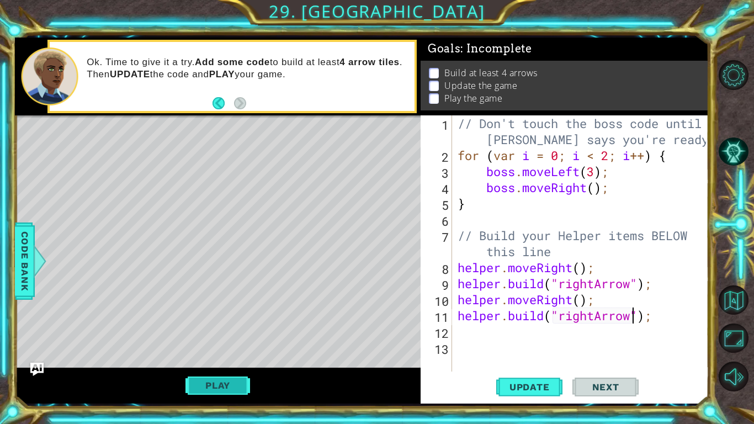
type textarea "[DOMAIN_NAME]("rightArrow");"
click at [231, 330] on button "Play" at bounding box center [217, 385] width 65 height 21
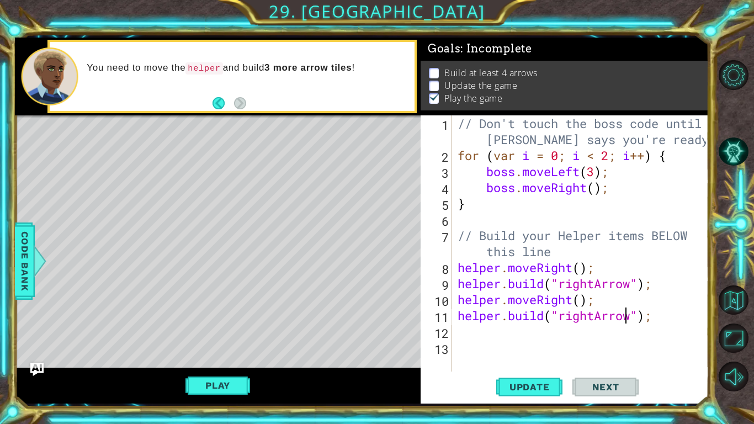
click at [662, 320] on div "// Don't touch the boss code until [PERSON_NAME] says you're ready! for ( var i…" at bounding box center [583, 267] width 256 height 304
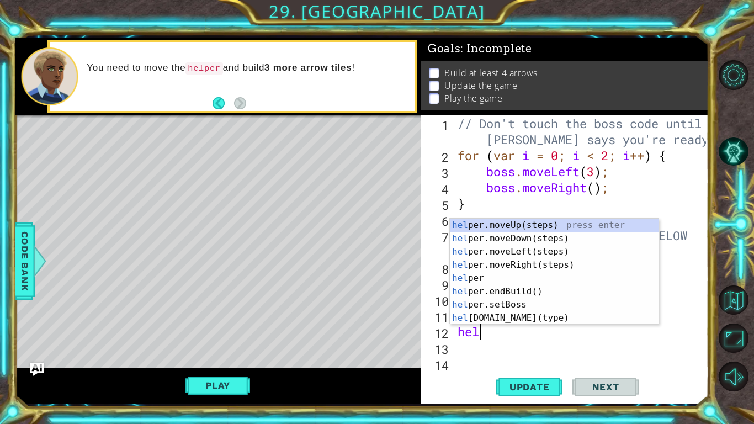
type textarea "help"
click at [548, 263] on div "help er.moveUp(steps) press enter help er.moveDown(steps) press enter help er.m…" at bounding box center [554, 285] width 209 height 132
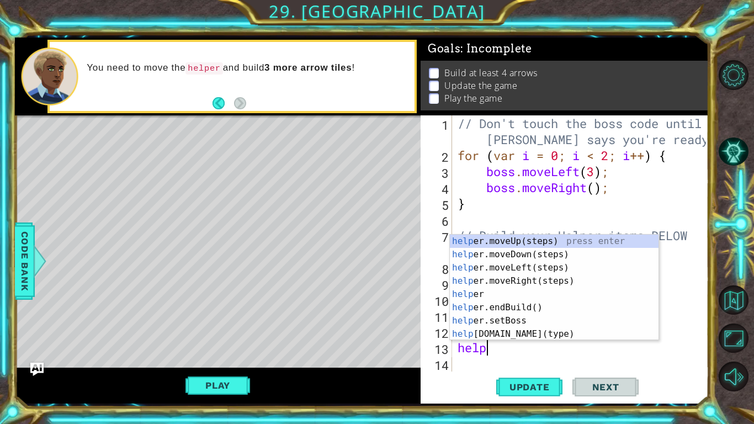
scroll to position [0, 1]
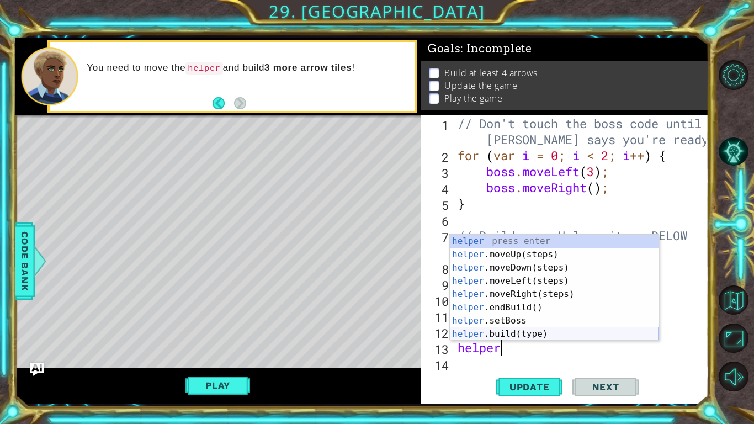
click at [584, 330] on div "helper press enter helper .moveUp(steps) press enter helper .moveDown(steps) pr…" at bounding box center [554, 301] width 209 height 132
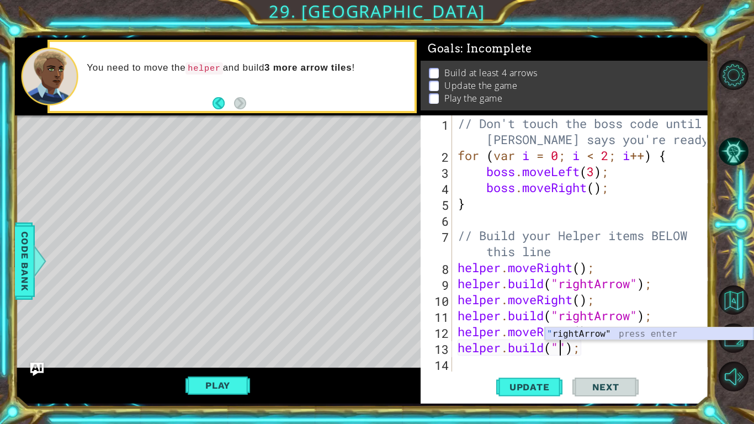
click at [592, 330] on div "" rightArrow" press enter" at bounding box center [649, 347] width 209 height 40
type textarea "[DOMAIN_NAME]("rightArrow");"
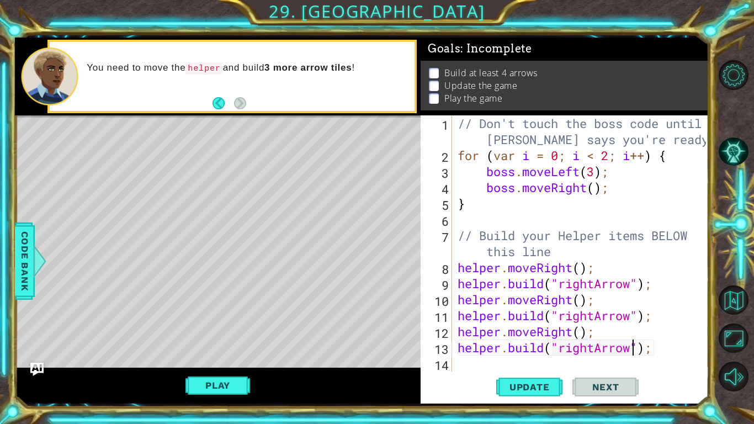
scroll to position [16, 0]
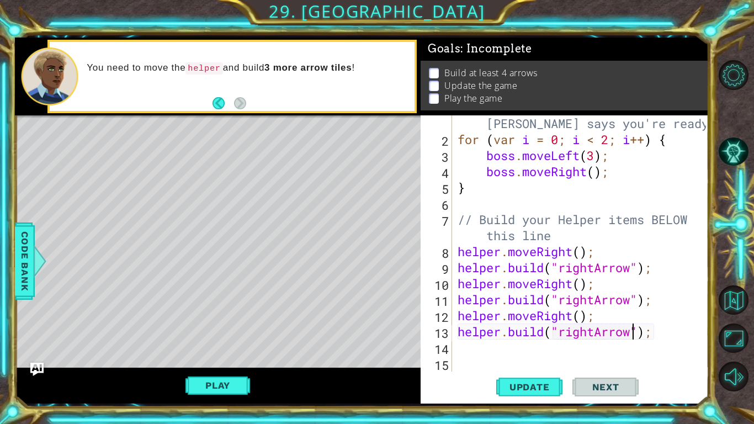
click at [663, 330] on div "// Don't touch the boss code until [PERSON_NAME] says you're ready! for ( var i…" at bounding box center [583, 251] width 256 height 304
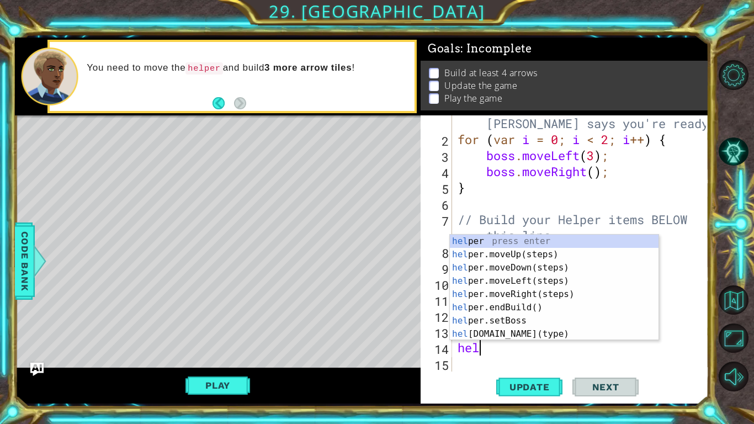
type textarea "help"
click at [622, 295] on div "help er press enter help er.moveUp(steps) press enter help er.moveDown(steps) p…" at bounding box center [554, 301] width 209 height 132
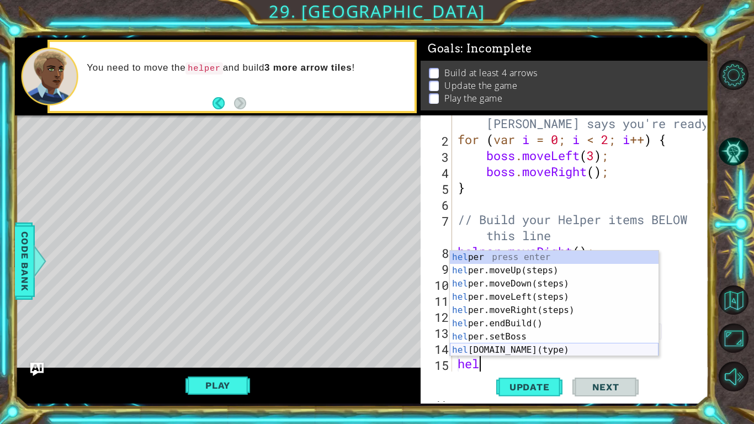
click at [613, 330] on div "hel per press enter hel per.moveUp(steps) press enter hel per.moveDown(steps) p…" at bounding box center [554, 317] width 209 height 132
type textarea "[DOMAIN_NAME]("wall");"
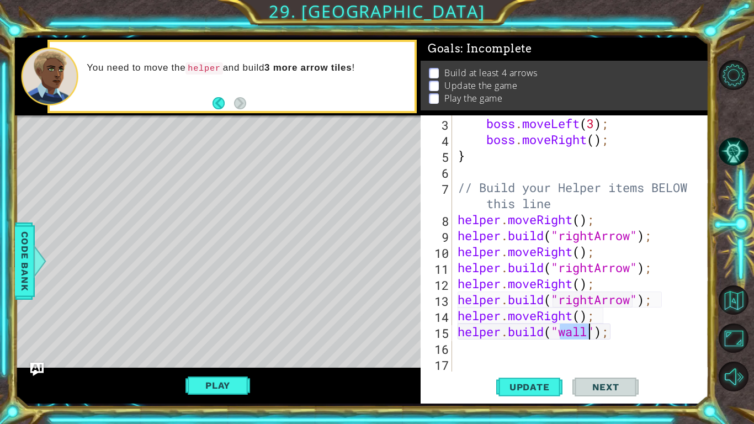
scroll to position [48, 0]
click at [610, 330] on div "boss . moveLeft ( 3 ) ; boss . moveRight ( ) ; } // Build your Helper items BEL…" at bounding box center [583, 259] width 256 height 288
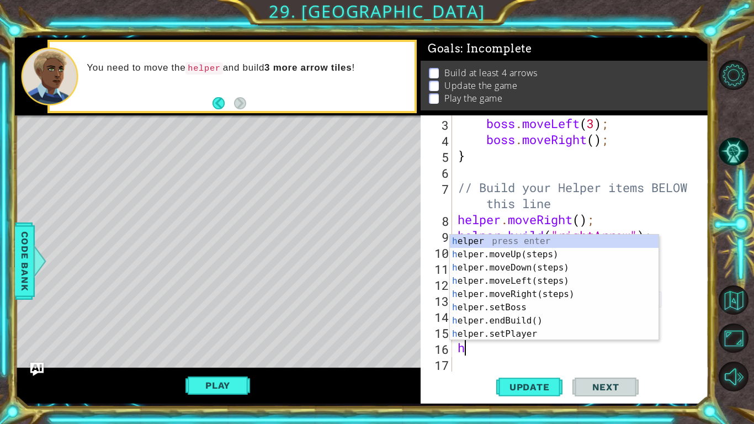
type textarea "he"
click at [557, 288] on div "he lper press enter he lper.moveUp(steps) press enter he lper.moveDown(steps) p…" at bounding box center [554, 301] width 209 height 132
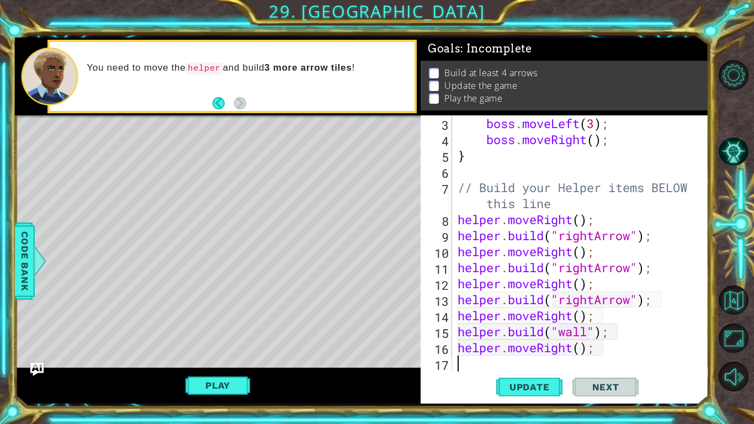
click at [583, 330] on div "boss . moveLeft ( 3 ) ; boss . moveRight ( ) ; } // Build your Helper items BEL…" at bounding box center [583, 259] width 256 height 288
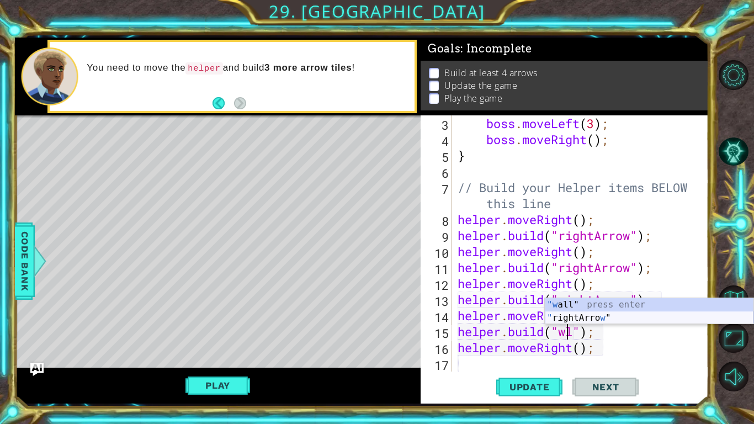
click at [588, 317] on div ""w all" press enter " rightArro w " press enter" at bounding box center [649, 324] width 209 height 53
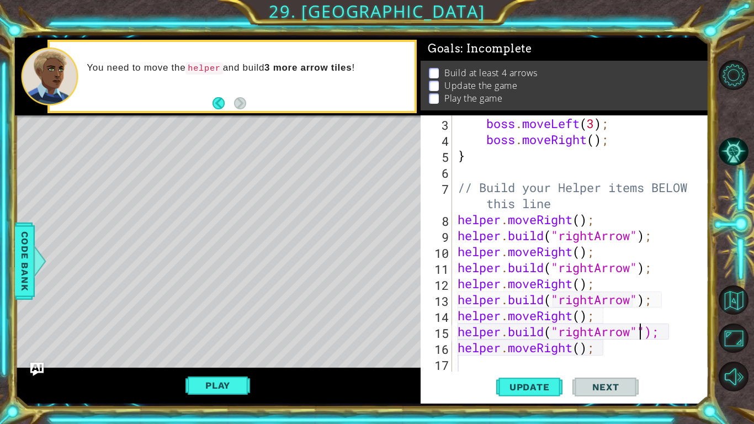
click at [619, 330] on div "boss . moveLeft ( 3 ) ; boss . moveRight ( ) ; } // Build your Helper items BEL…" at bounding box center [583, 259] width 256 height 288
type textarea "helper.moveRight();"
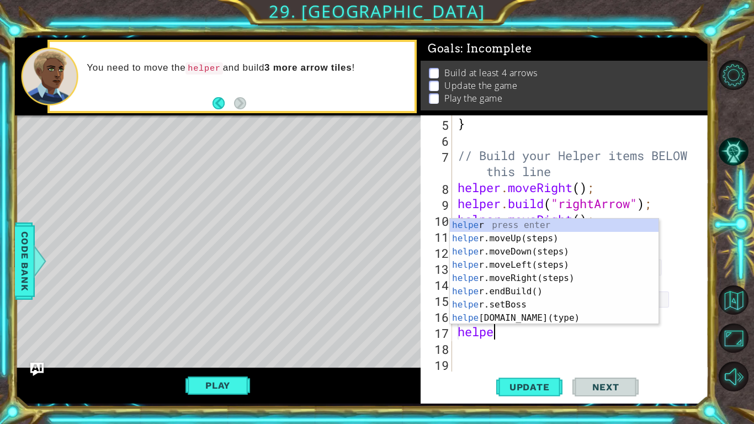
scroll to position [0, 1]
click at [555, 322] on div "helper press enter helper .moveUp(steps) press enter helper .moveDown(steps) pr…" at bounding box center [554, 285] width 209 height 132
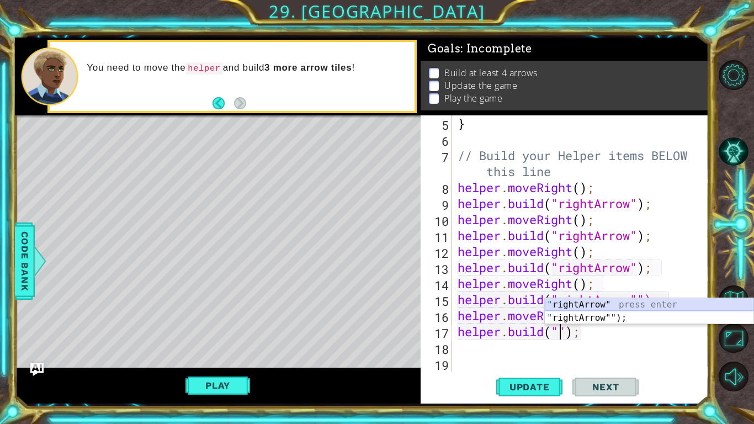
click at [592, 304] on div "" rightArrow" press enter " rightArrow""); press enter" at bounding box center [649, 324] width 209 height 53
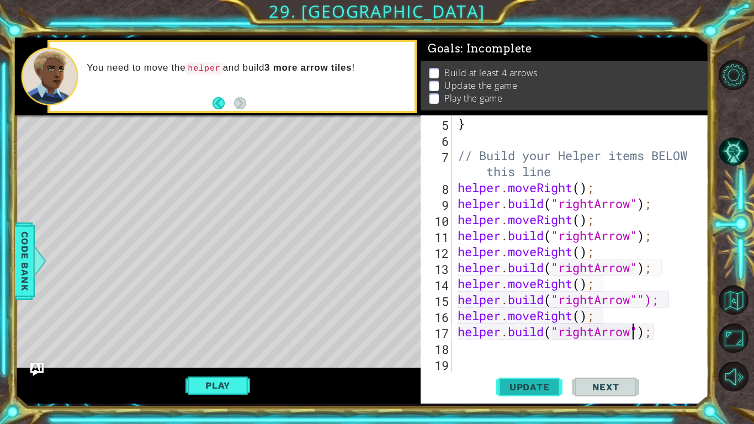
click at [521, 330] on button "Update" at bounding box center [529, 386] width 66 height 29
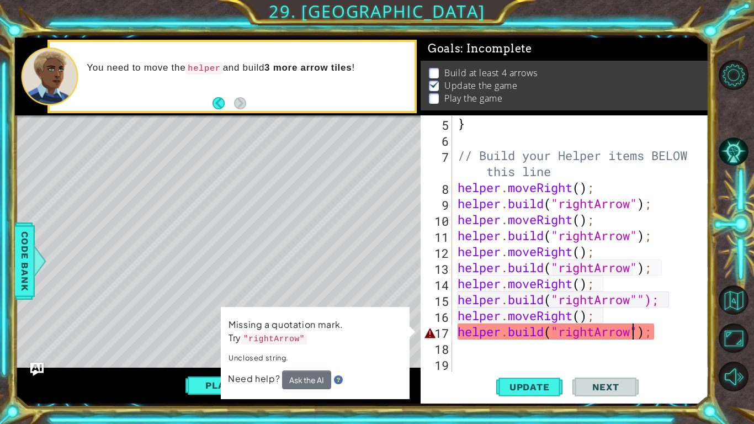
click at [638, 330] on div "} // Build your Helper items BELOW this line helper . moveRight ( ) ; helper . …" at bounding box center [583, 259] width 256 height 288
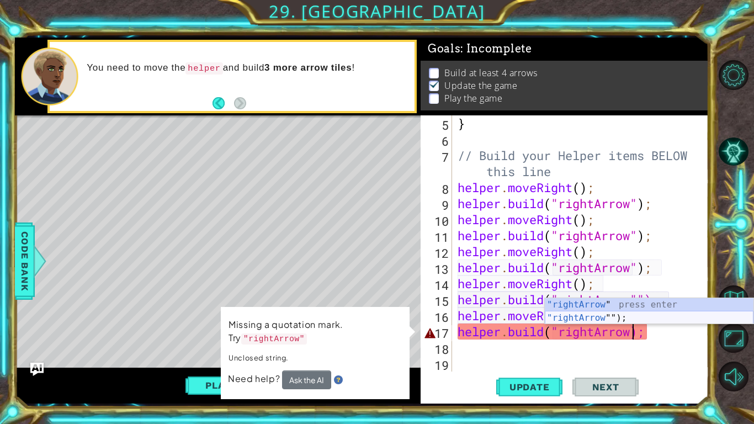
click at [607, 319] on div ""rightArrow " press enter "rightArrow ""); press enter" at bounding box center [649, 324] width 209 height 53
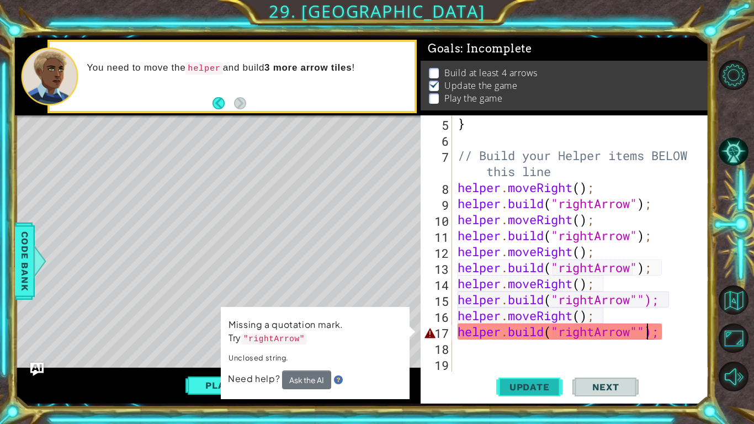
click at [540, 330] on button "Update" at bounding box center [529, 386] width 66 height 29
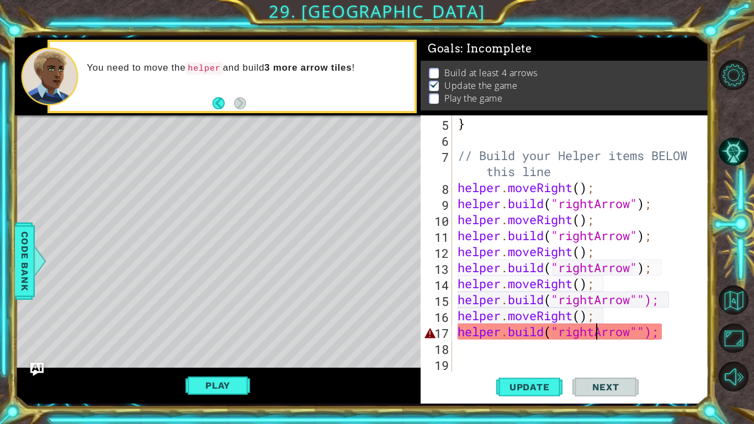
click at [597, 330] on div "} // Build your Helper items BELOW this line helper . moveRight ( ) ; helper . …" at bounding box center [583, 259] width 256 height 288
click at [663, 330] on div "} // Build your Helper items BELOW this line helper . moveRight ( ) ; helper . …" at bounding box center [583, 259] width 256 height 288
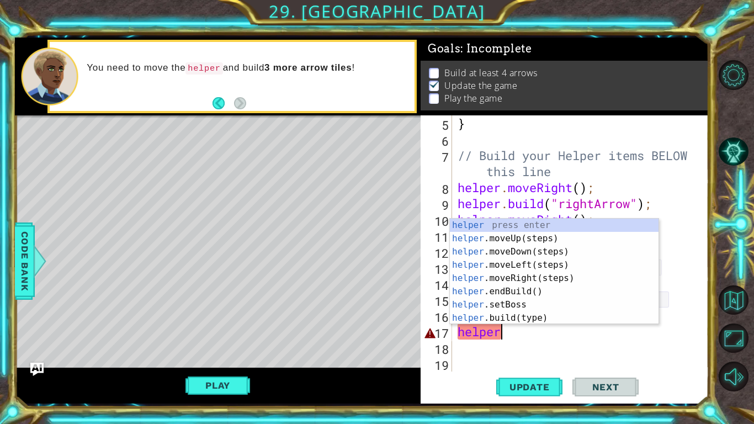
scroll to position [0, 1]
type textarea "h"
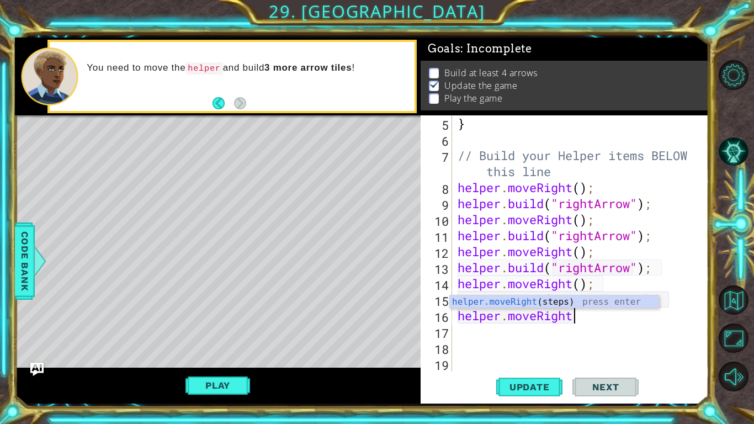
type textarea "helper.moveRigh"
click at [514, 300] on div "helper.moveRigh t(steps) press enter" at bounding box center [554, 315] width 209 height 40
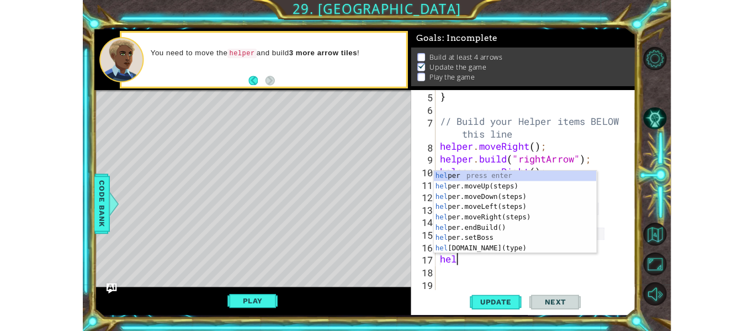
scroll to position [0, 1]
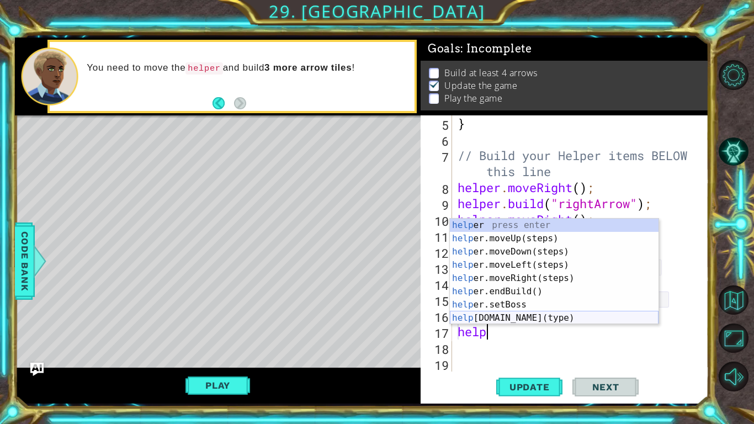
click at [546, 316] on div "help er press enter help er.moveUp(steps) press enter help er.moveDown(steps) p…" at bounding box center [554, 285] width 209 height 132
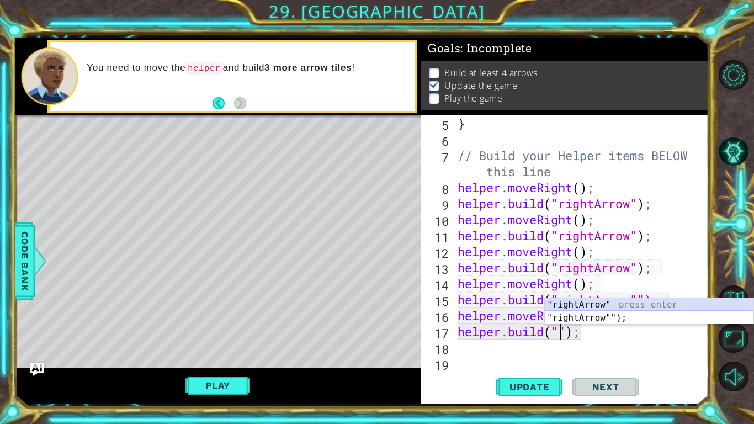
click at [579, 305] on div "" rightArrow" press enter " rightArrow""); press enter" at bounding box center [649, 324] width 209 height 53
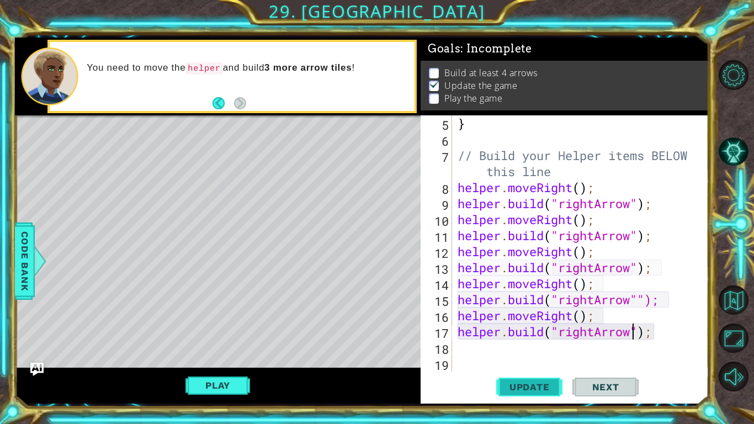
click at [531, 330] on span "Update" at bounding box center [529, 386] width 62 height 11
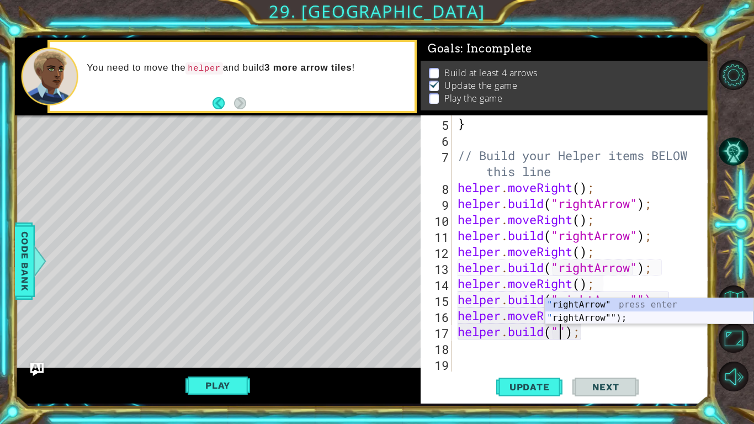
click at [607, 319] on div "" rightArrow" press enter " rightArrow""); press enter" at bounding box center [649, 324] width 209 height 53
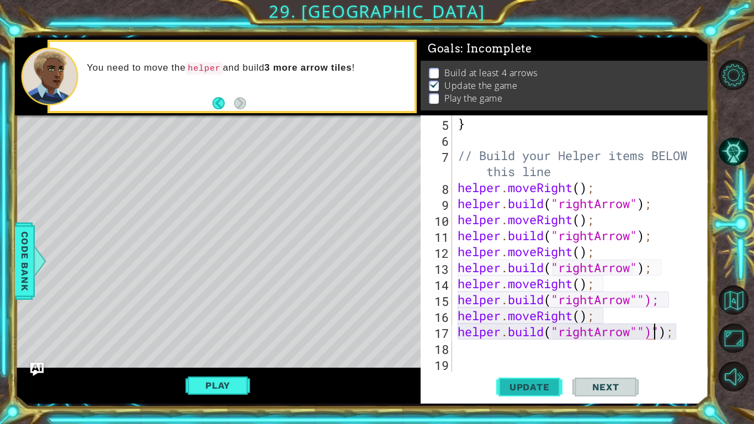
click at [550, 330] on button "Update" at bounding box center [529, 386] width 66 height 29
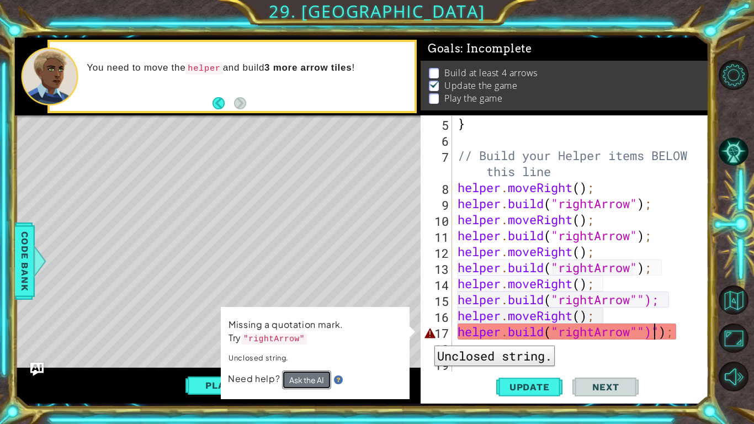
click at [293, 330] on button "Ask the AI" at bounding box center [306, 379] width 49 height 19
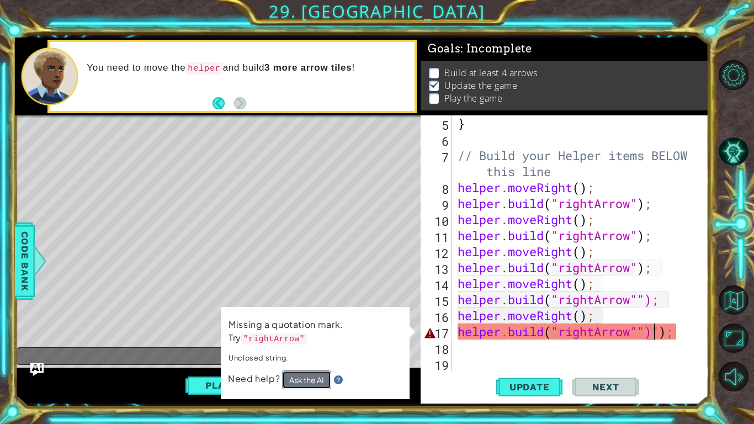
click at [294, 330] on button "Ask the AI" at bounding box center [306, 379] width 49 height 19
click at [338, 330] on img at bounding box center [338, 379] width 9 height 9
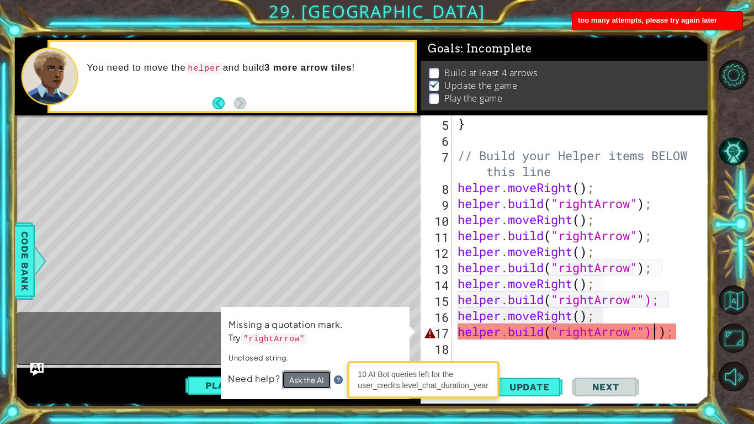
click at [312, 330] on button "Ask the AI" at bounding box center [306, 379] width 49 height 19
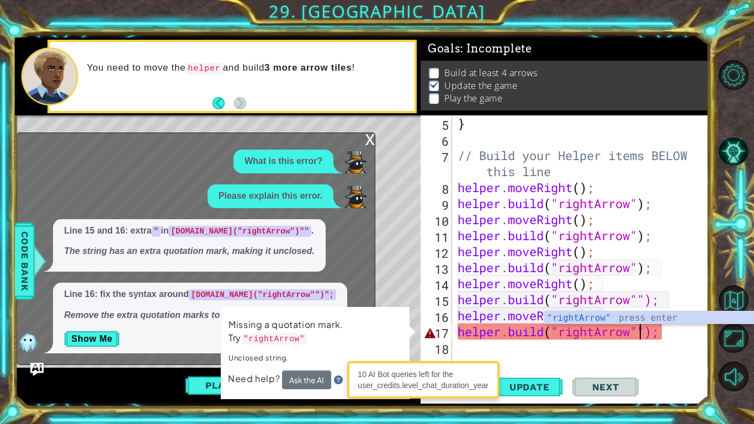
type textarea "[DOMAIN_NAME]("rightArrow");"
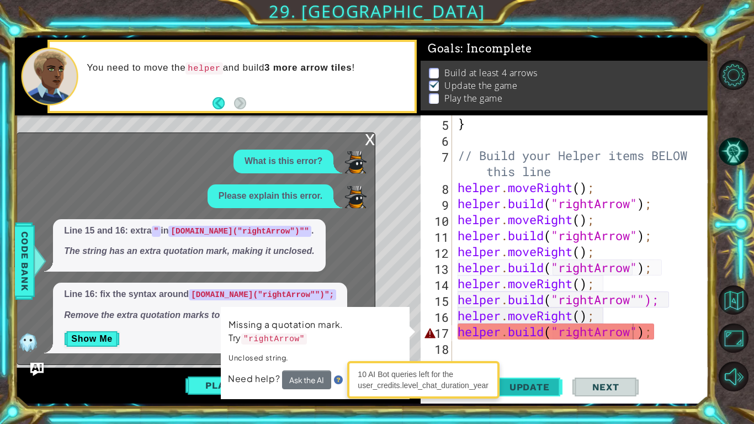
click at [546, 330] on button "Update" at bounding box center [529, 386] width 66 height 29
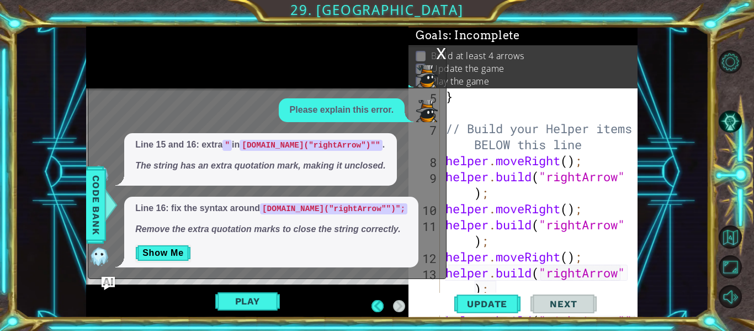
scroll to position [112, 0]
